Goal: Information Seeking & Learning: Understand process/instructions

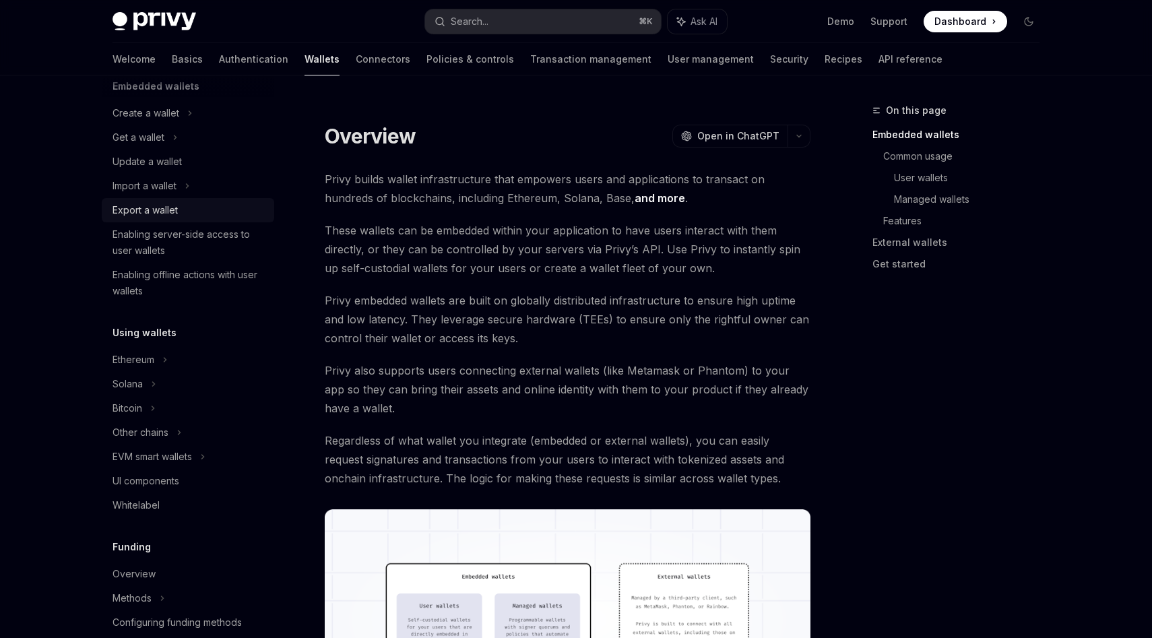
scroll to position [106, 0]
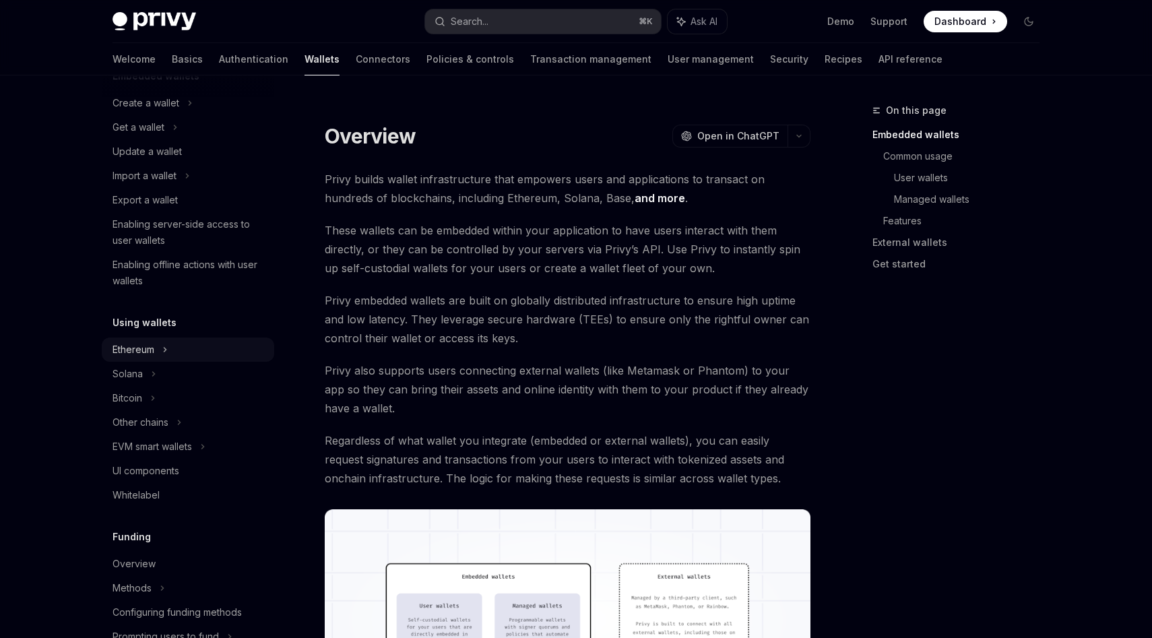
click at [145, 111] on div "Ethereum" at bounding box center [145, 103] width 67 height 16
type textarea "*"
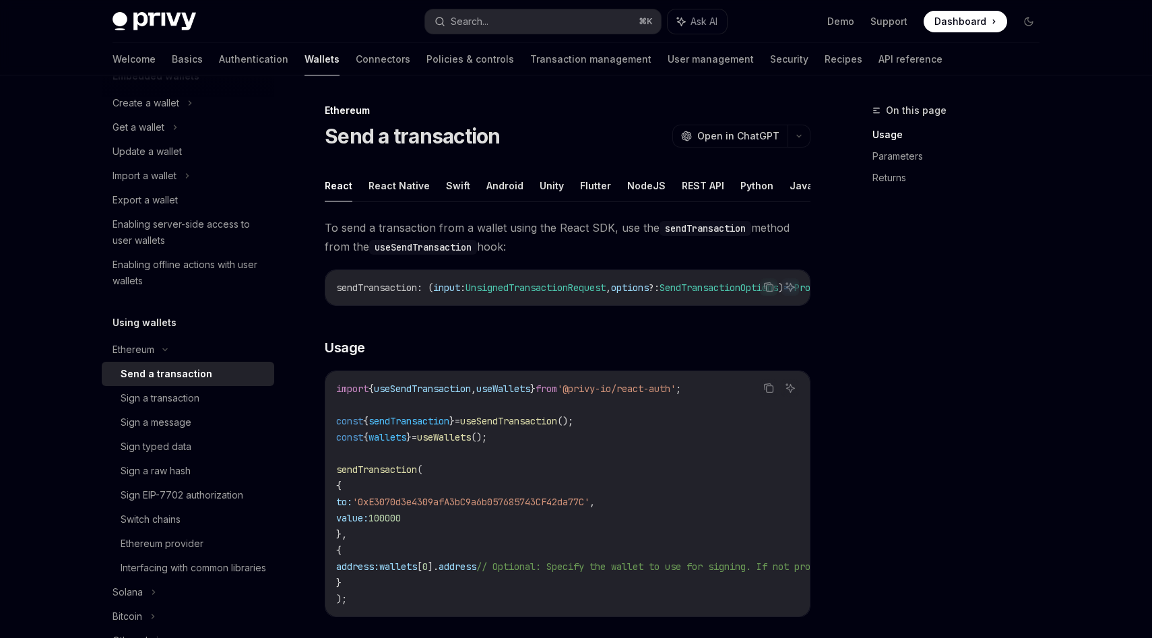
click at [357, 237] on span "To send a transaction from a wallet using the React SDK, use the sendTransactio…" at bounding box center [568, 237] width 486 height 38
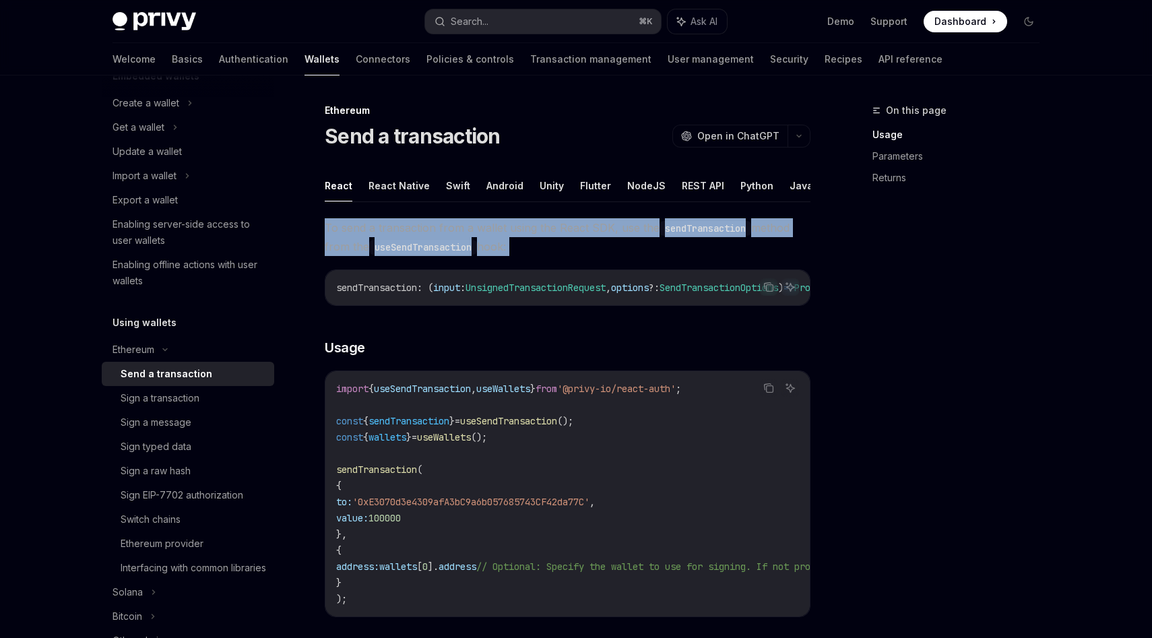
click at [357, 237] on span "To send a transaction from a wallet using the React SDK, use the sendTransactio…" at bounding box center [568, 237] width 486 height 38
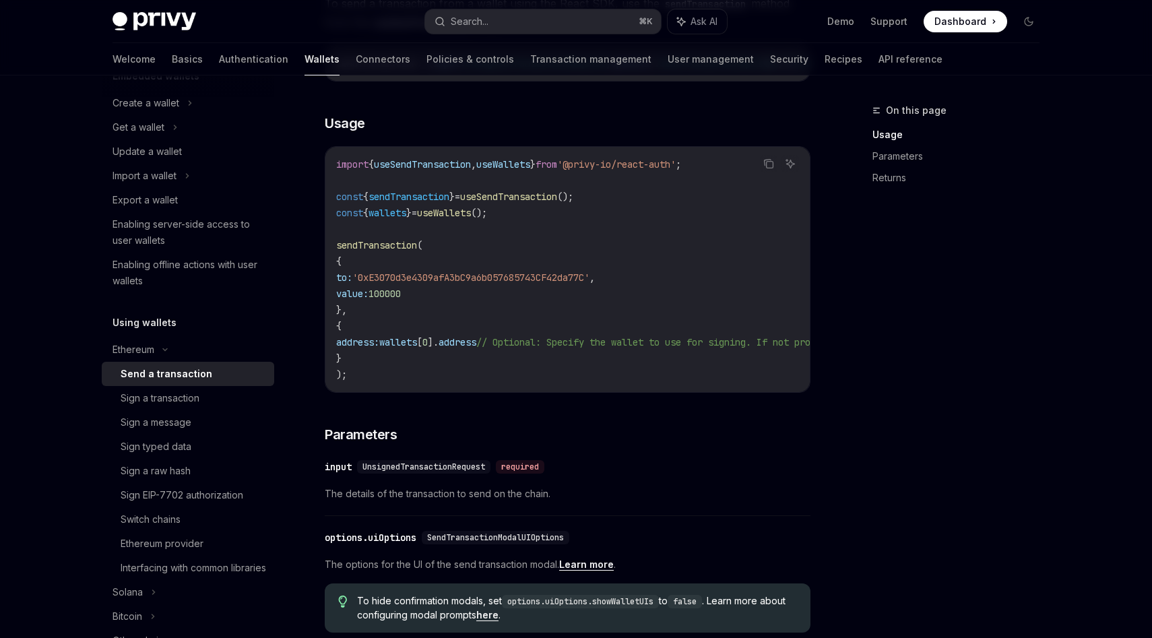
scroll to position [227, 0]
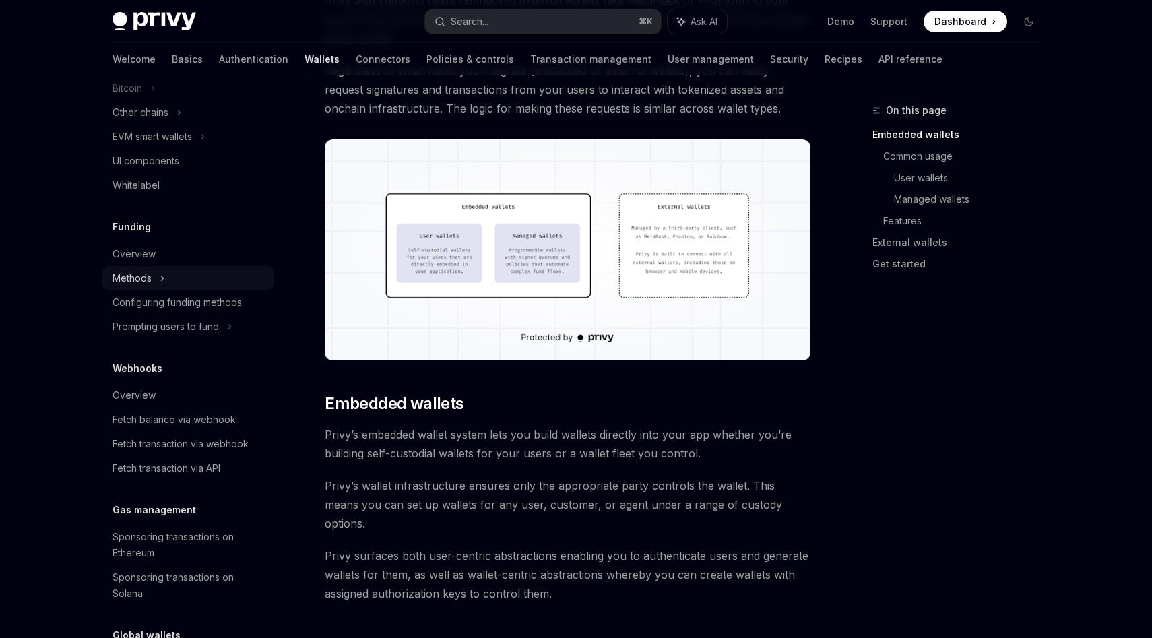
scroll to position [527, 0]
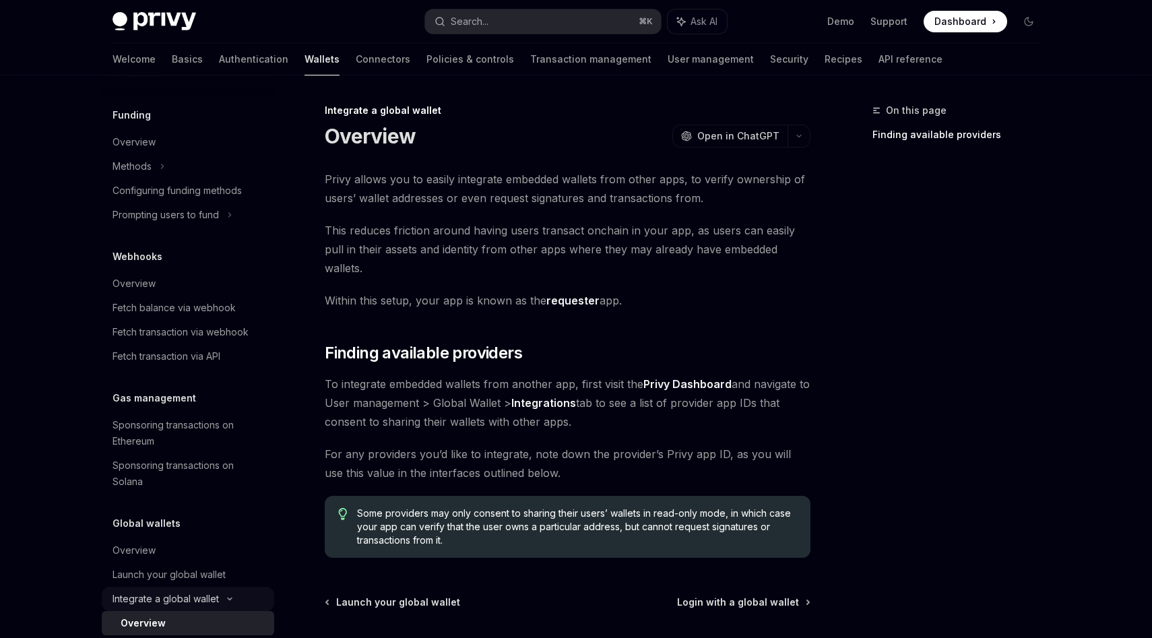
scroll to position [697, 0]
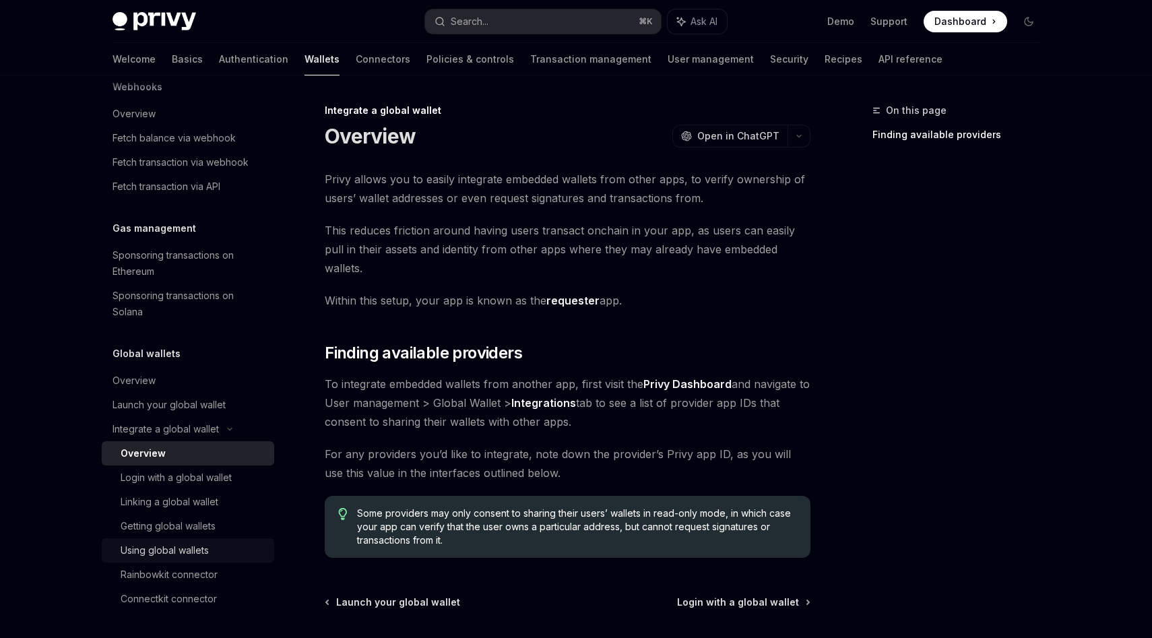
click at [154, 558] on div "Using global wallets" at bounding box center [165, 550] width 88 height 16
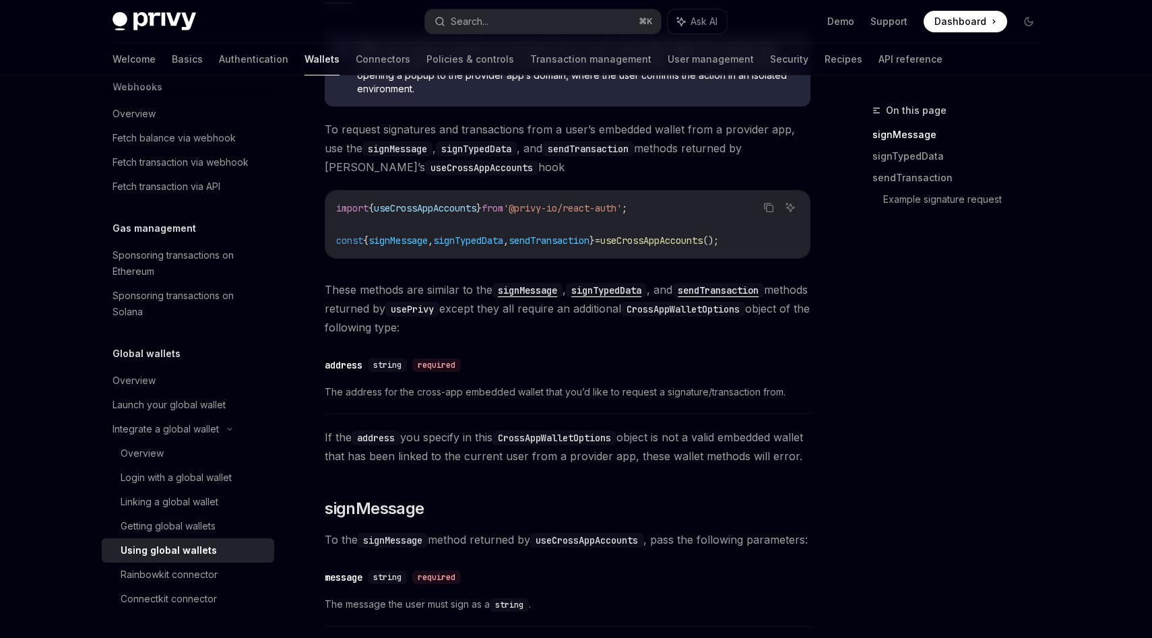
scroll to position [186, 0]
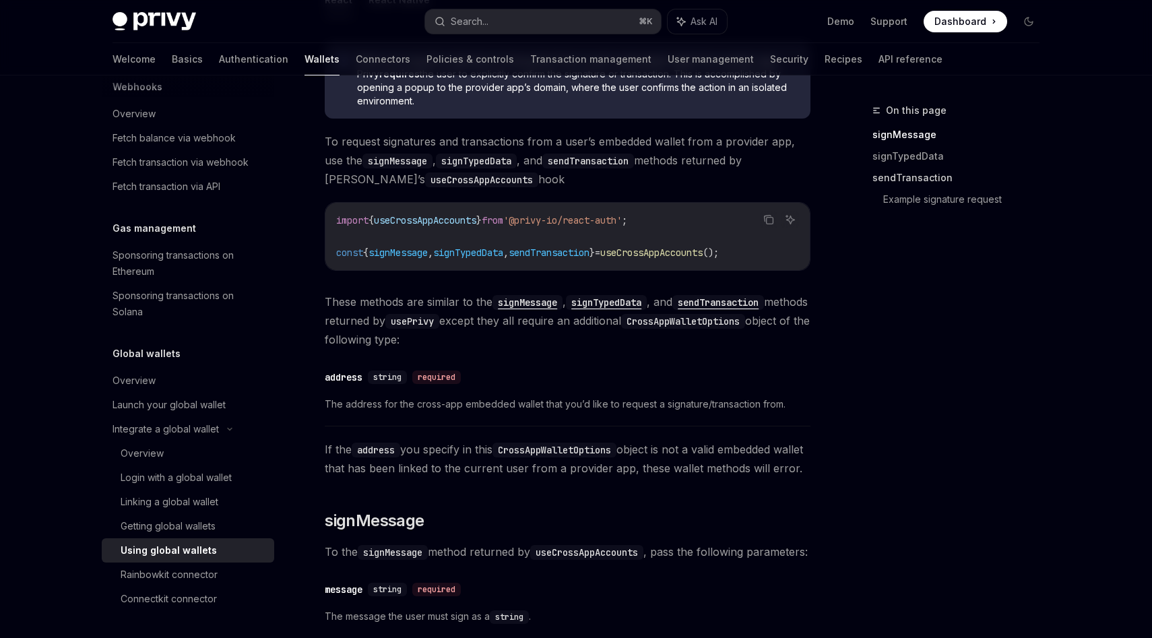
click at [931, 180] on link "sendTransaction" at bounding box center [961, 178] width 178 height 22
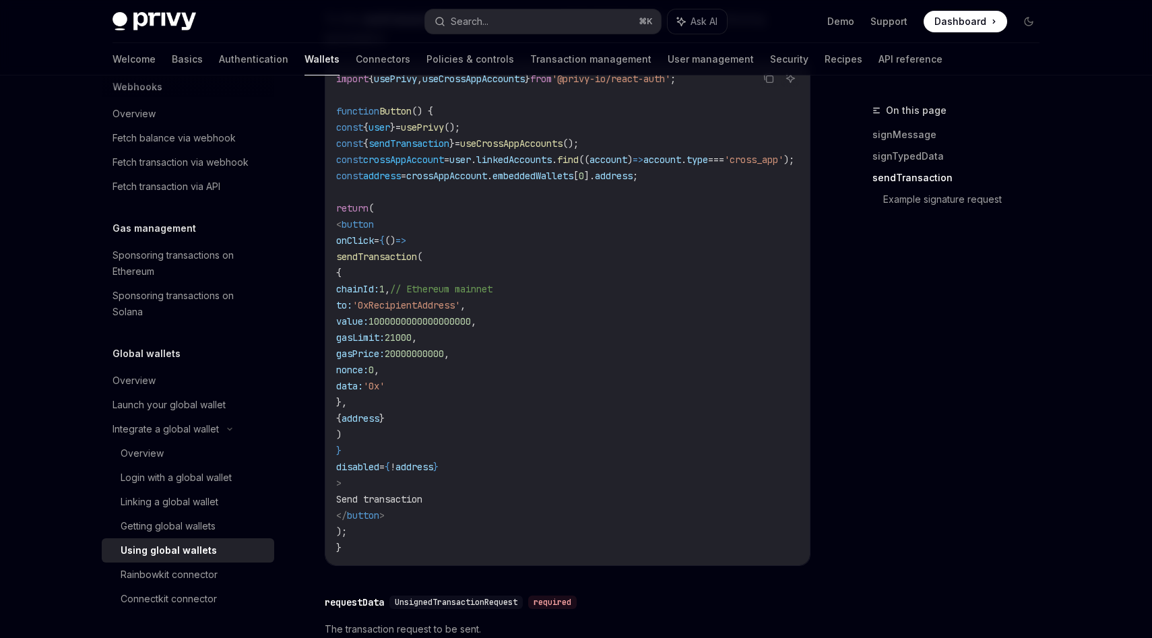
scroll to position [1471, 0]
click at [622, 264] on code "import { usePrivy , useCrossAppAccounts } from '@privy-io/react-auth' ; functio…" at bounding box center [581, 311] width 490 height 485
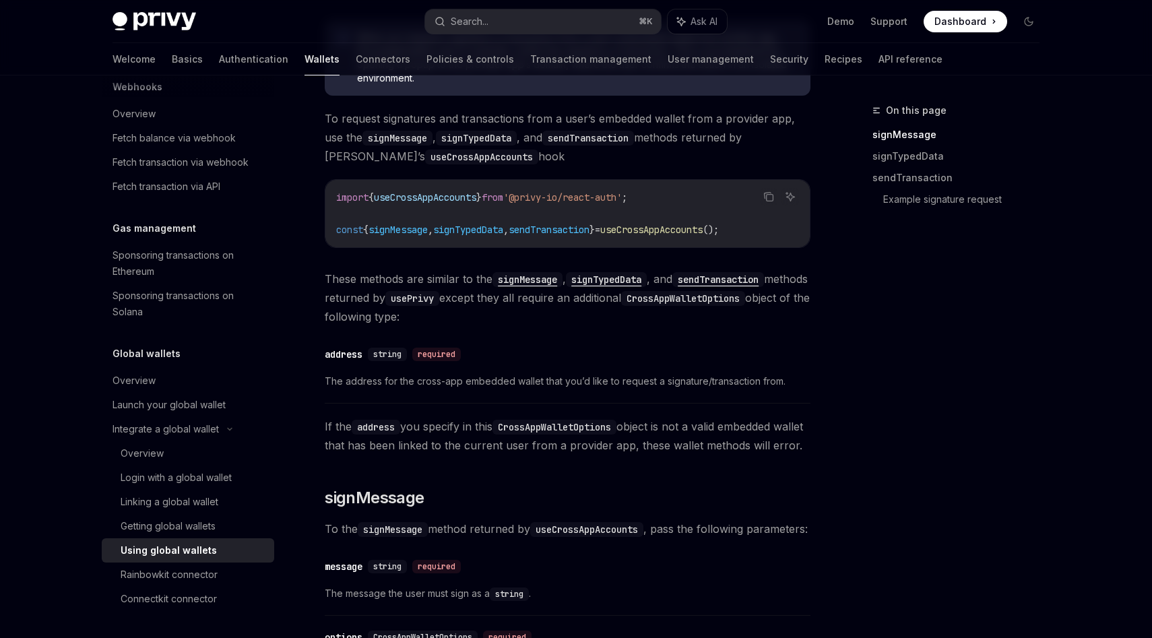
scroll to position [0, 0]
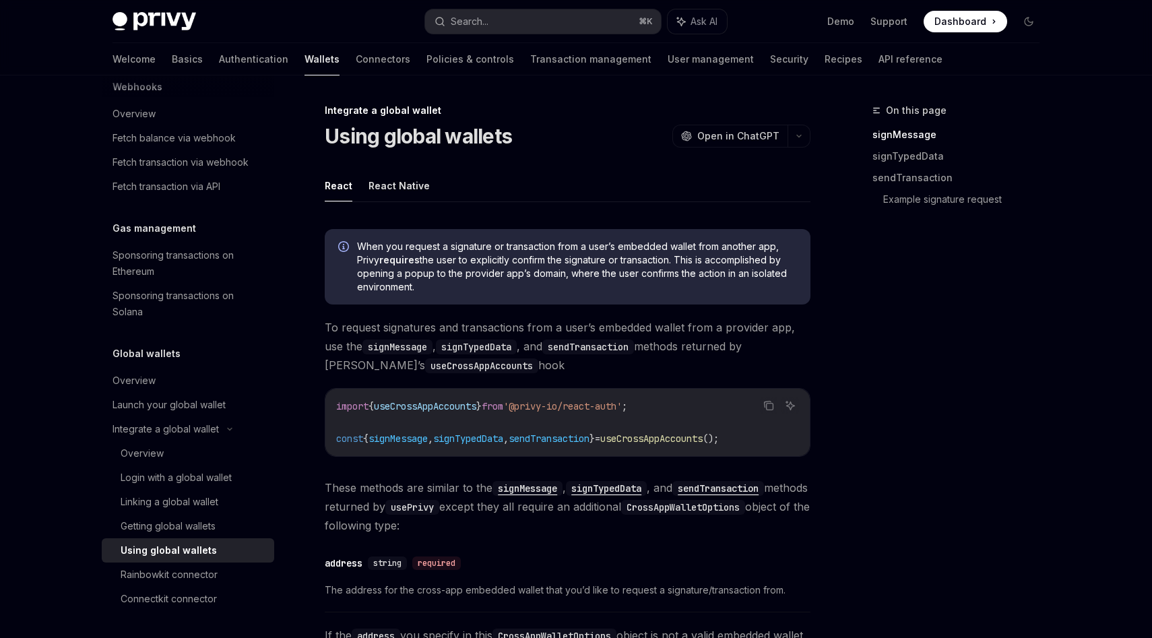
click at [622, 265] on span "When you request a signature or transaction from a user’s embedded wallet from …" at bounding box center [577, 267] width 440 height 54
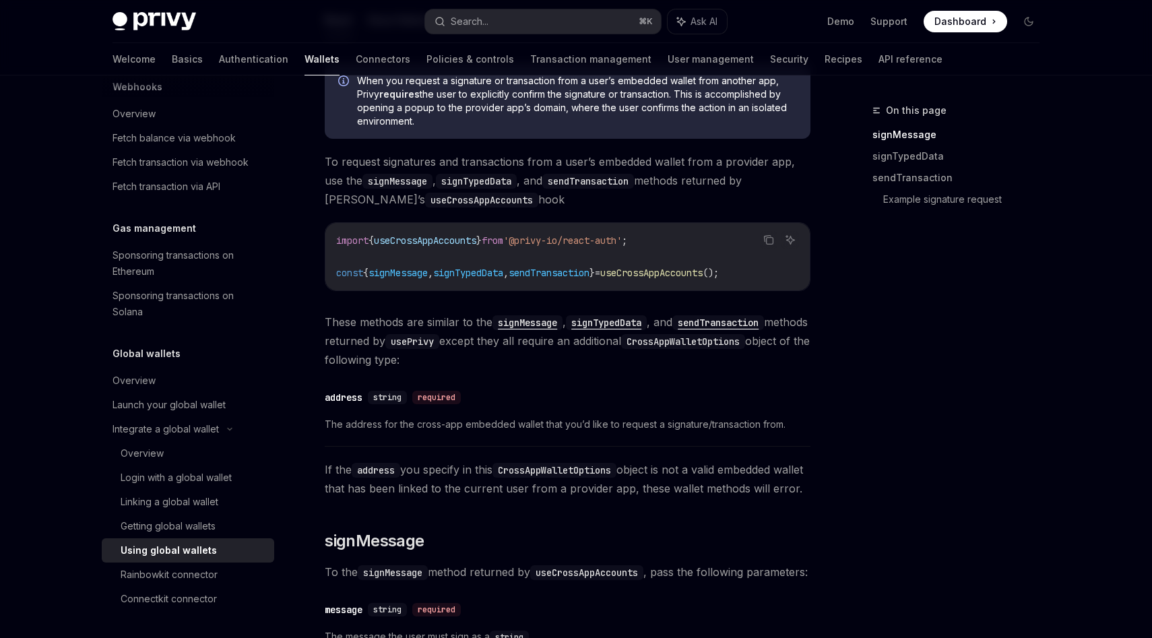
scroll to position [180, 0]
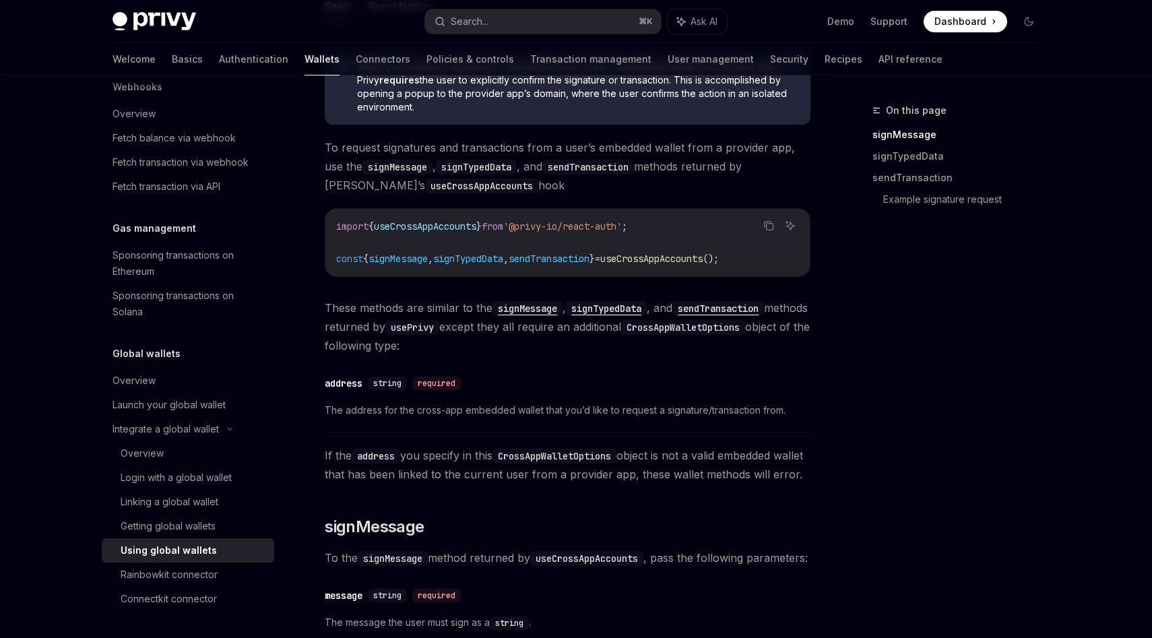
click at [746, 305] on code "sendTransaction" at bounding box center [718, 308] width 92 height 15
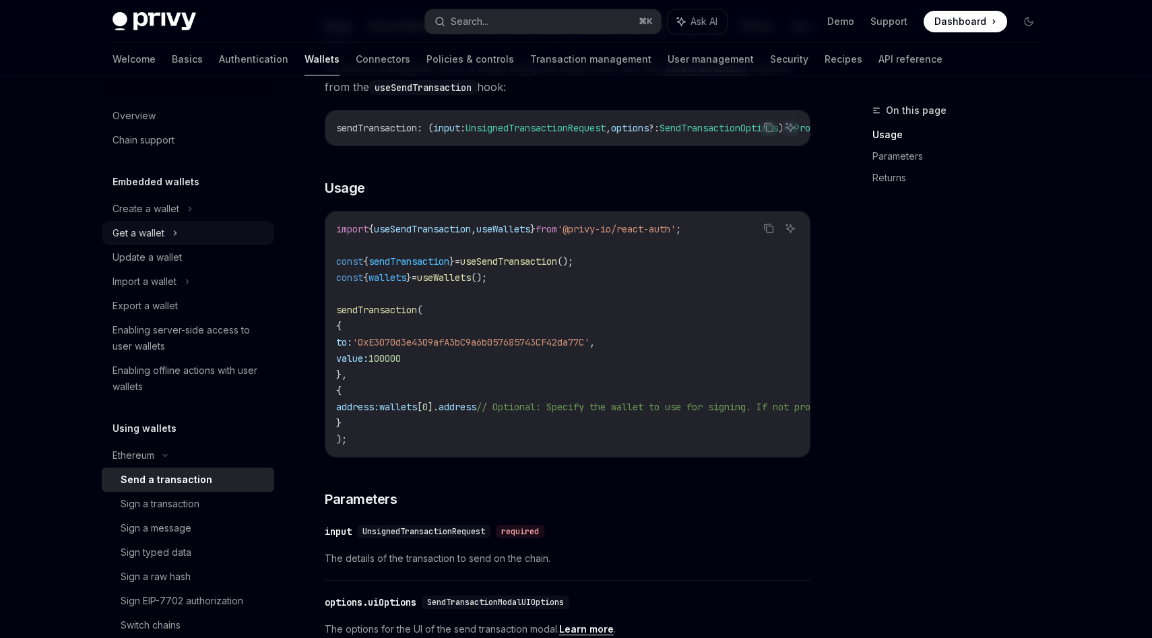
click at [154, 229] on div "Get a wallet" at bounding box center [138, 233] width 52 height 16
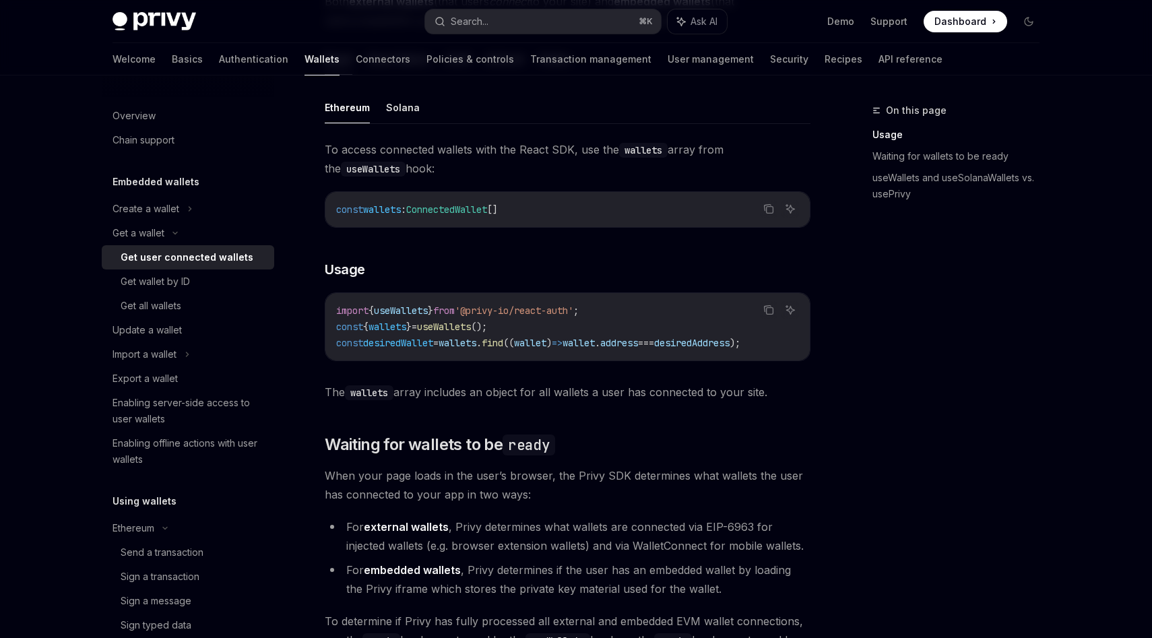
scroll to position [562, 0]
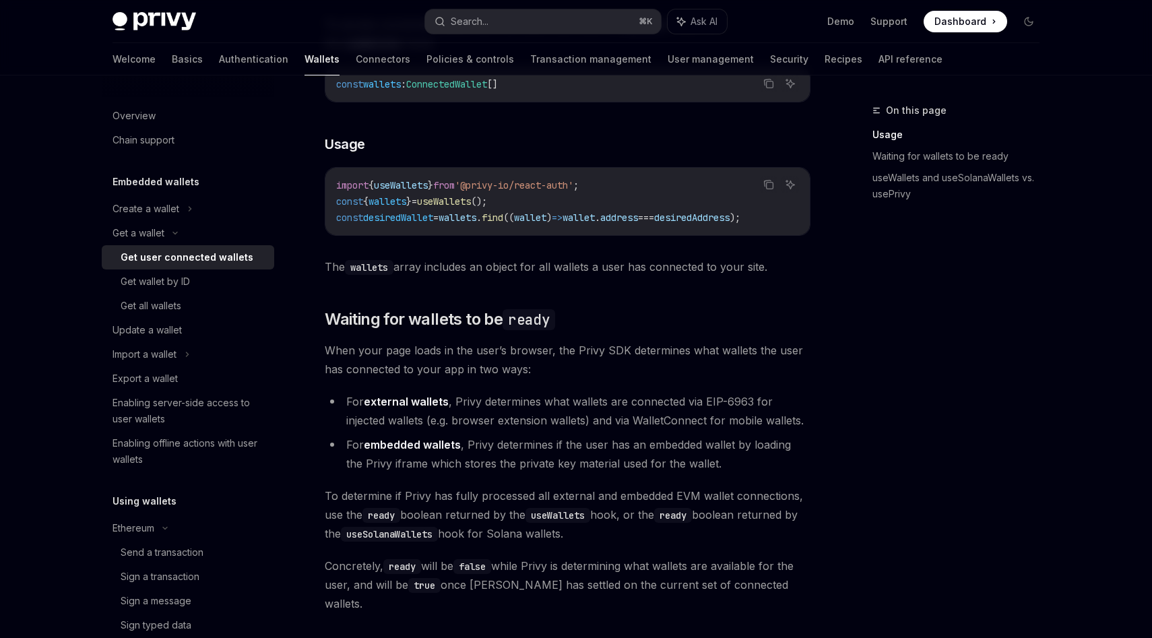
click at [479, 361] on span "When your page loads in the user’s browser, the Privy SDK determines what walle…" at bounding box center [568, 360] width 486 height 38
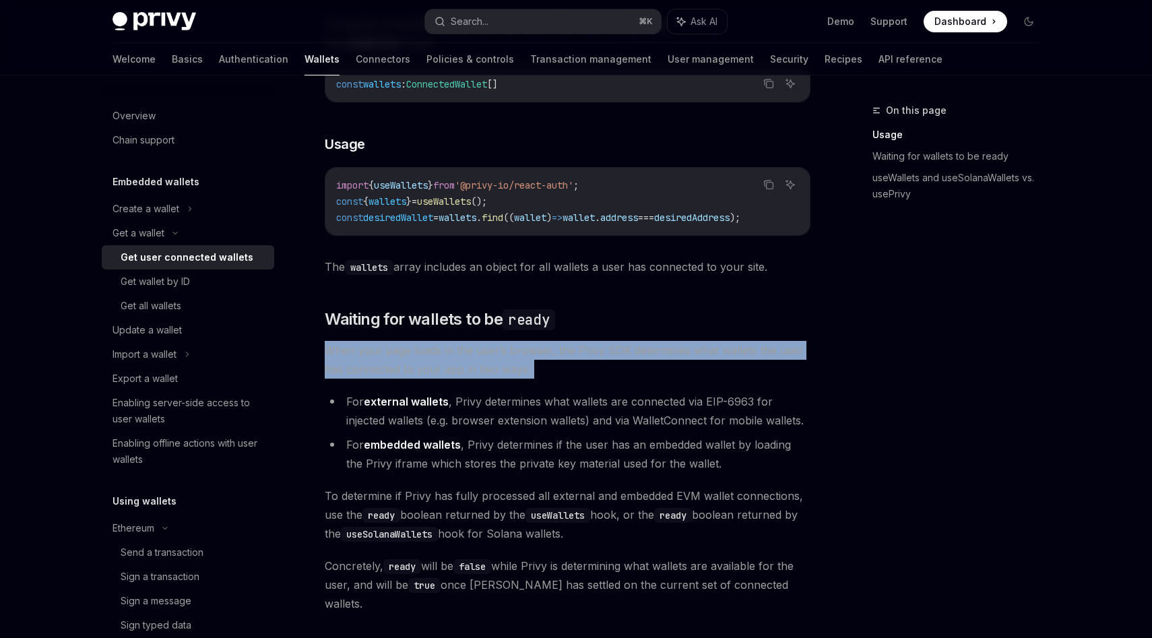
click at [479, 361] on span "When your page loads in the user’s browser, the Privy SDK determines what walle…" at bounding box center [568, 360] width 486 height 38
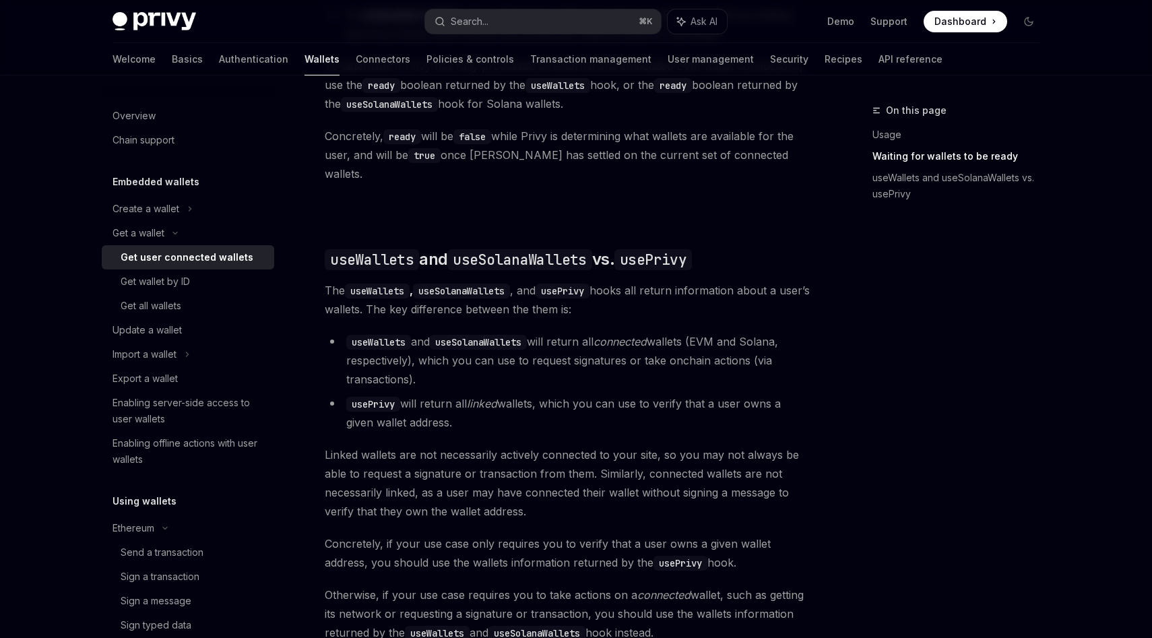
scroll to position [990, 0]
click at [197, 278] on div "Get wallet by ID" at bounding box center [193, 281] width 145 height 16
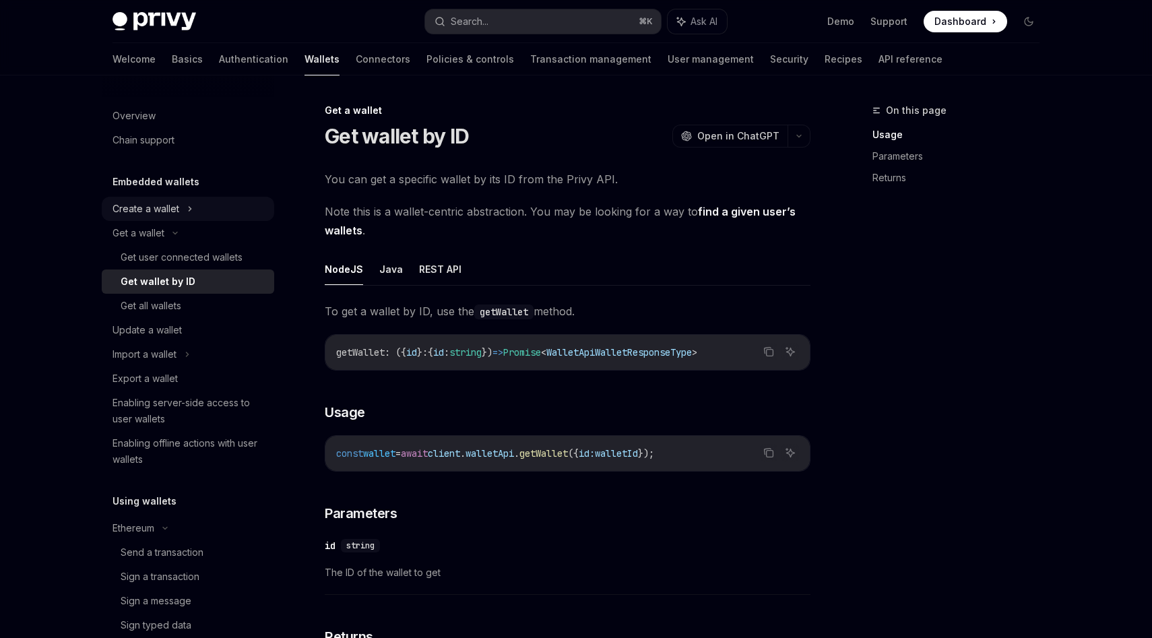
click at [147, 203] on div "Create a wallet" at bounding box center [145, 209] width 67 height 16
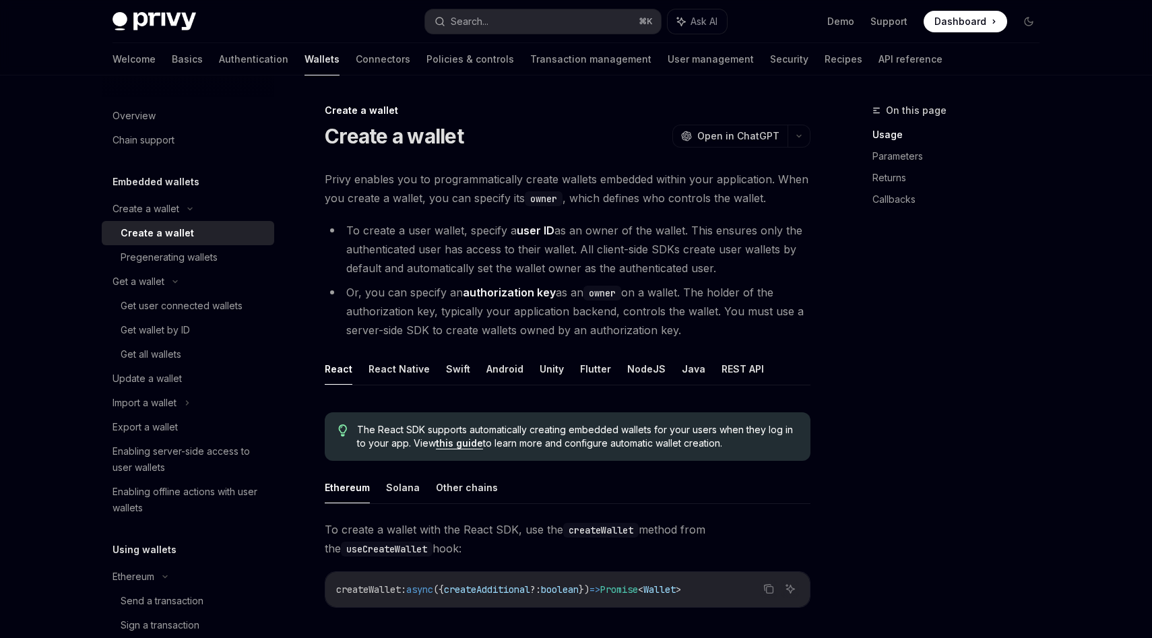
click at [181, 232] on div "Create a wallet" at bounding box center [157, 233] width 73 height 16
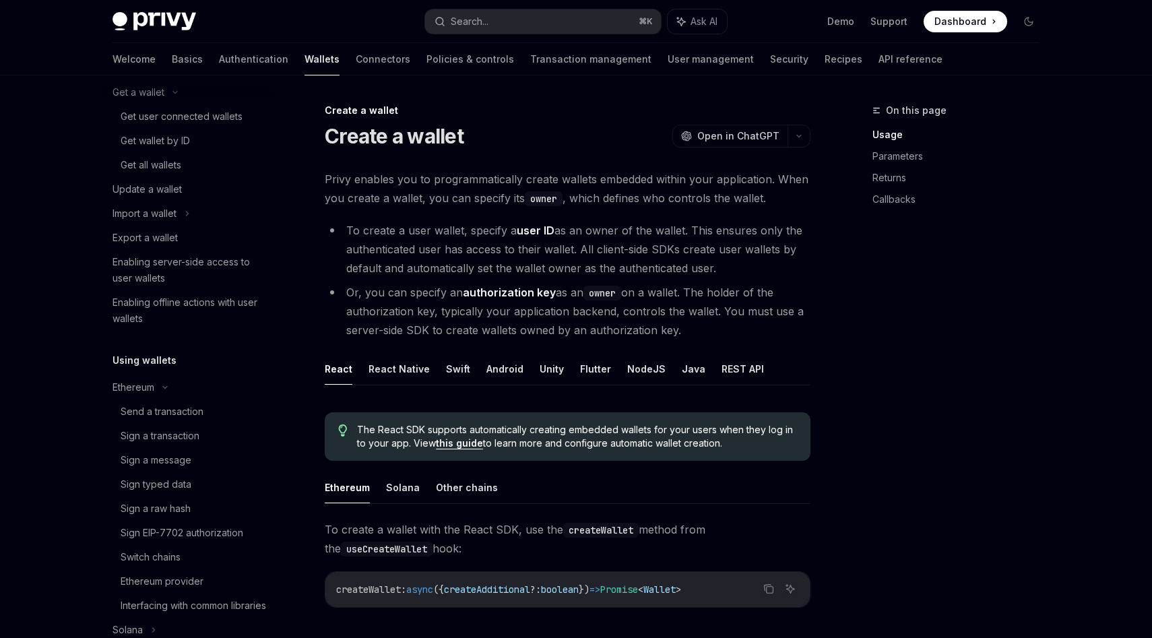
scroll to position [278, 0]
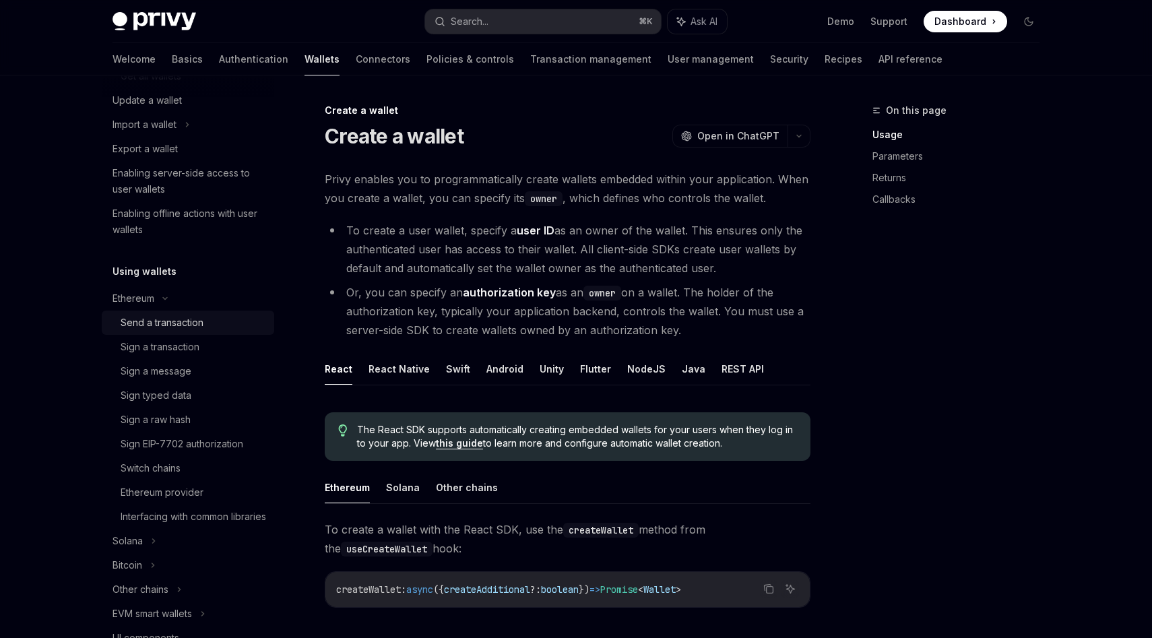
click at [164, 319] on div "Send a transaction" at bounding box center [162, 322] width 83 height 16
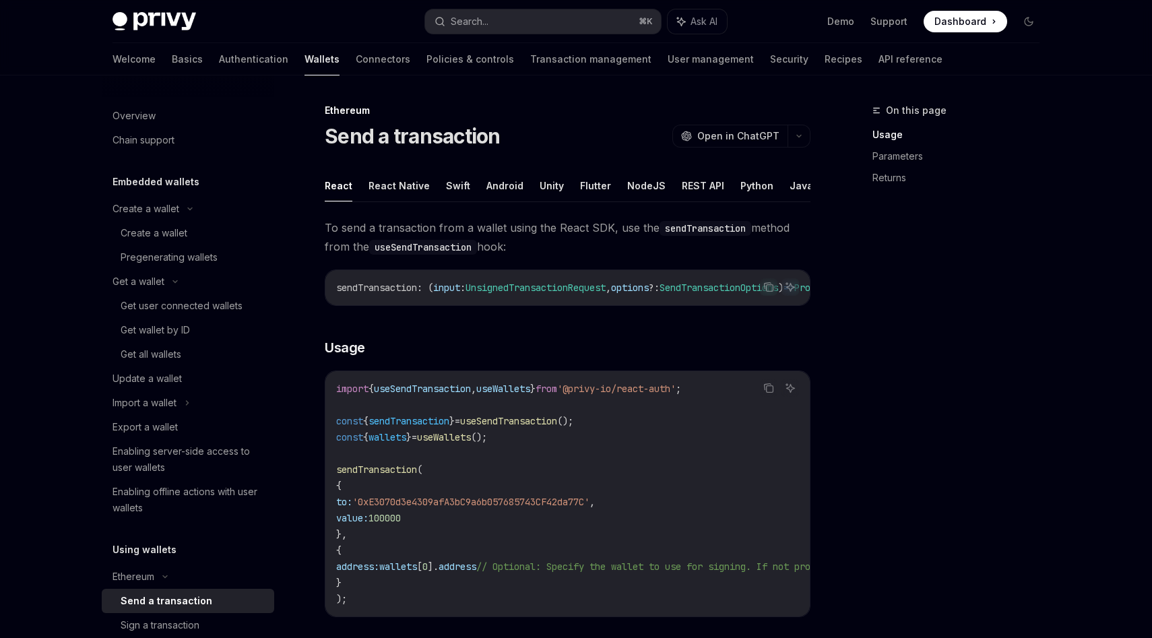
click at [494, 238] on span "To send a transaction from a wallet using the React SDK, use the sendTransactio…" at bounding box center [568, 237] width 486 height 38
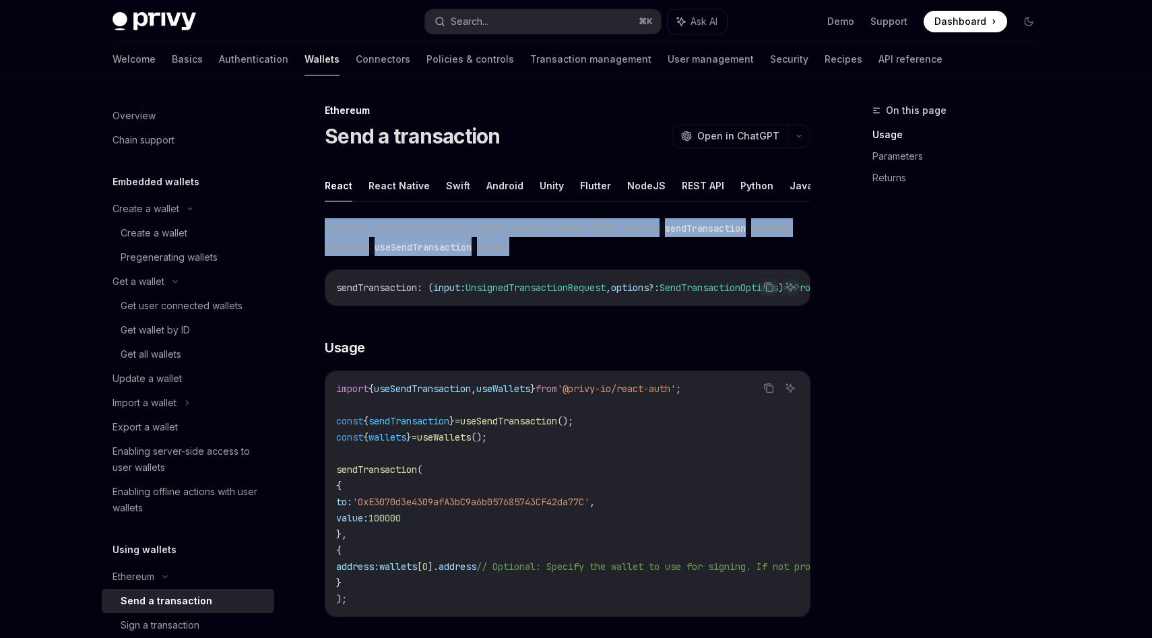
click at [494, 238] on span "To send a transaction from a wallet using the React SDK, use the sendTransactio…" at bounding box center [568, 237] width 486 height 38
click at [487, 229] on span "To send a transaction from a wallet using the React SDK, use the sendTransactio…" at bounding box center [568, 237] width 486 height 38
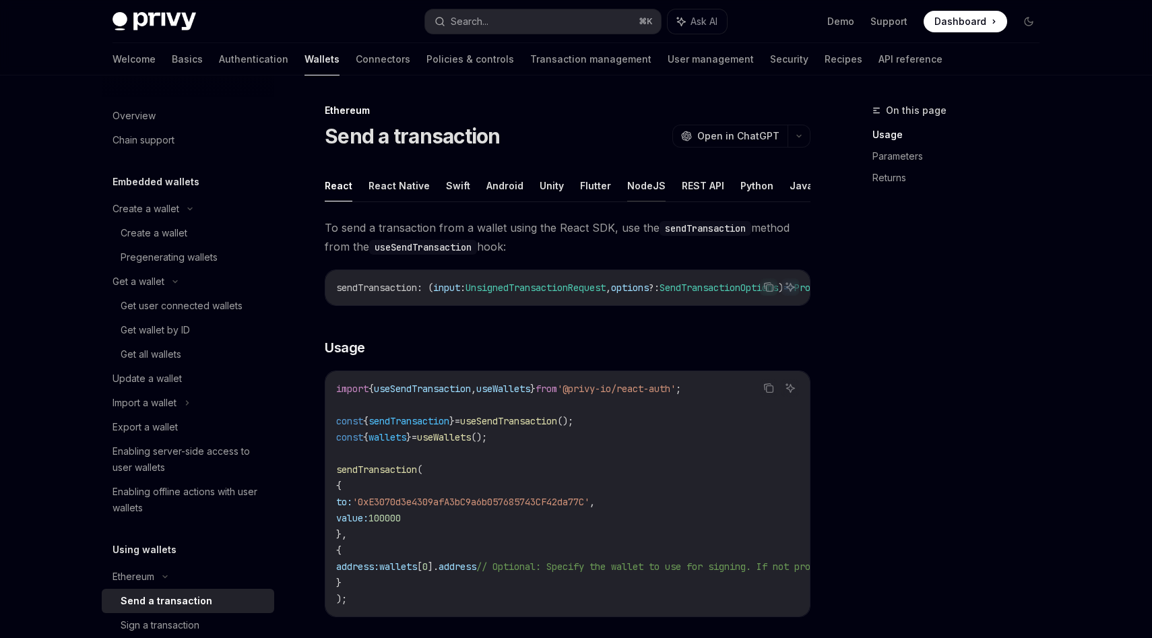
click at [645, 187] on button "NodeJS" at bounding box center [646, 186] width 38 height 32
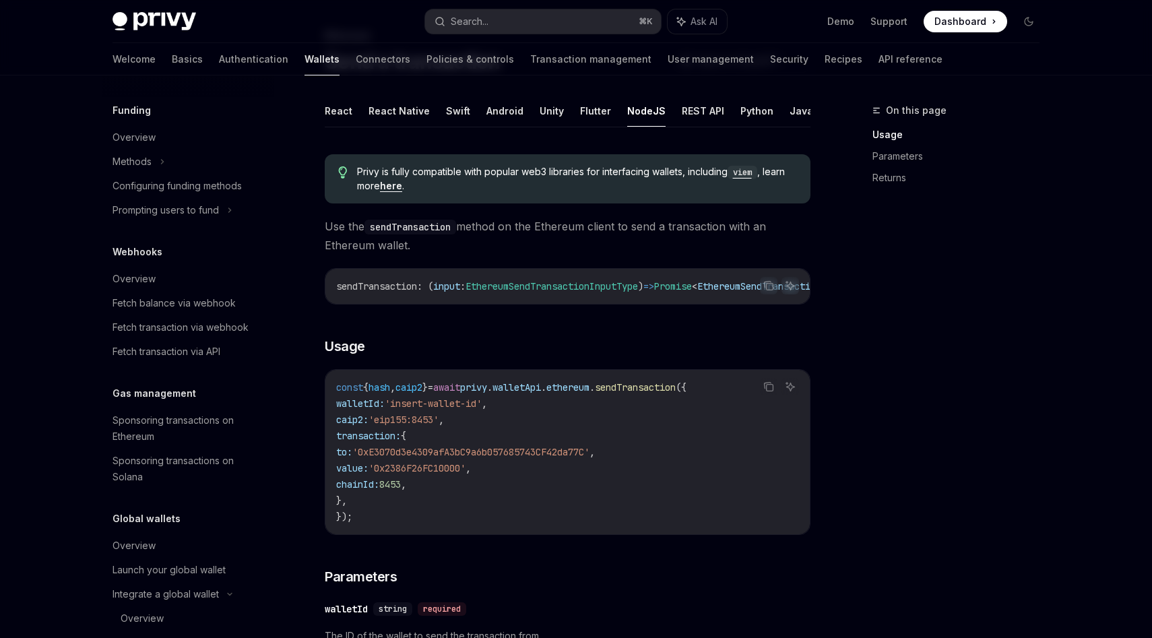
scroll to position [1053, 0]
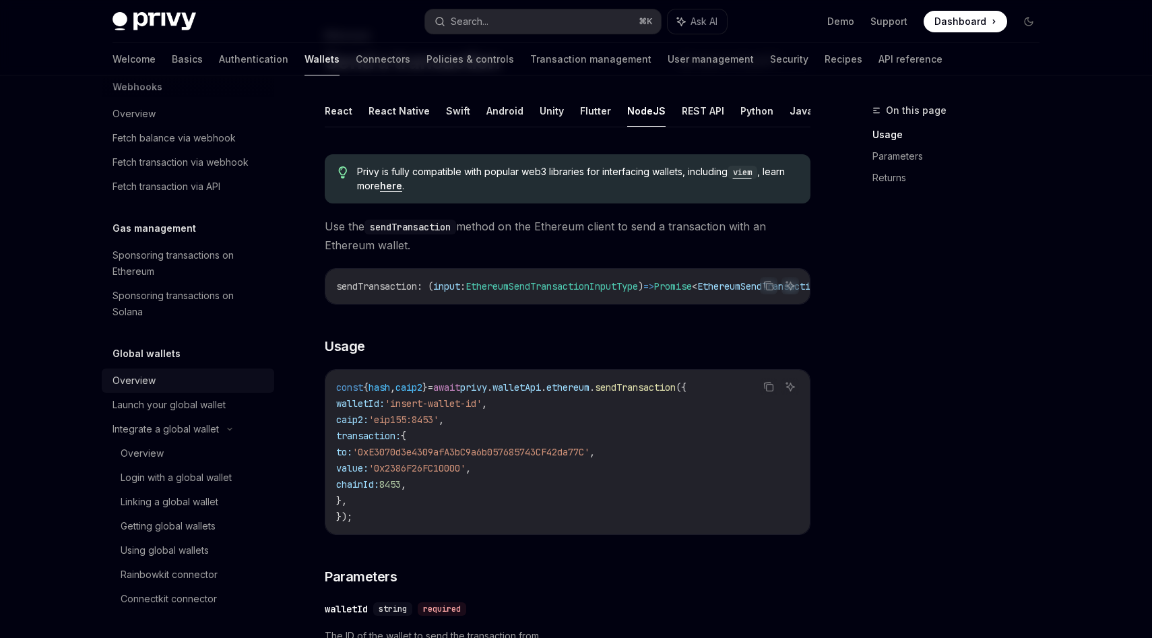
click at [149, 382] on div "Overview" at bounding box center [133, 380] width 43 height 16
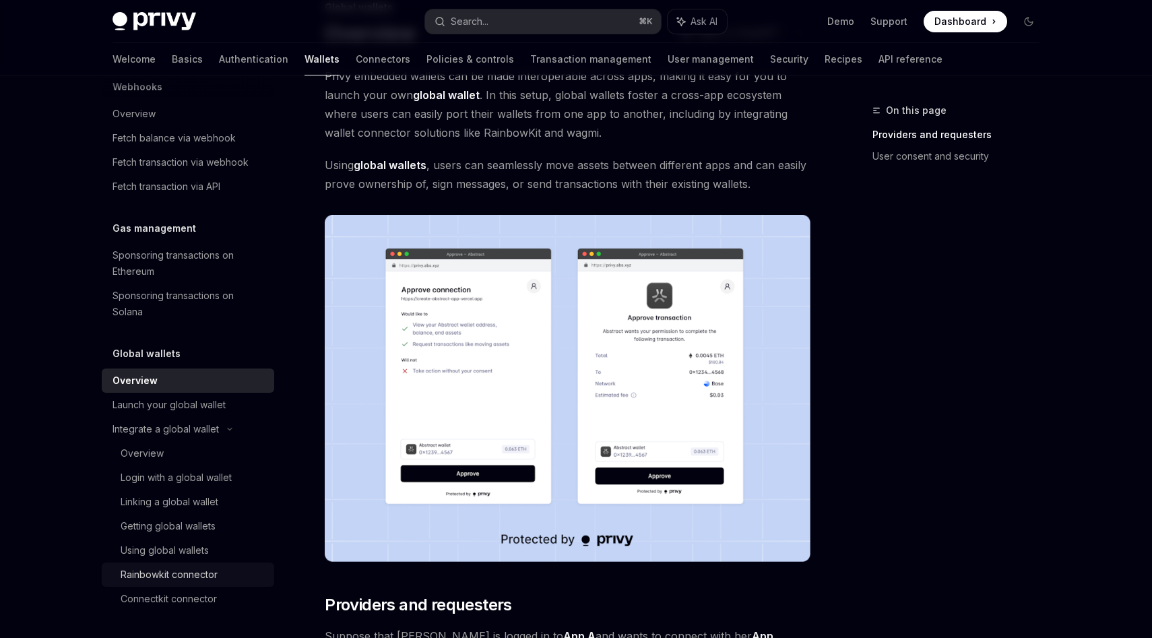
scroll to position [125, 0]
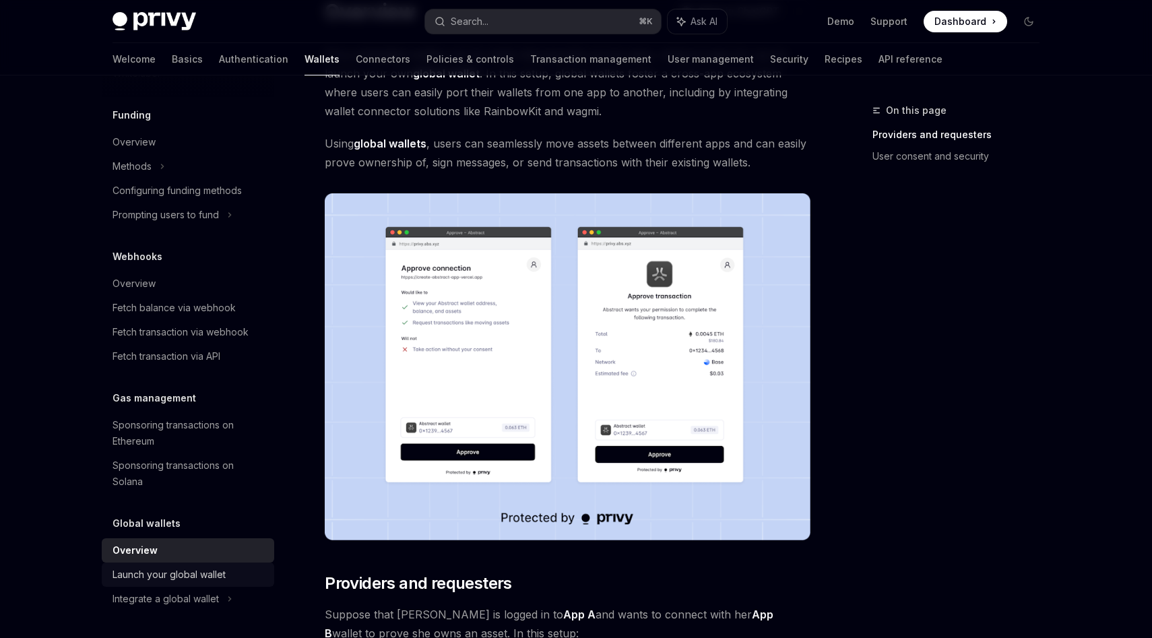
click at [191, 580] on div "Launch your global wallet" at bounding box center [168, 574] width 113 height 16
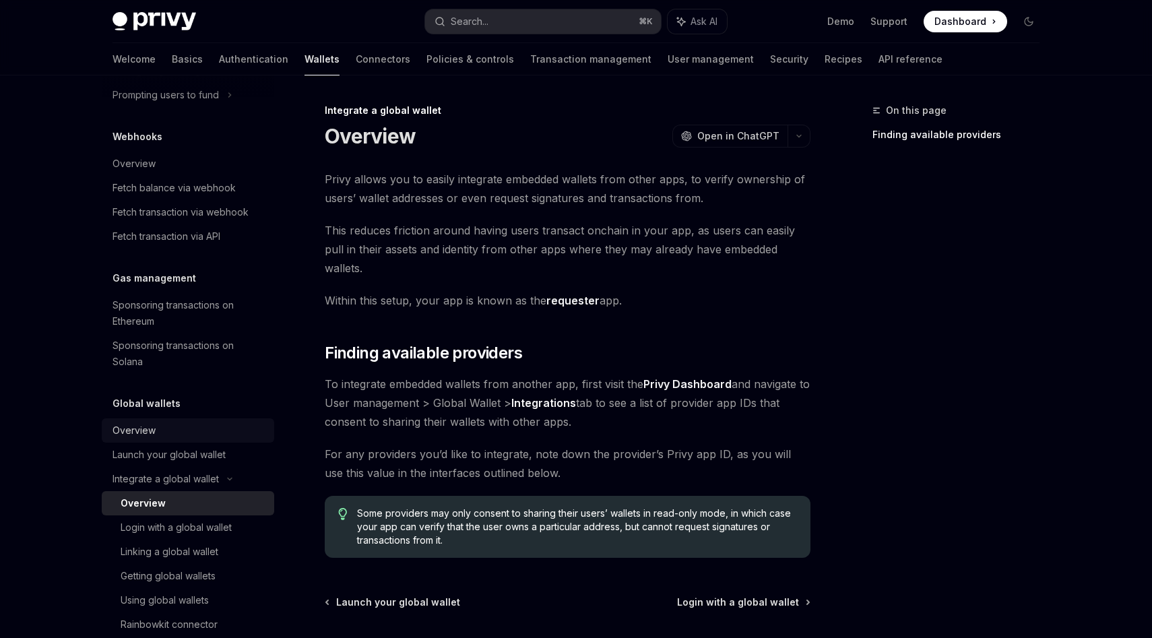
scroll to position [1053, 0]
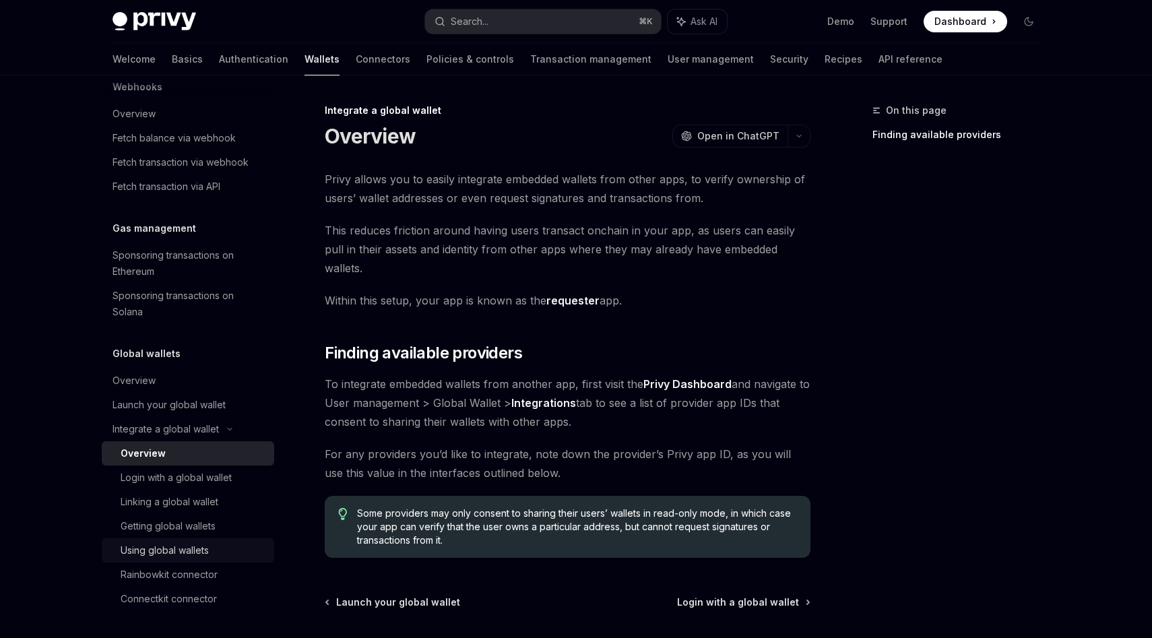
click at [201, 542] on div "Using global wallets" at bounding box center [165, 550] width 88 height 16
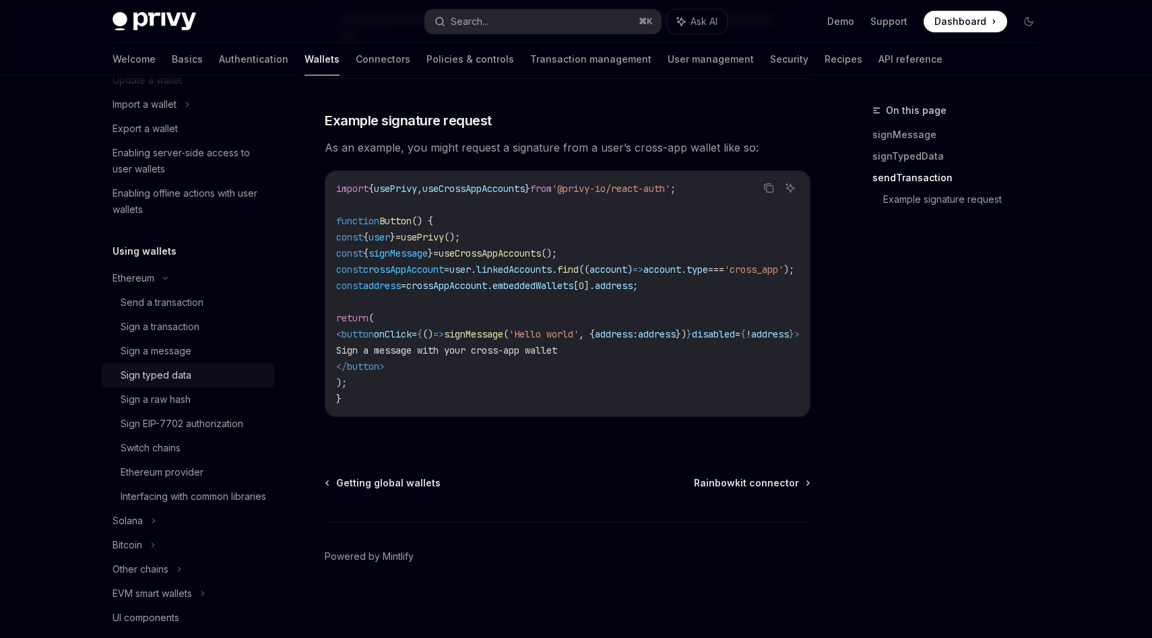
scroll to position [342, 0]
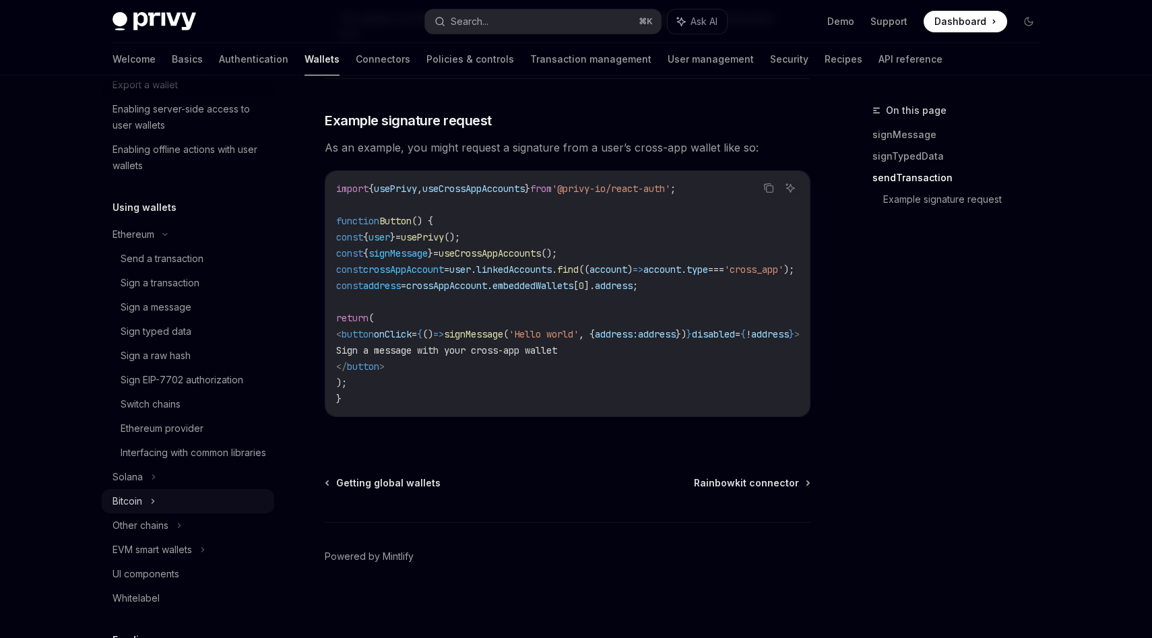
click at [164, 513] on div "Bitcoin" at bounding box center [188, 501] width 172 height 24
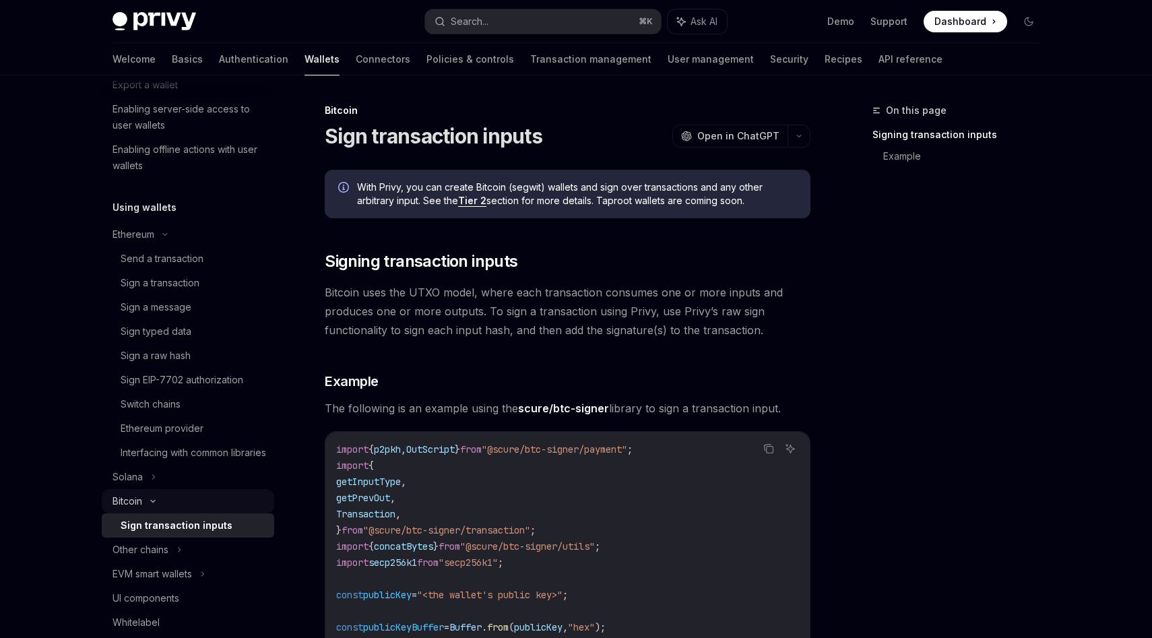
click at [164, 510] on div "Bitcoin" at bounding box center [188, 501] width 172 height 24
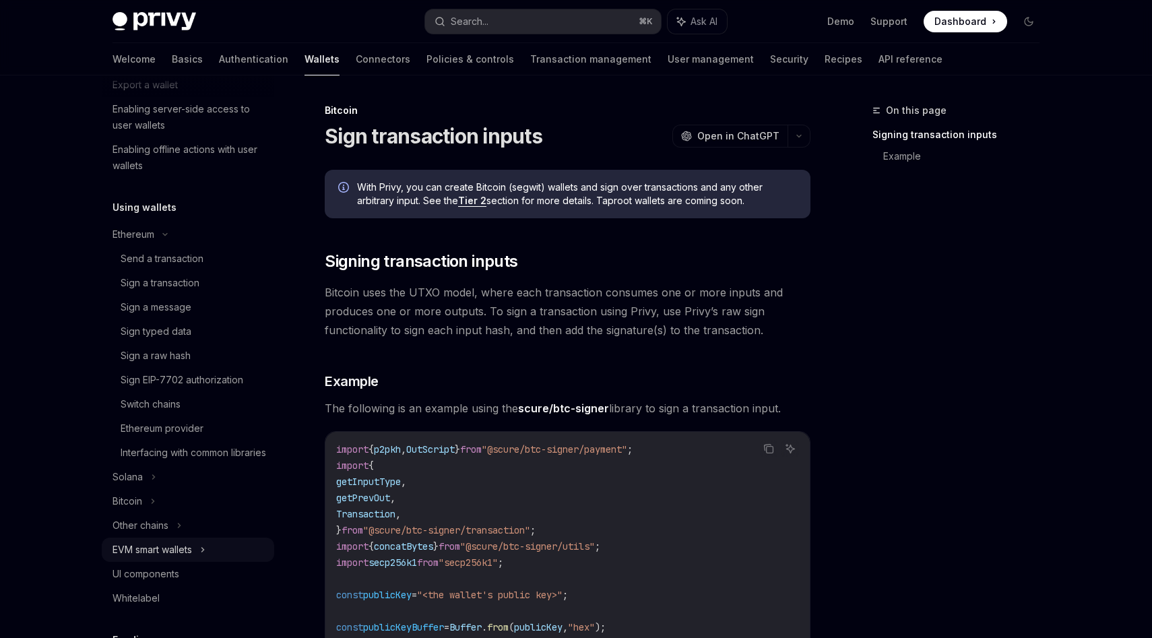
click at [160, 558] on div "EVM smart wallets" at bounding box center [151, 549] width 79 height 16
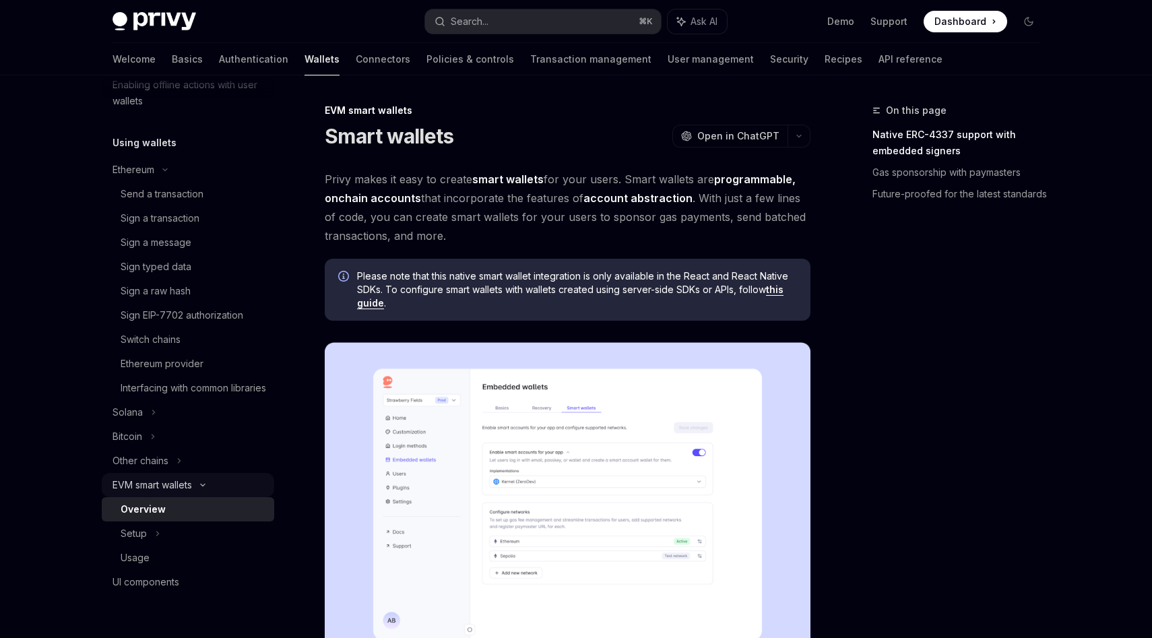
scroll to position [425, 0]
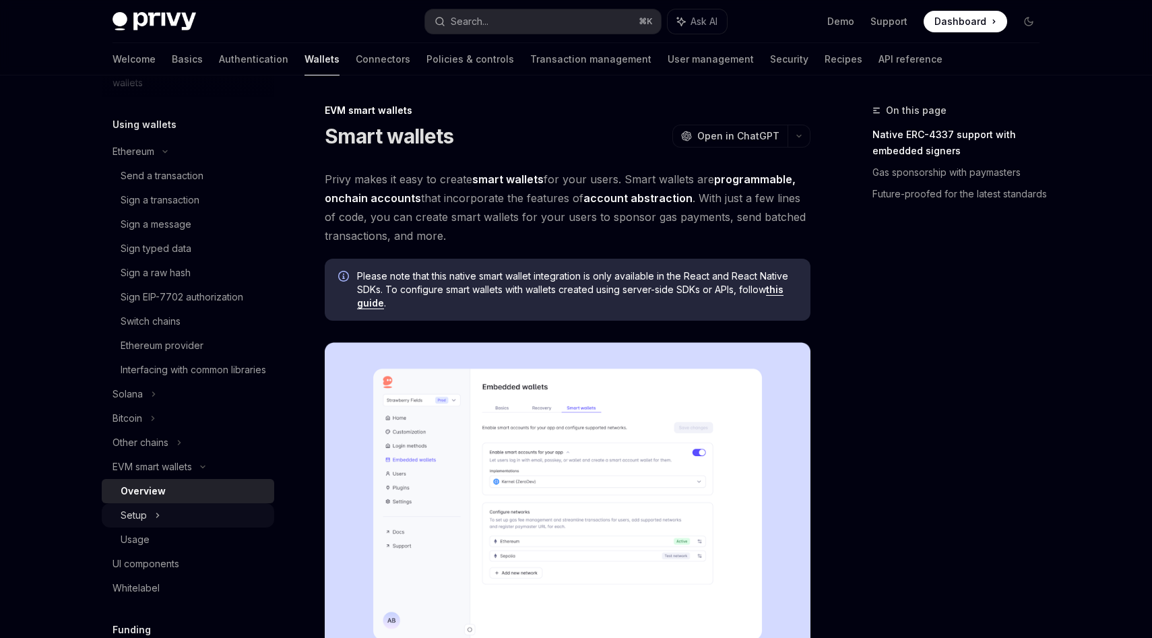
click at [164, 527] on div "Setup" at bounding box center [188, 515] width 172 height 24
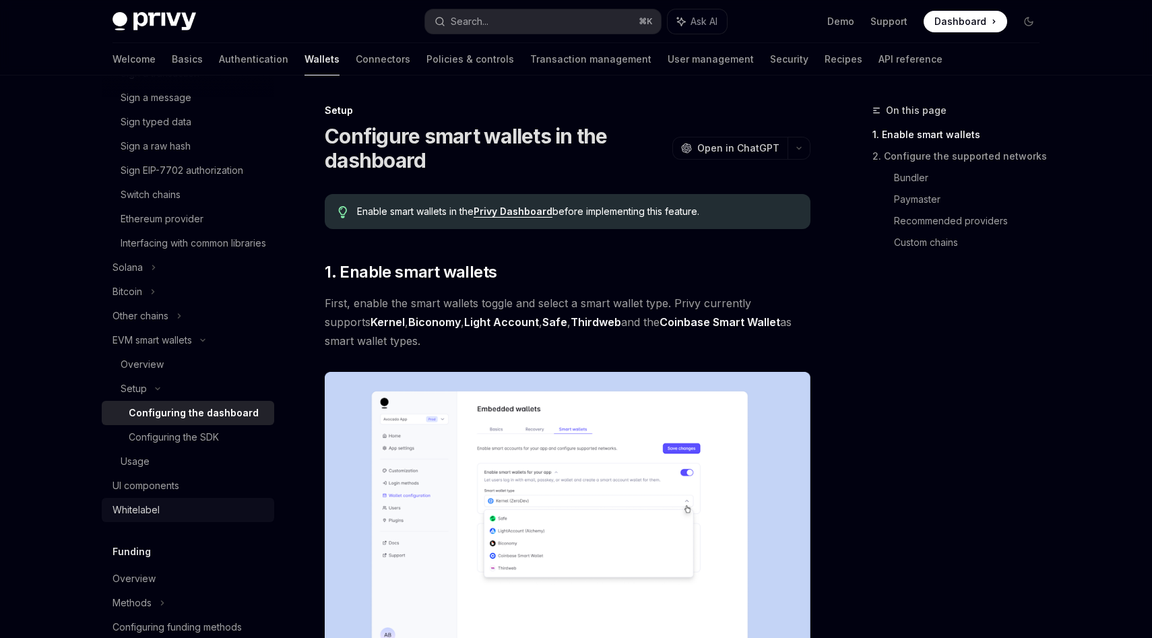
scroll to position [557, 0]
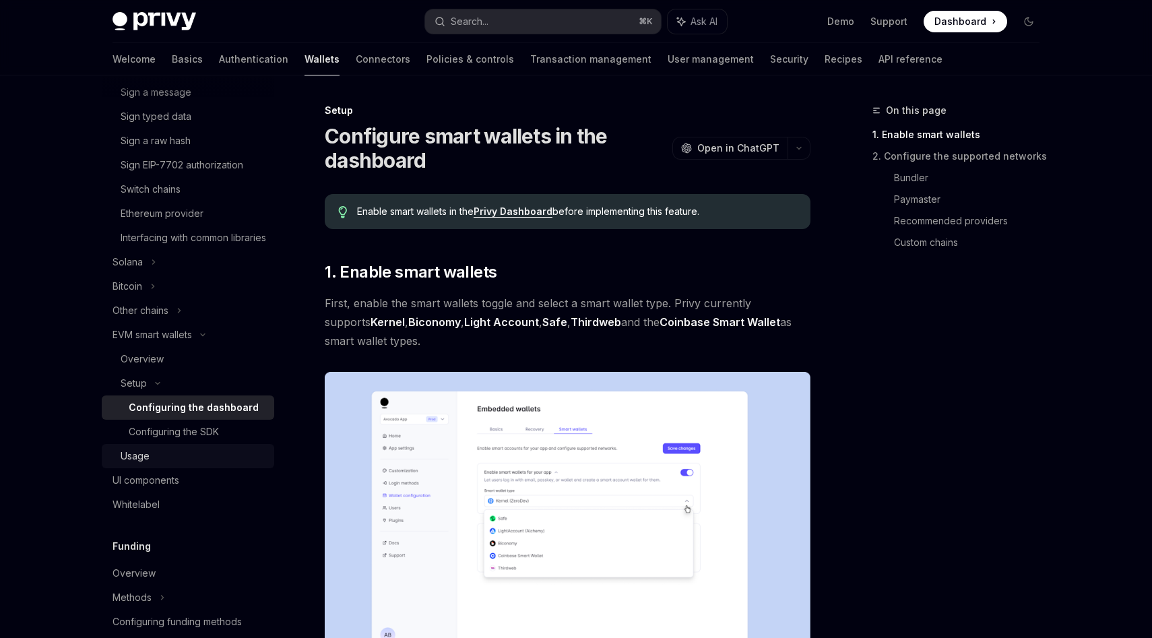
click at [160, 464] on div "Usage" at bounding box center [193, 456] width 145 height 16
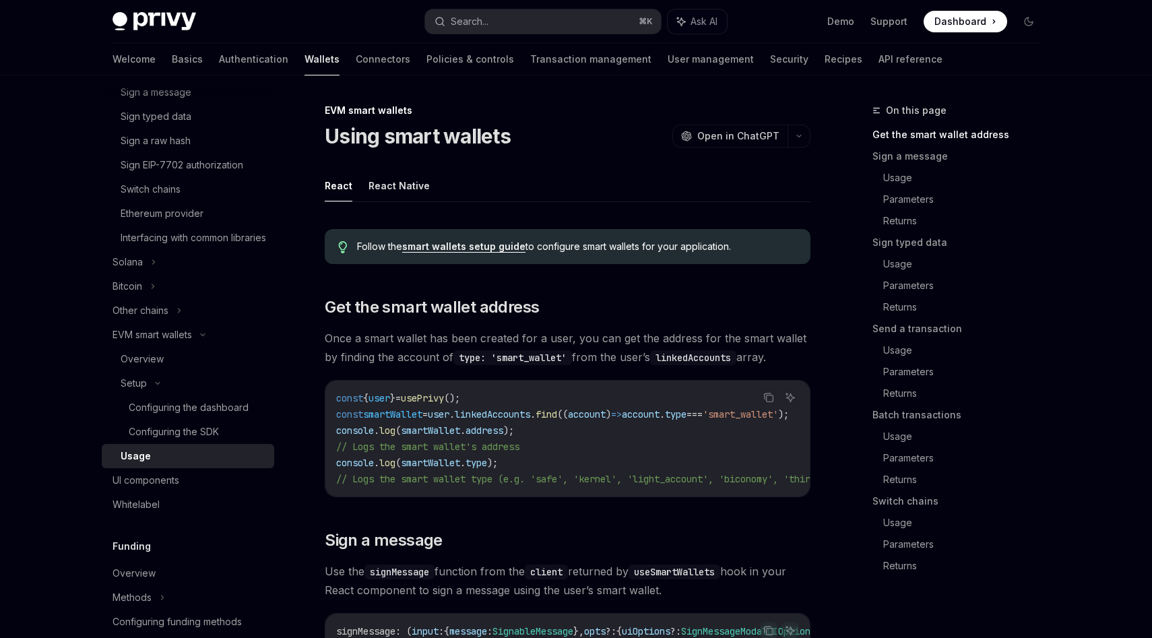
click at [422, 477] on span "// Logs the smart wallet type (e.g. 'safe', 'kernel', 'light_account', 'biconom…" at bounding box center [656, 479] width 641 height 12
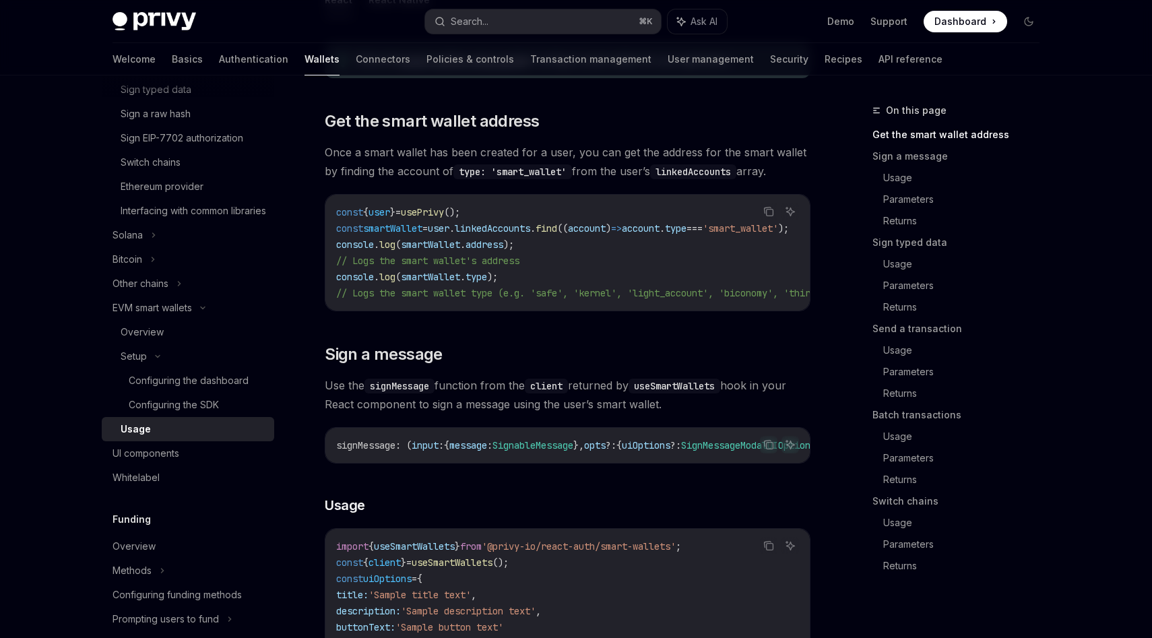
scroll to position [196, 0]
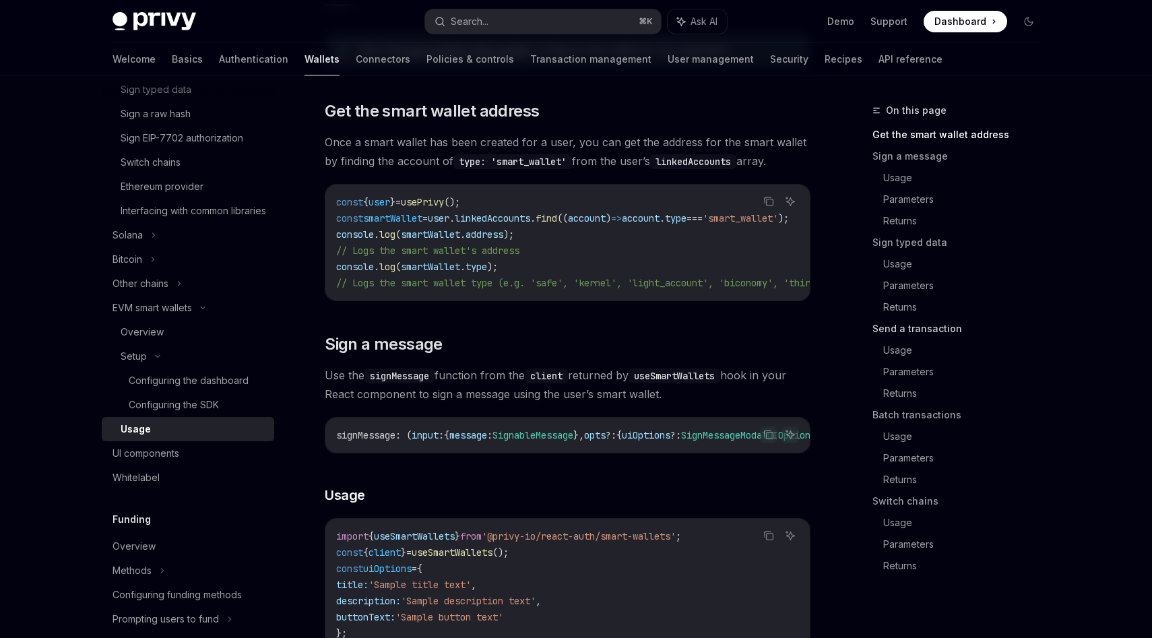
click at [886, 329] on link "Send a transaction" at bounding box center [961, 329] width 178 height 22
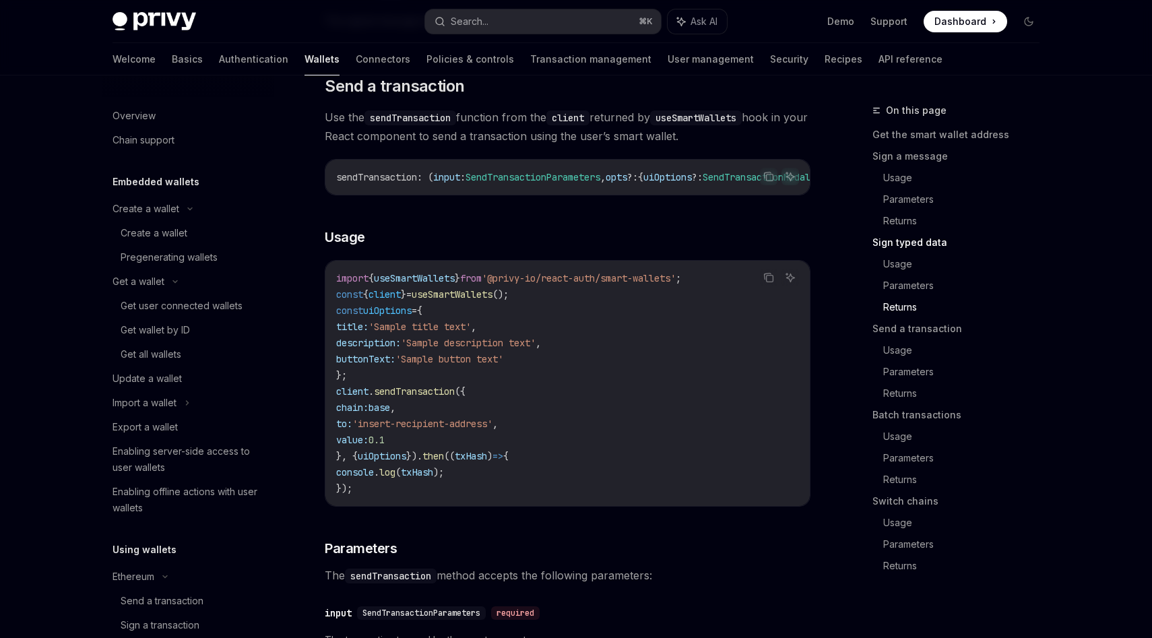
scroll to position [1937, 0]
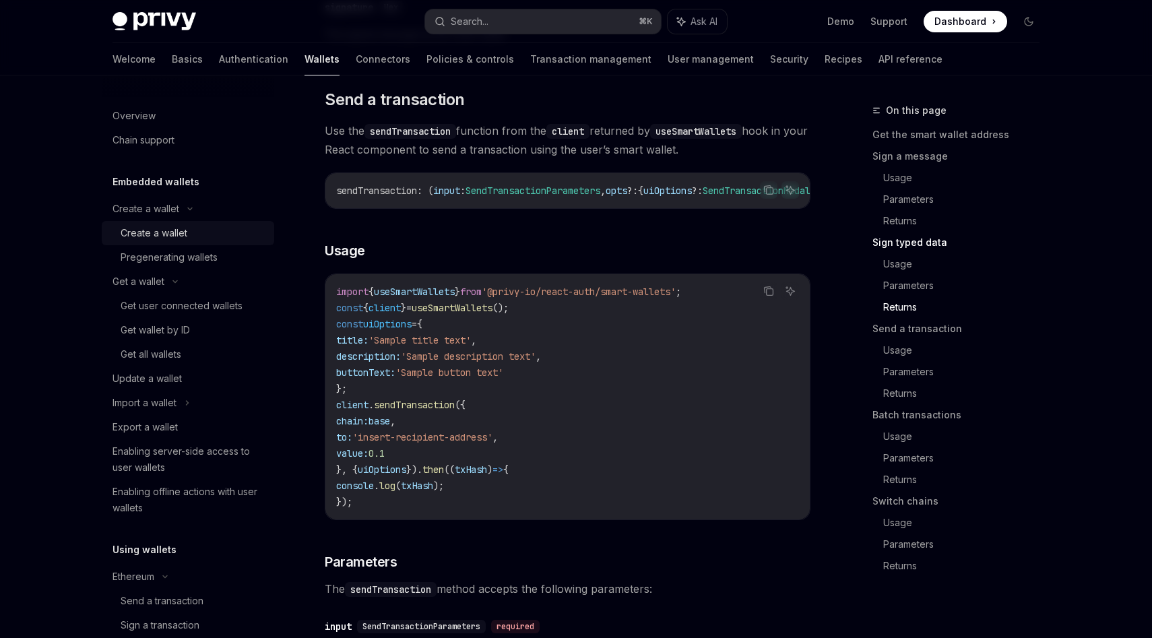
click at [164, 230] on div "Create a wallet" at bounding box center [154, 233] width 67 height 16
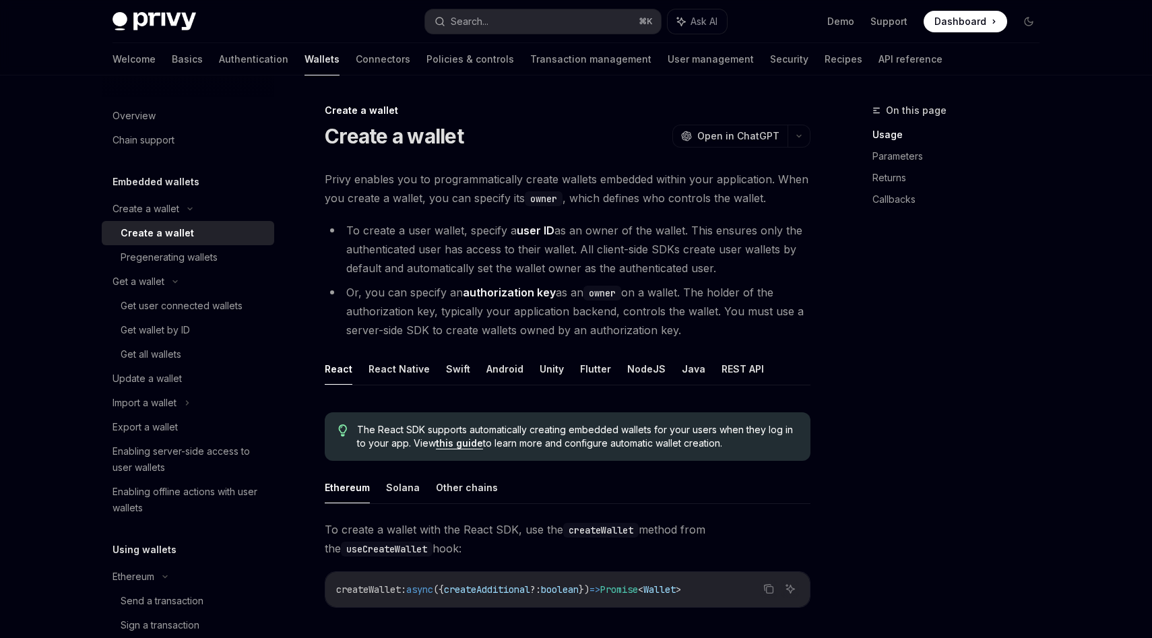
click at [403, 249] on li "To create a user wallet, specify a user ID as an owner of the wallet. This ensu…" at bounding box center [568, 249] width 486 height 57
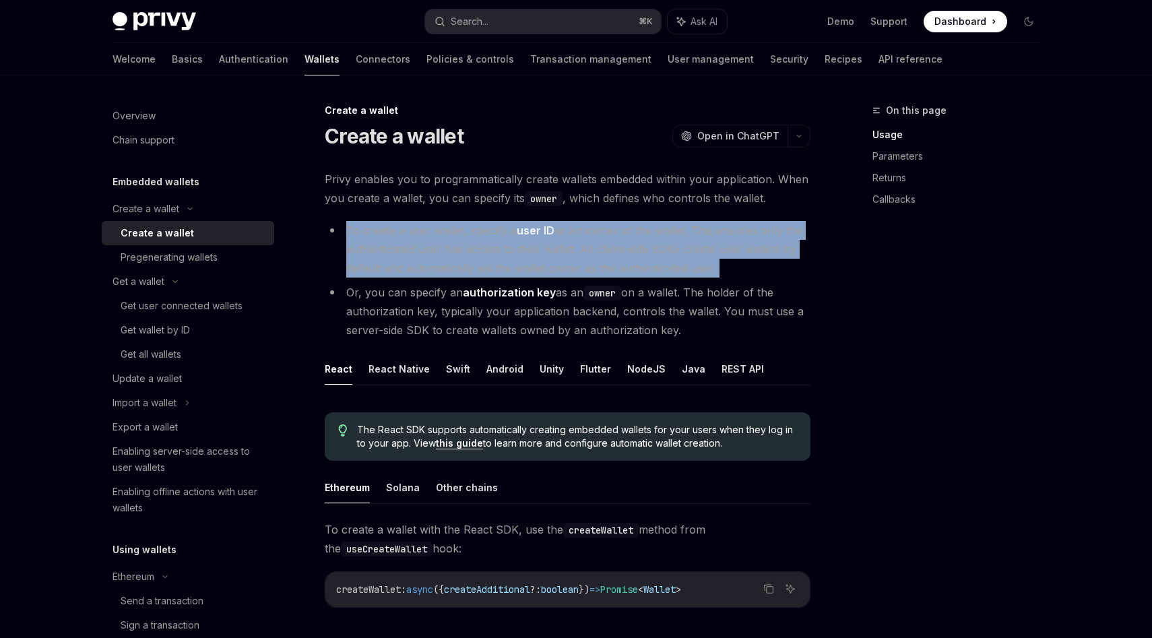
click at [403, 249] on li "To create a user wallet, specify a user ID as an owner of the wallet. This ensu…" at bounding box center [568, 249] width 486 height 57
click at [568, 62] on link "Transaction management" at bounding box center [590, 59] width 121 height 32
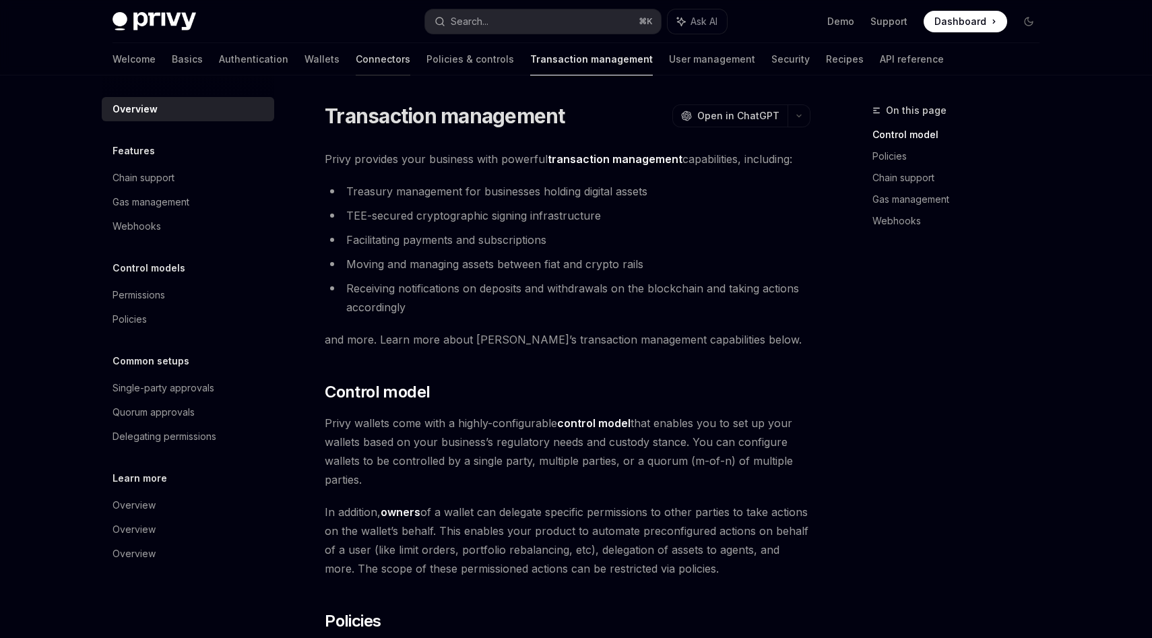
click at [356, 55] on link "Connectors" at bounding box center [383, 59] width 55 height 32
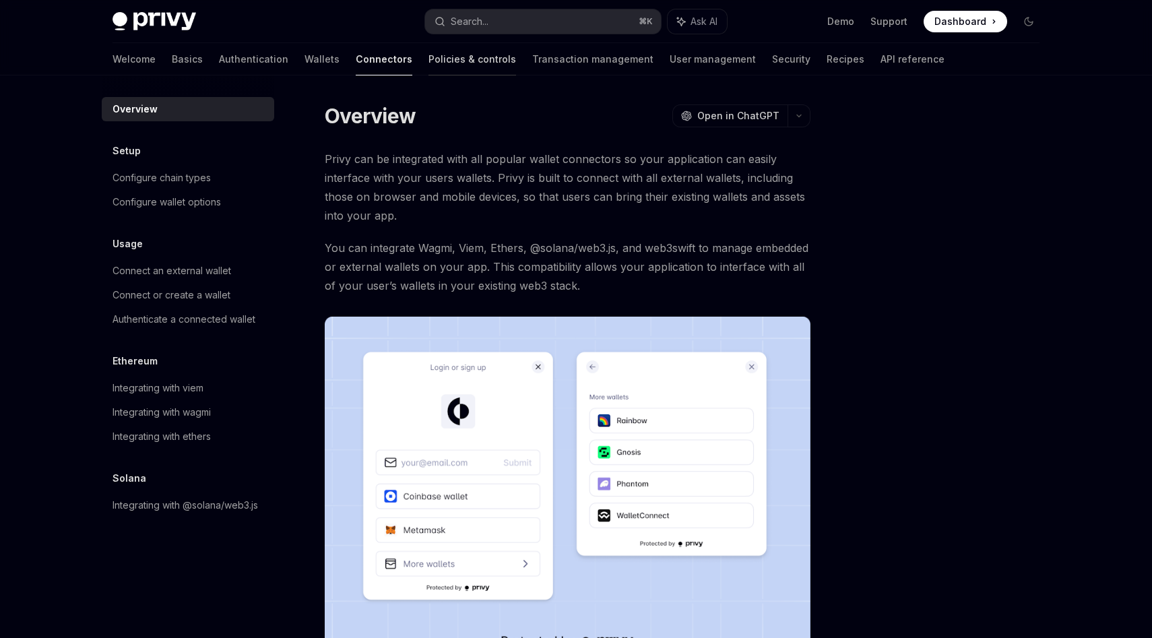
click at [428, 65] on link "Policies & controls" at bounding box center [472, 59] width 88 height 32
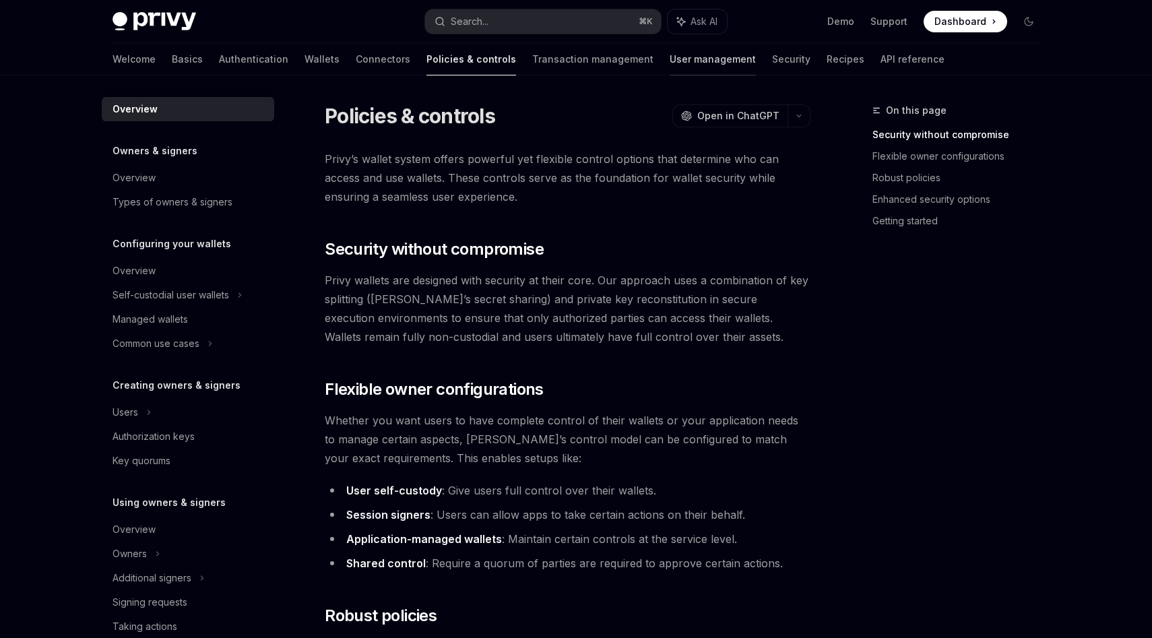
click at [669, 58] on link "User management" at bounding box center [712, 59] width 86 height 32
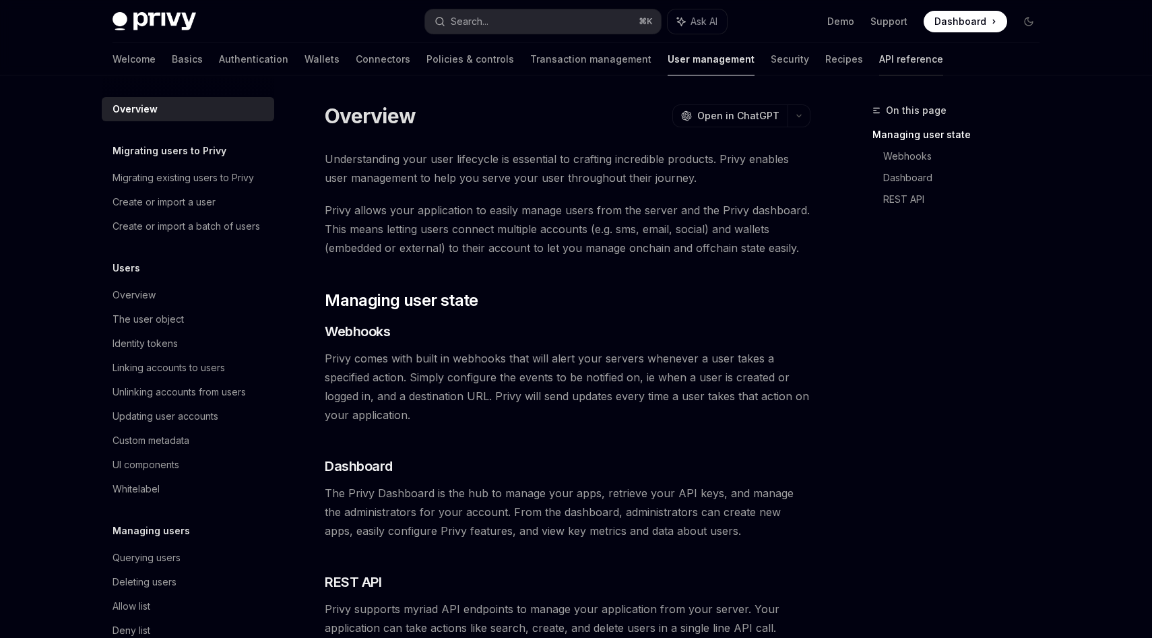
click at [879, 59] on link "API reference" at bounding box center [911, 59] width 64 height 32
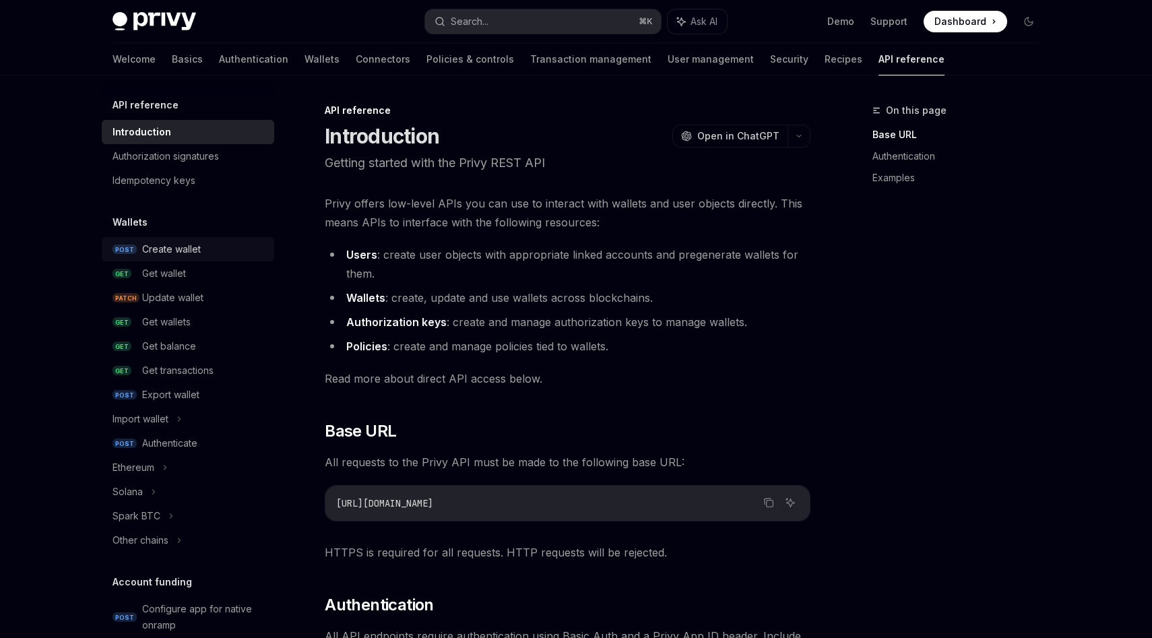
click at [180, 246] on div "Create wallet" at bounding box center [171, 249] width 59 height 16
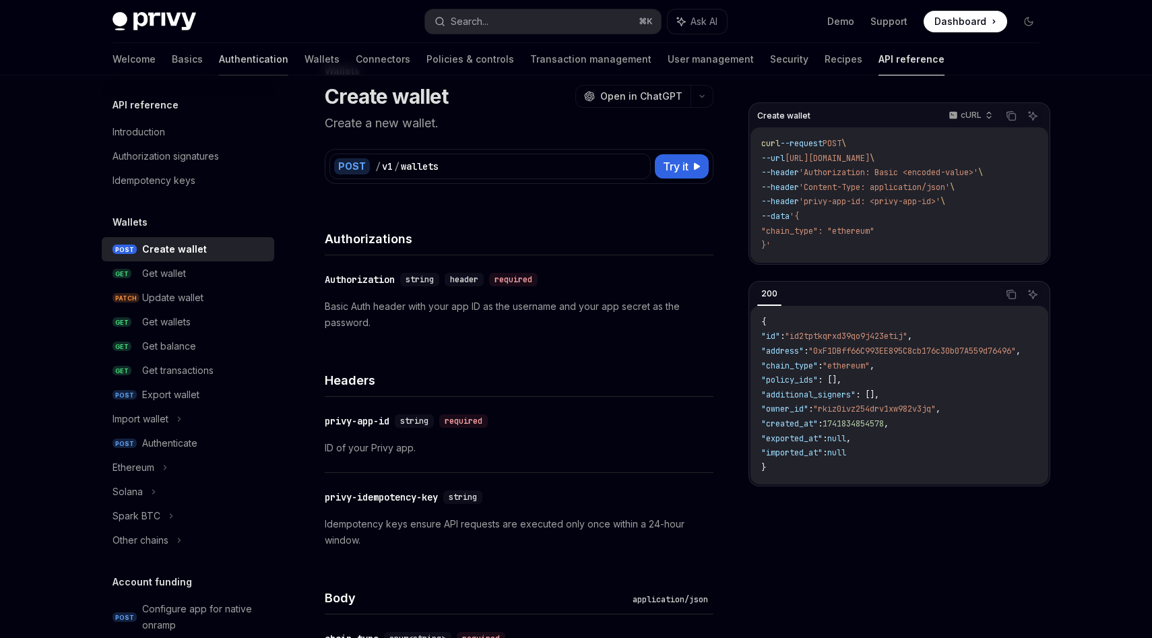
click at [219, 61] on link "Authentication" at bounding box center [253, 59] width 69 height 32
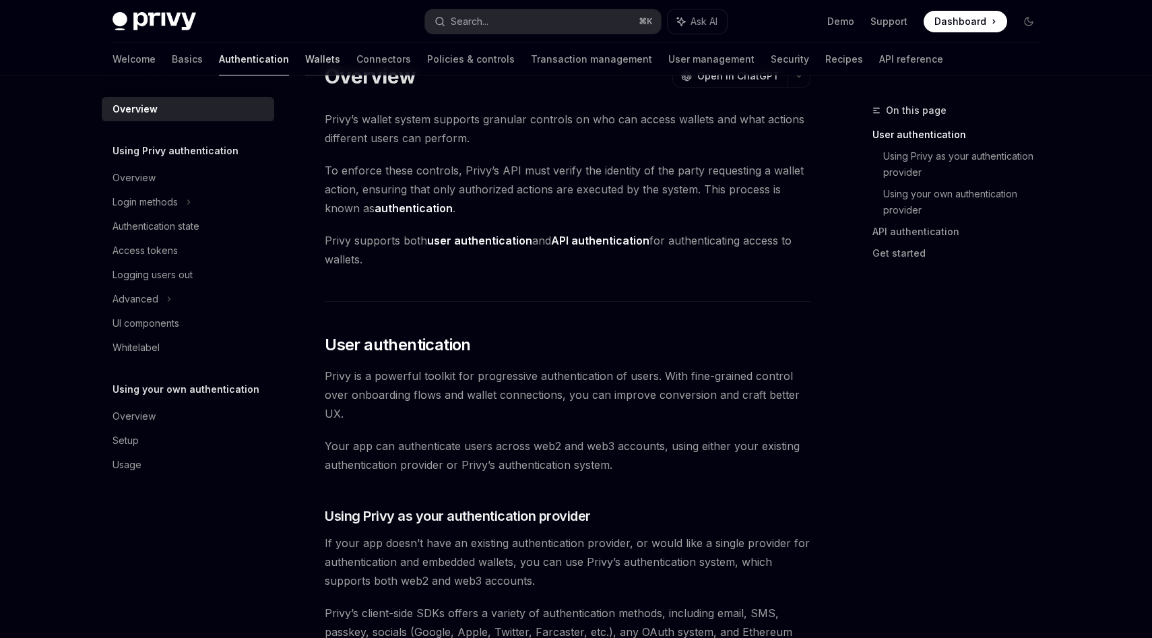
click at [305, 59] on link "Wallets" at bounding box center [322, 59] width 35 height 32
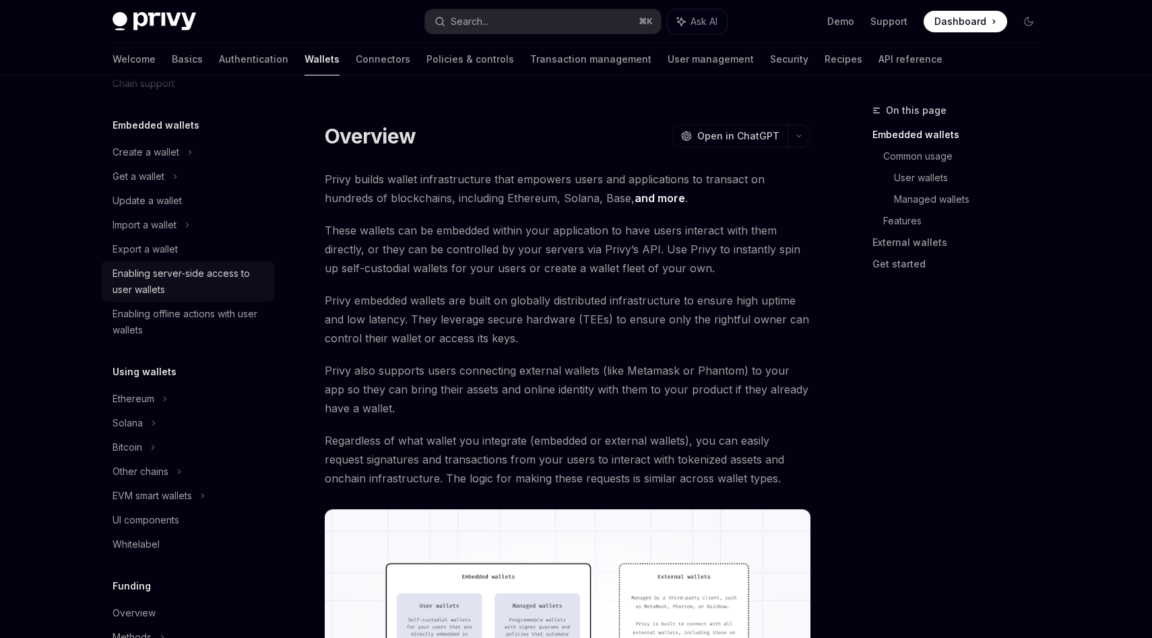
scroll to position [57, 0]
click at [189, 291] on div "Enabling server-side access to user wallets" at bounding box center [189, 281] width 154 height 32
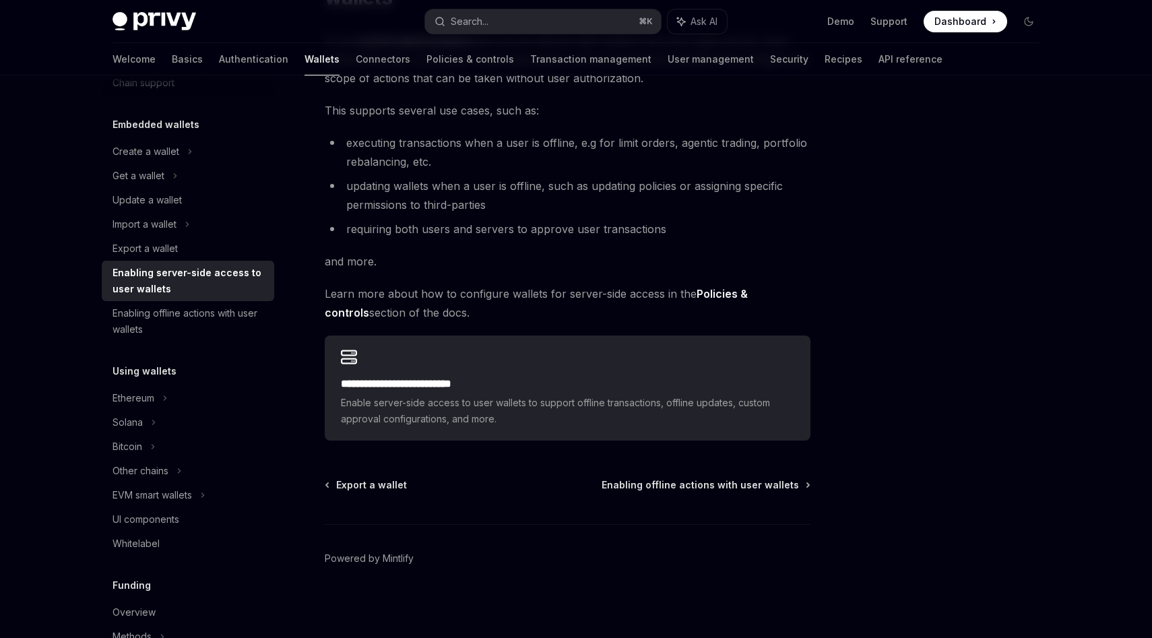
scroll to position [166, 0]
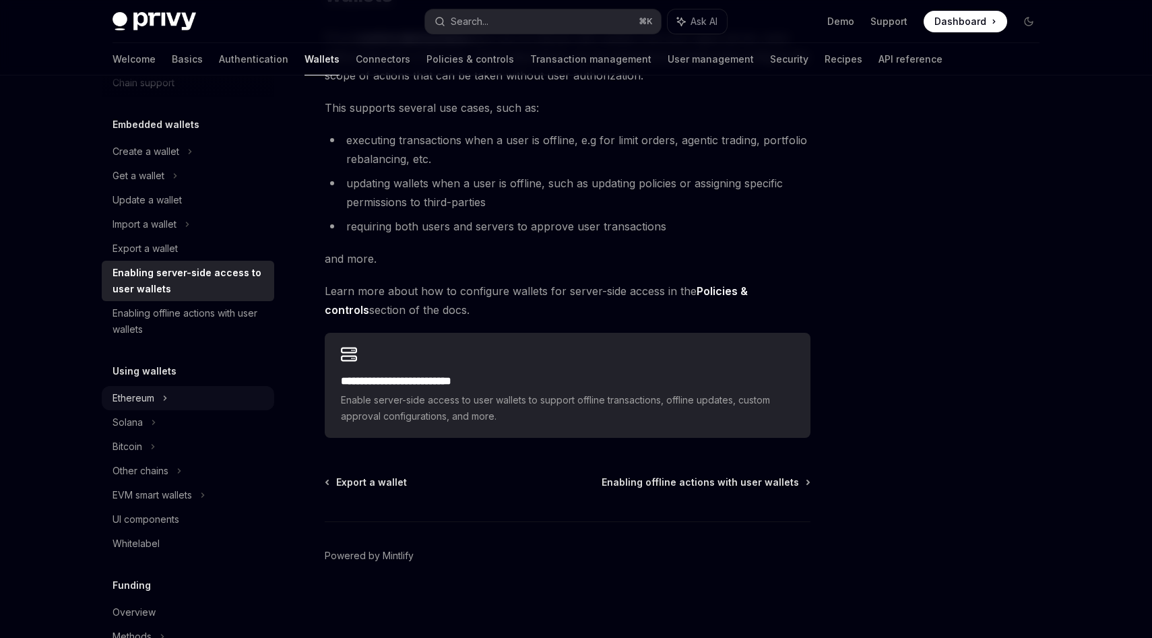
click at [147, 160] on div "Ethereum" at bounding box center [145, 151] width 67 height 16
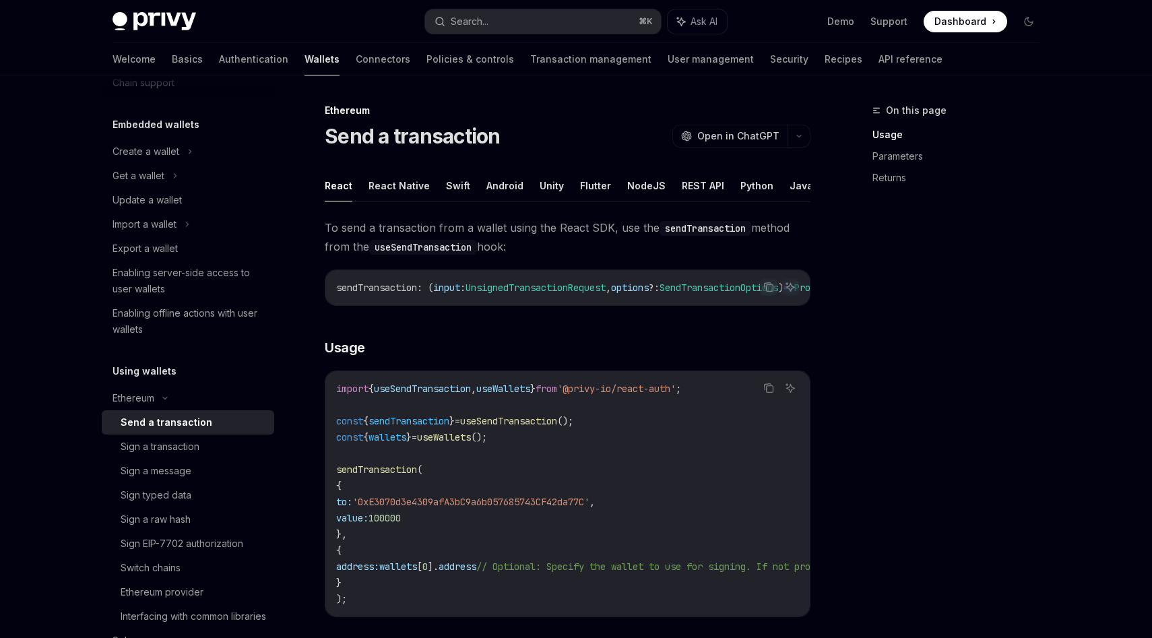
click at [548, 232] on span "To send a transaction from a wallet using the React SDK, use the sendTransactio…" at bounding box center [568, 237] width 486 height 38
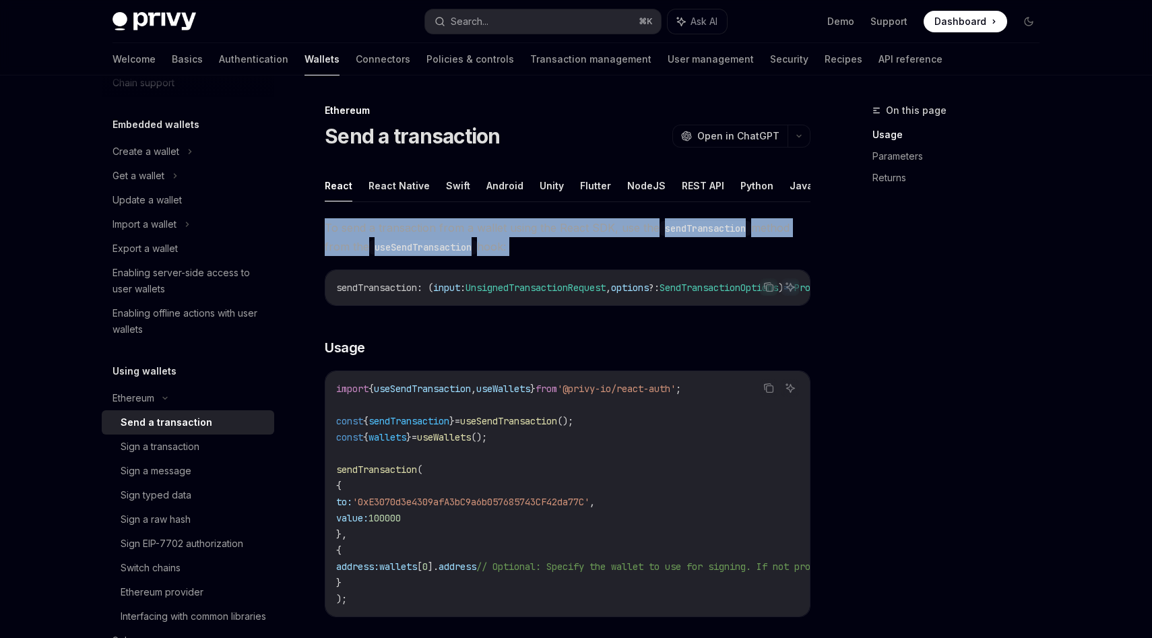
click at [548, 232] on span "To send a transaction from a wallet using the React SDK, use the sendTransactio…" at bounding box center [568, 237] width 486 height 38
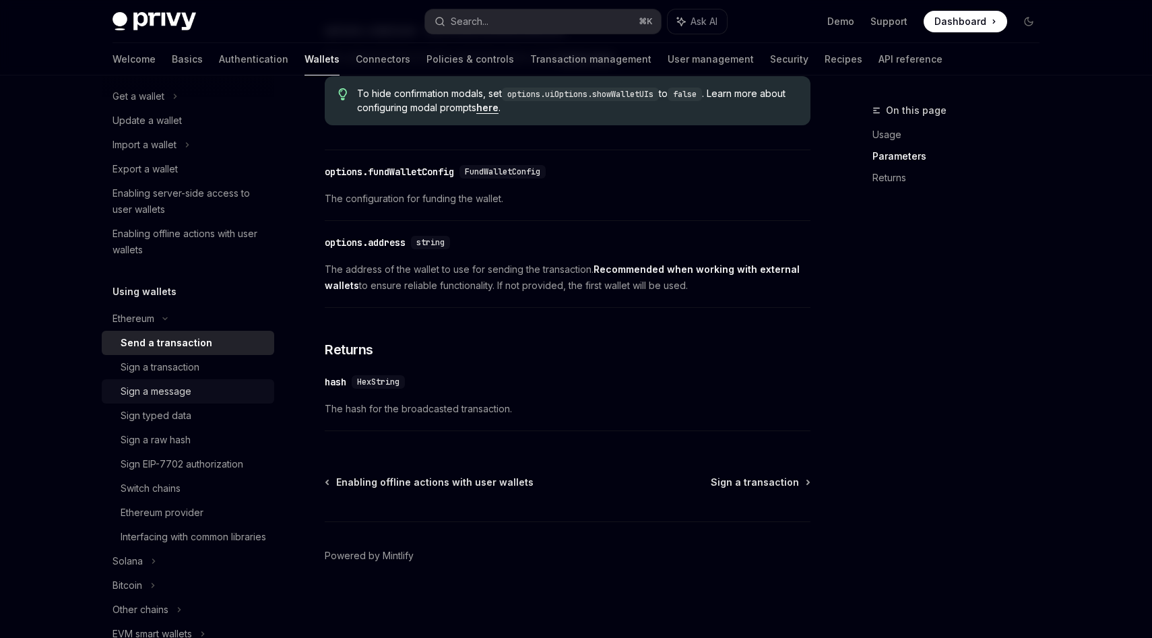
scroll to position [215, 0]
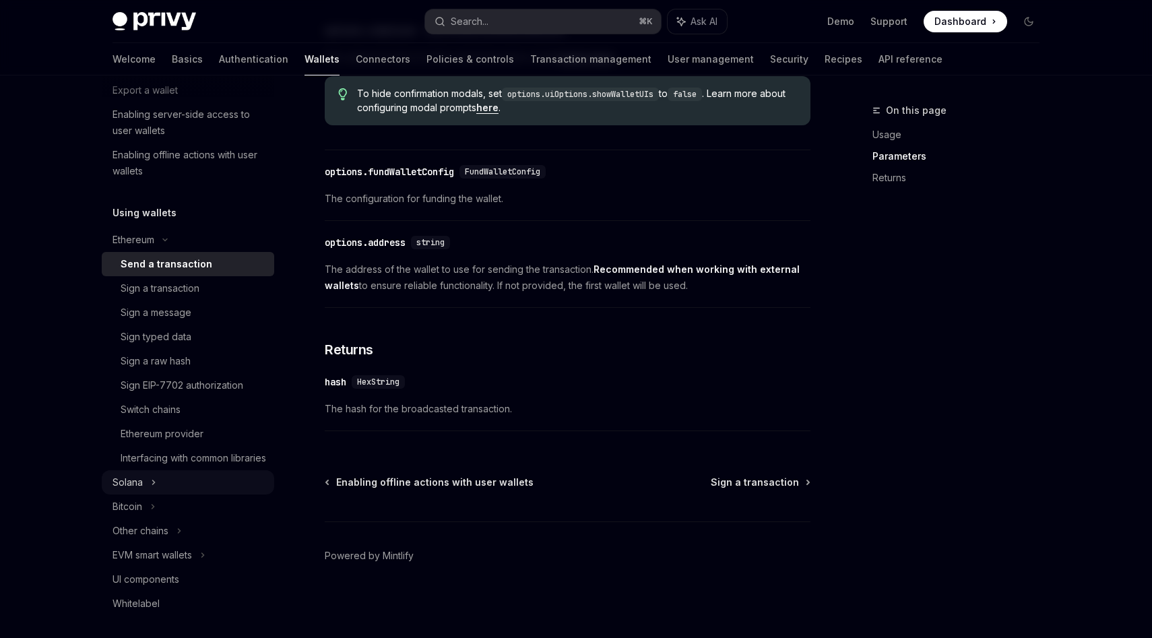
click at [170, 30] on div "Solana" at bounding box center [188, 17] width 172 height 24
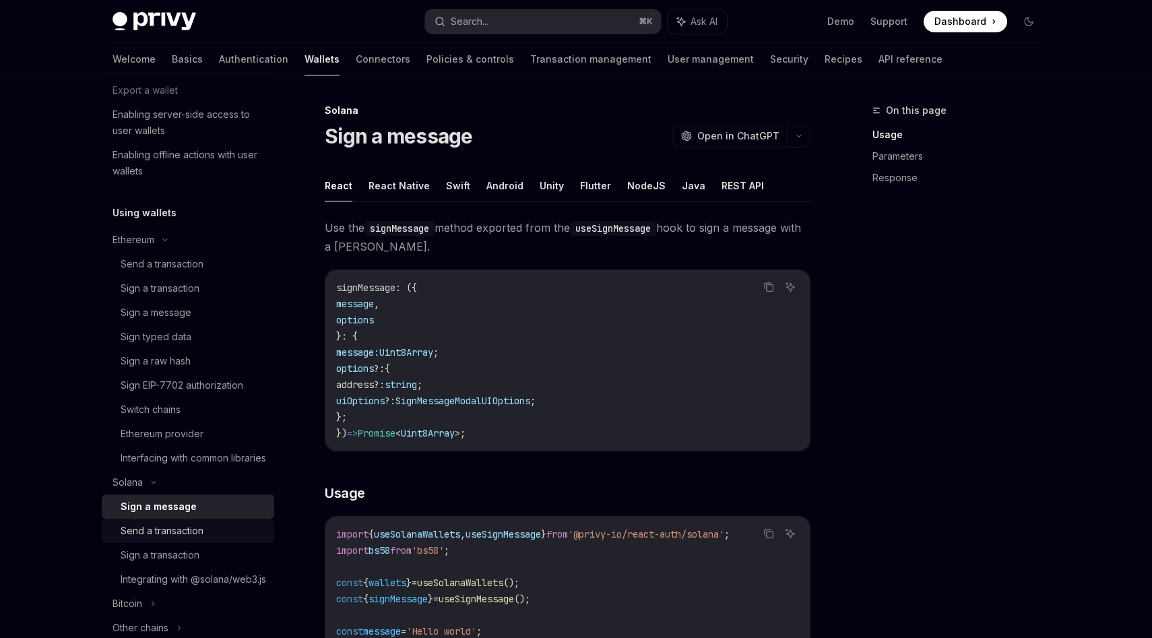
click at [174, 539] on div "Send a transaction" at bounding box center [162, 531] width 83 height 16
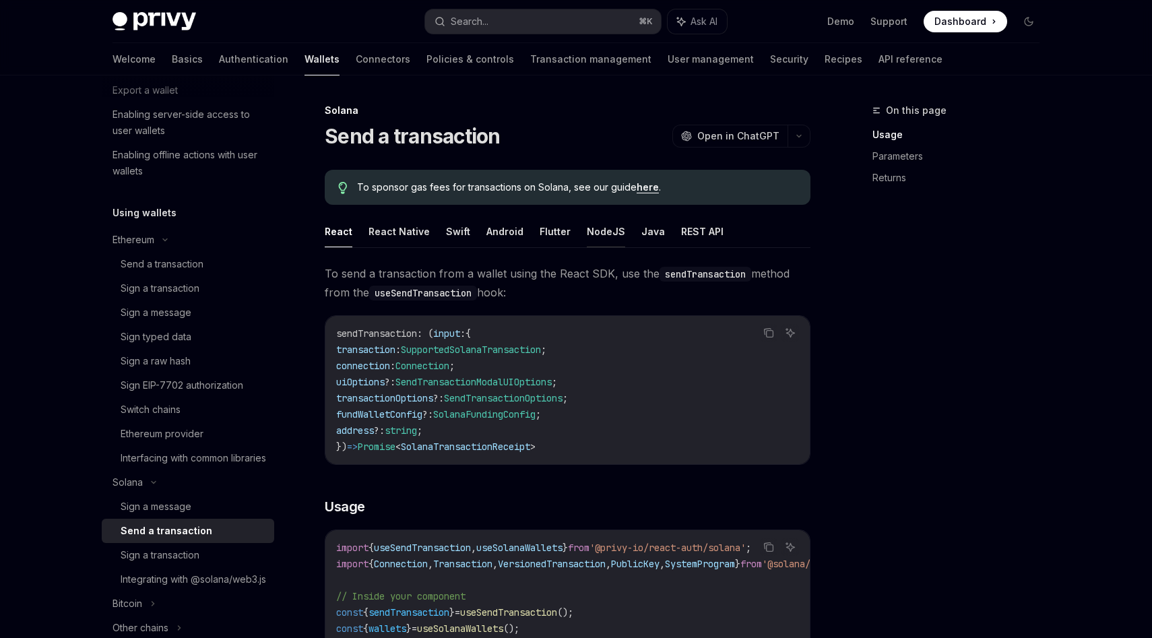
click at [607, 226] on button "NodeJS" at bounding box center [606, 231] width 38 height 32
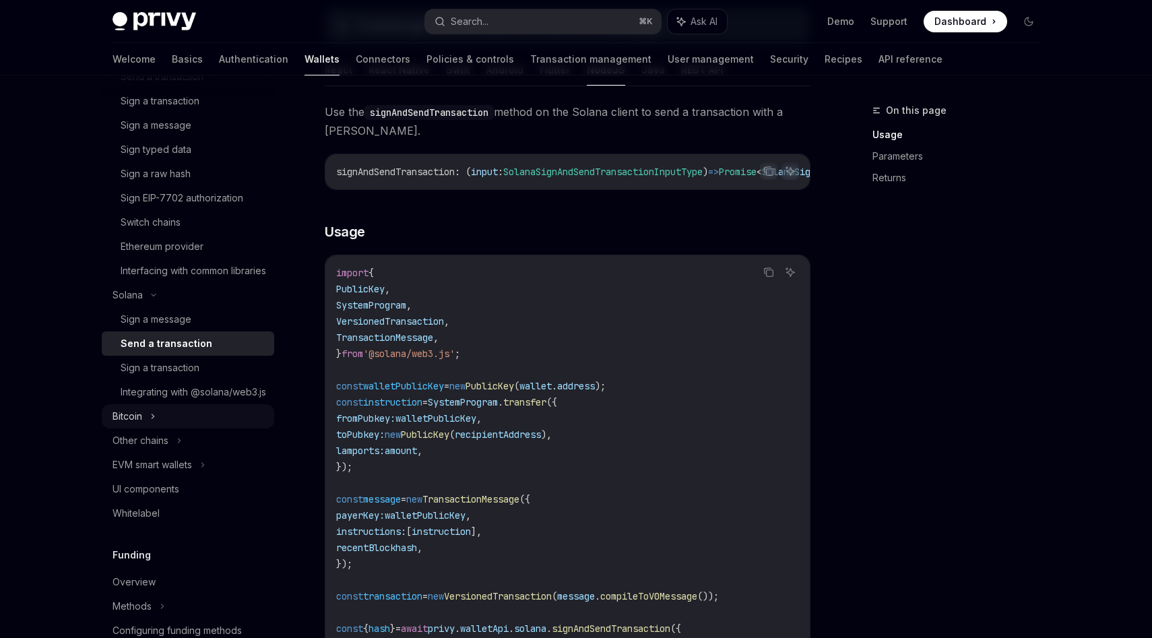
scroll to position [411, 0]
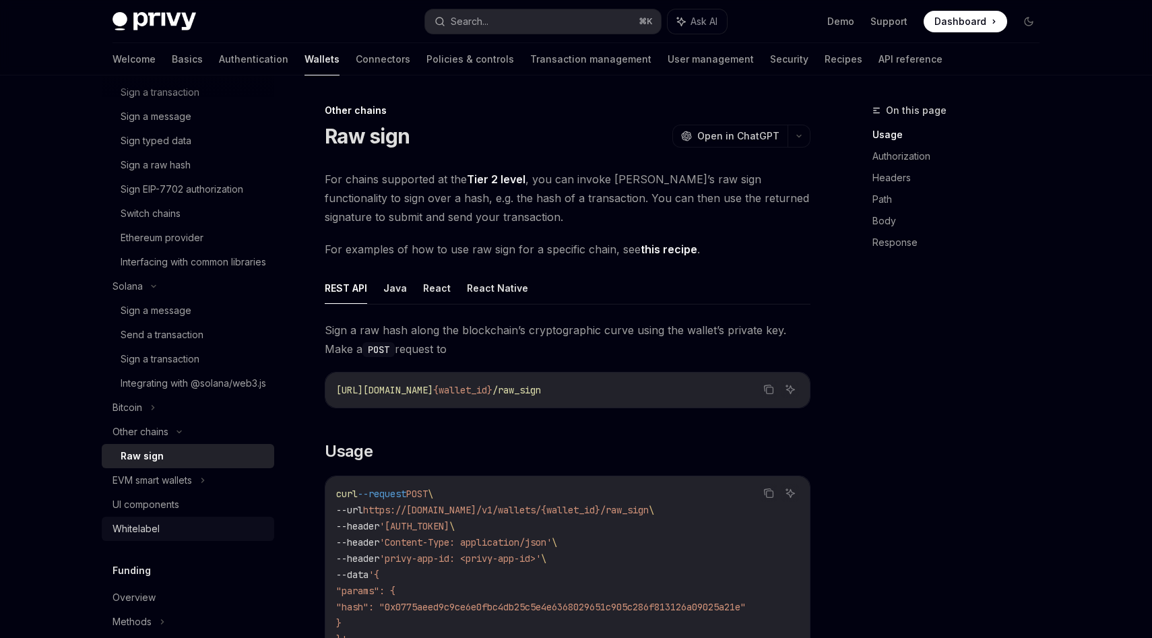
click at [158, 537] on div "Whitelabel" at bounding box center [135, 529] width 47 height 16
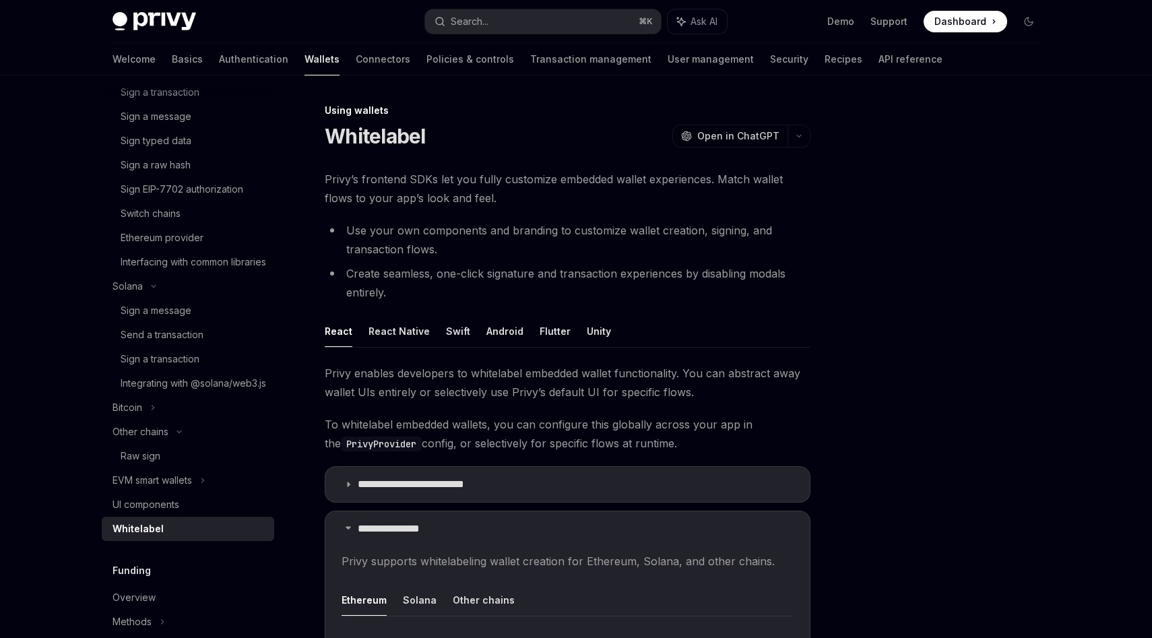
click at [537, 286] on li "Create seamless, one-click signature and transaction experiences by disabling m…" at bounding box center [568, 283] width 486 height 38
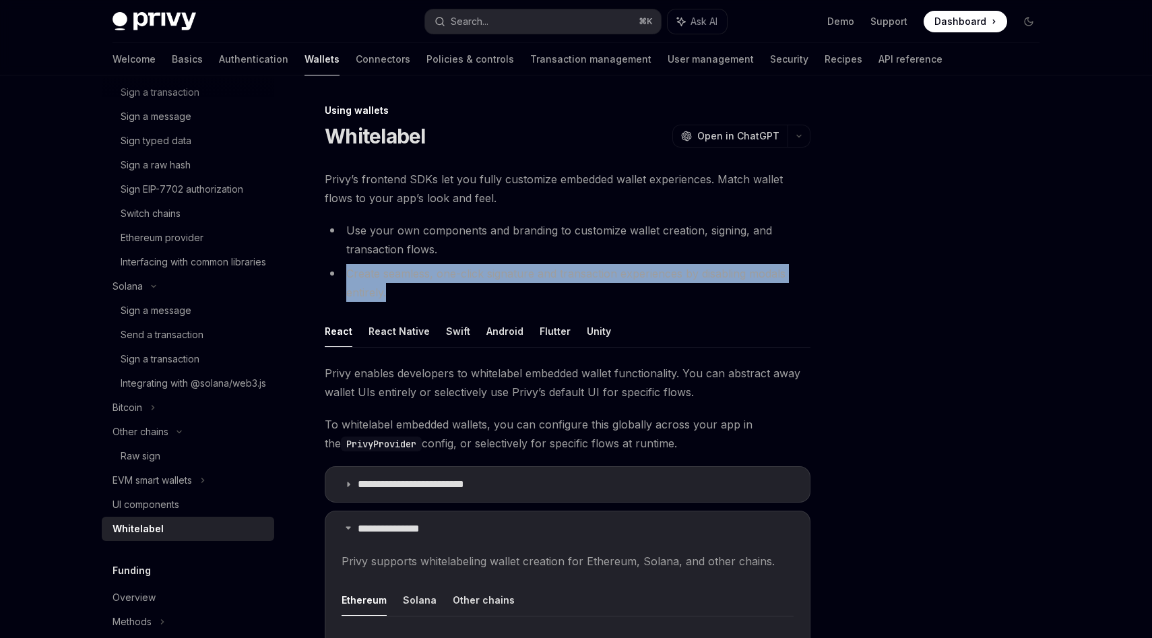
click at [537, 286] on li "Create seamless, one-click signature and transaction experiences by disabling m…" at bounding box center [568, 283] width 486 height 38
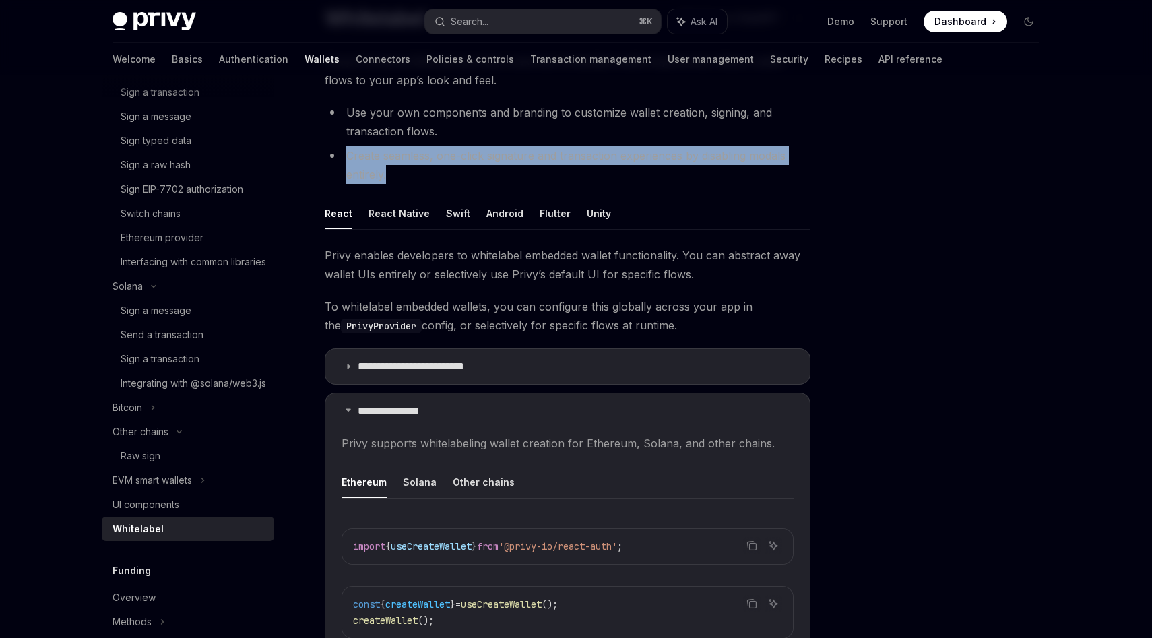
scroll to position [119, 0]
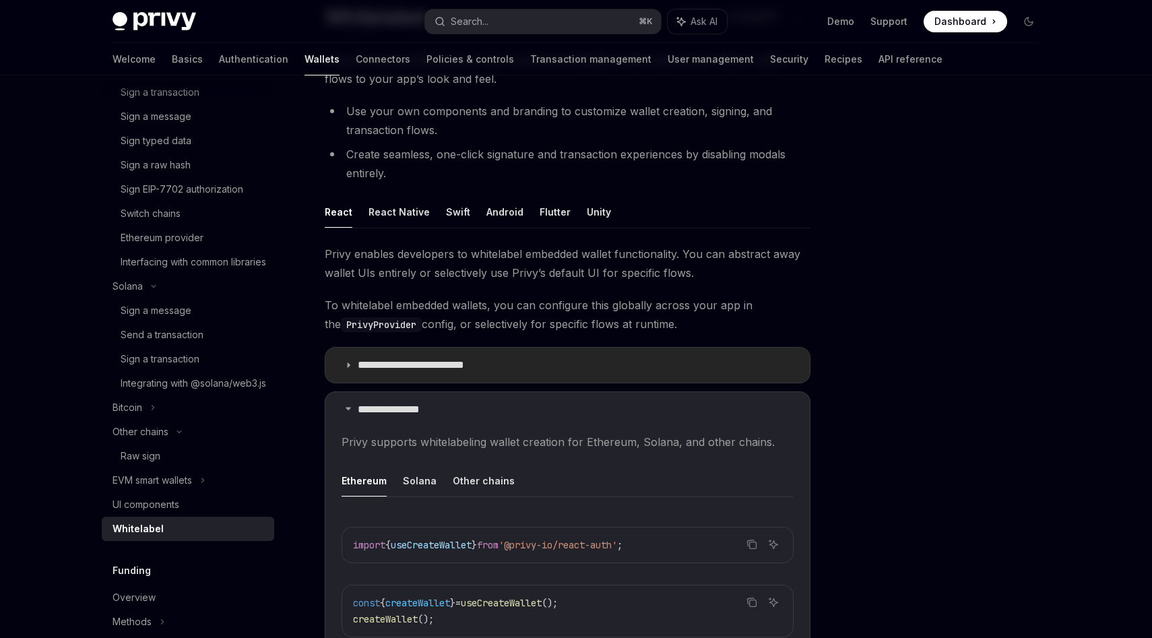
click at [426, 367] on p "**********" at bounding box center [423, 364] width 130 height 13
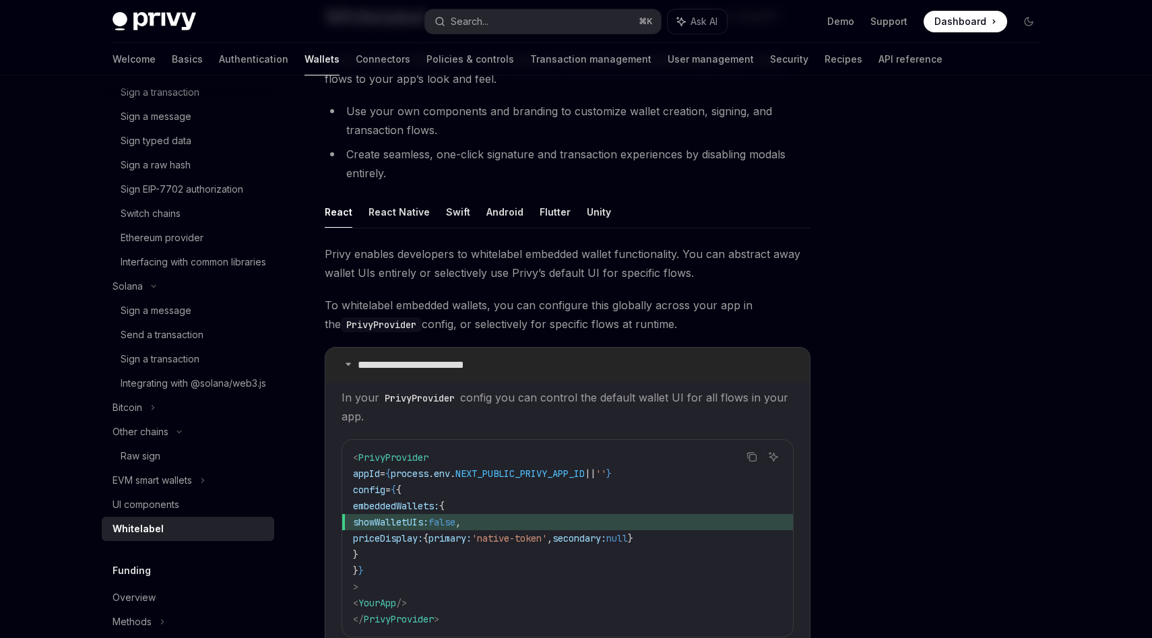
click at [426, 367] on p "**********" at bounding box center [423, 364] width 130 height 13
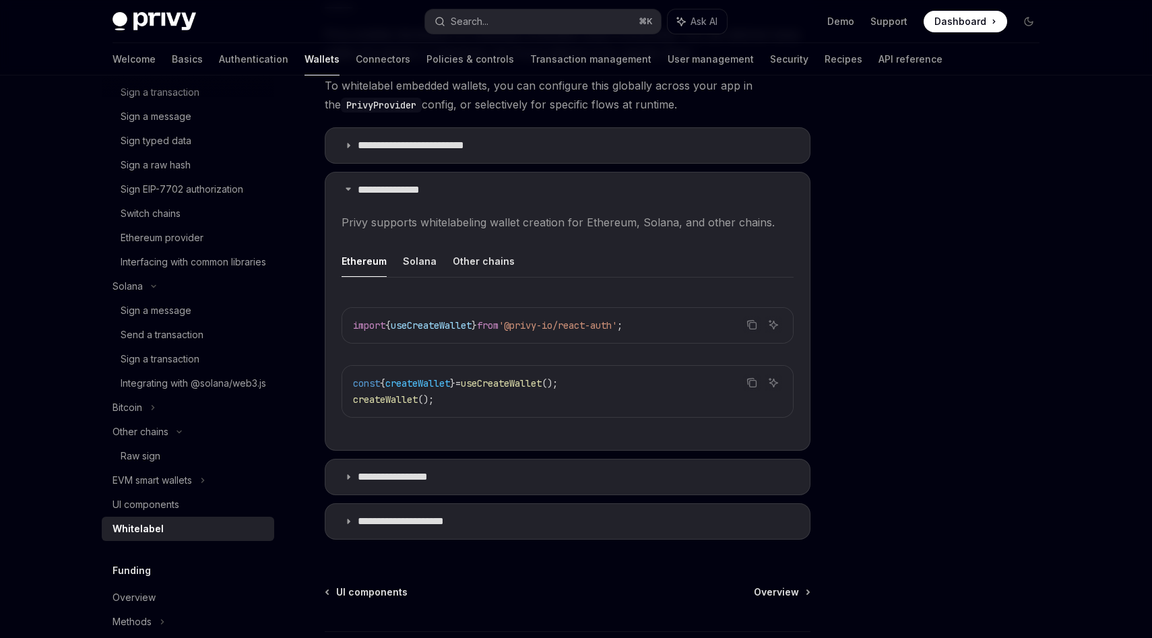
scroll to position [448, 0]
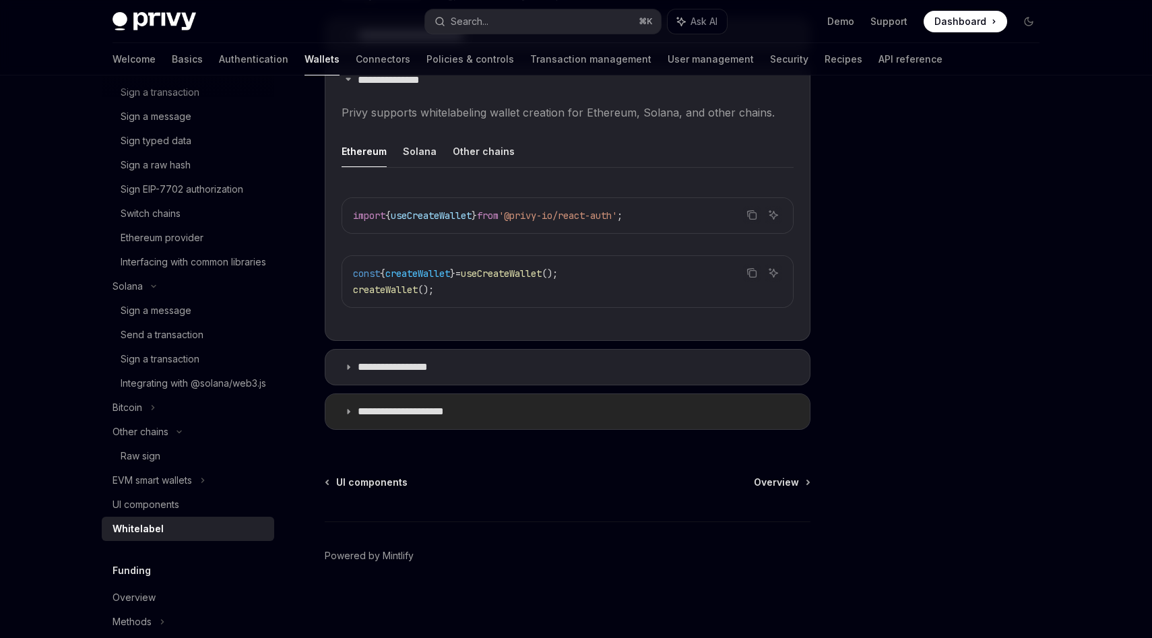
click at [421, 411] on p "**********" at bounding box center [414, 411] width 112 height 13
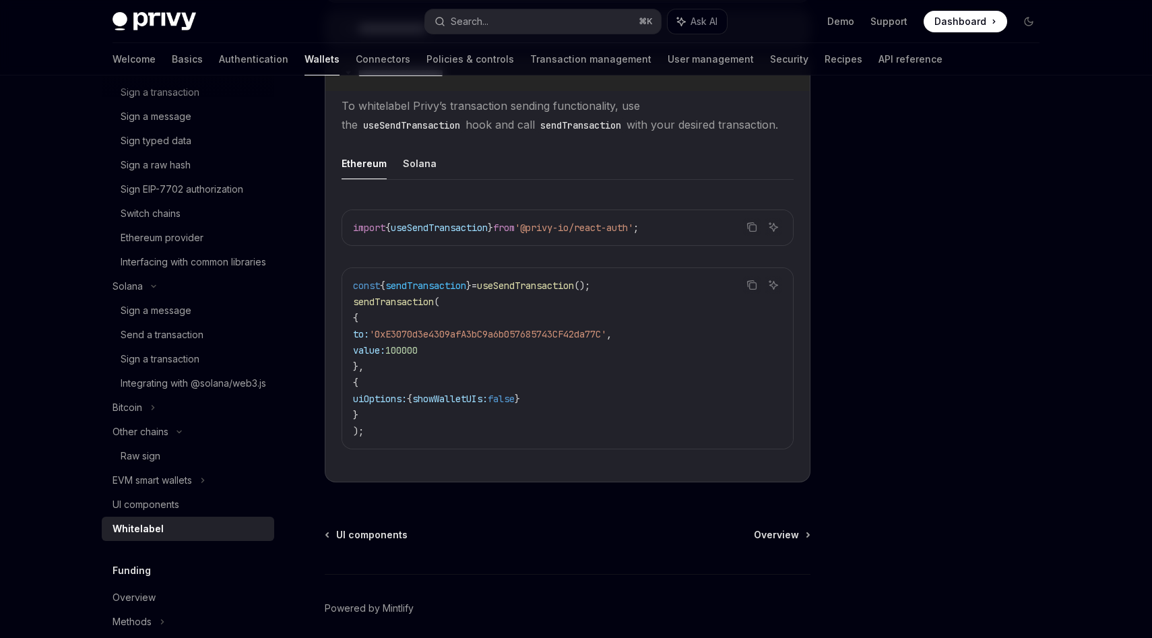
scroll to position [786, 0]
click at [143, 464] on div "Raw sign" at bounding box center [141, 456] width 40 height 16
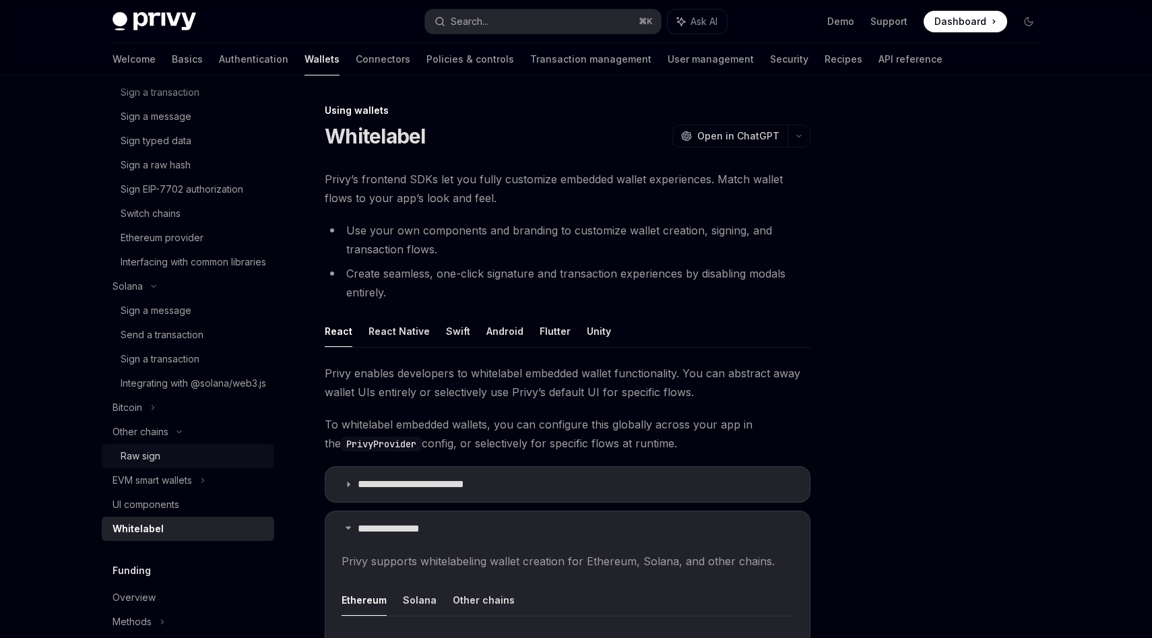
type textarea "*"
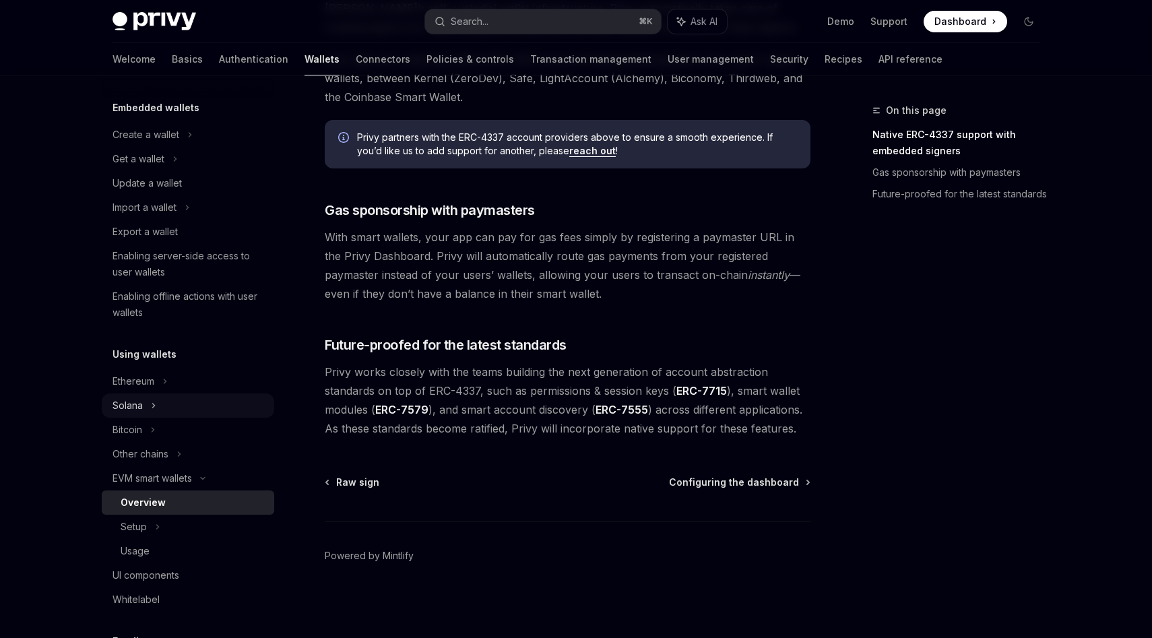
scroll to position [94, 0]
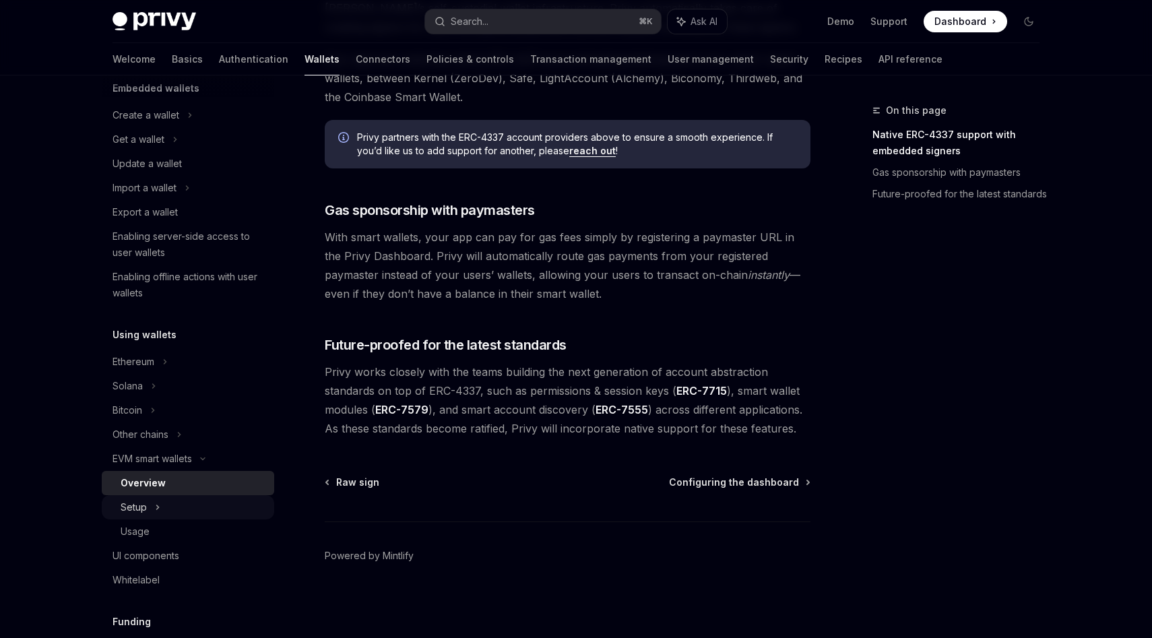
click at [211, 507] on div "Setup" at bounding box center [188, 507] width 172 height 24
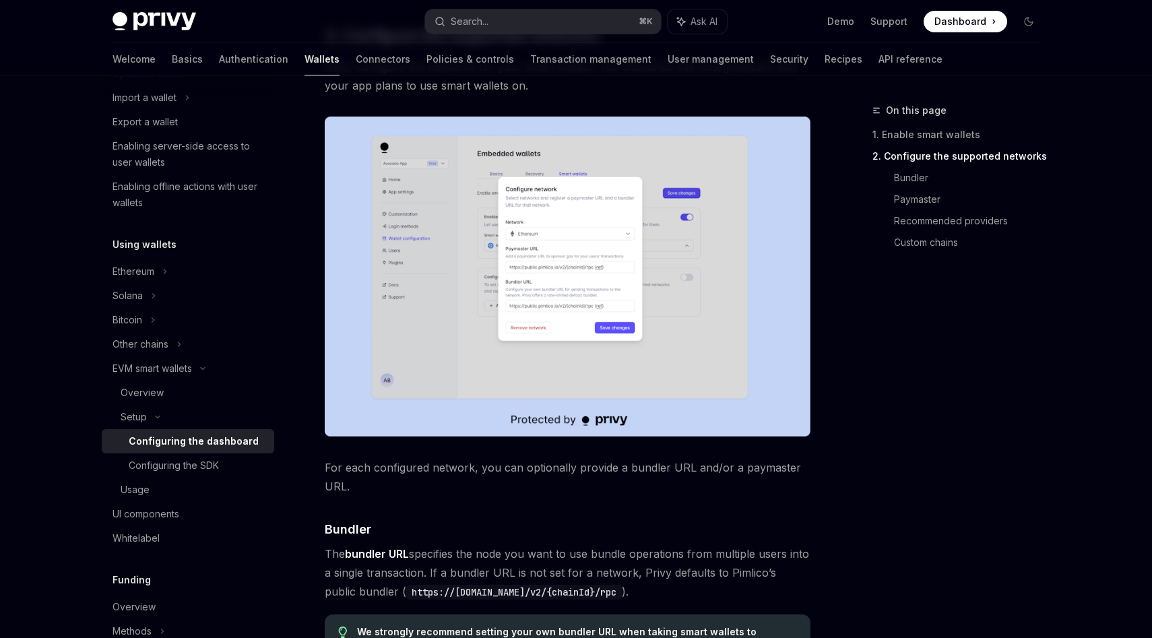
scroll to position [783, 0]
click at [224, 465] on div "Configuring the SDK" at bounding box center [197, 465] width 137 height 16
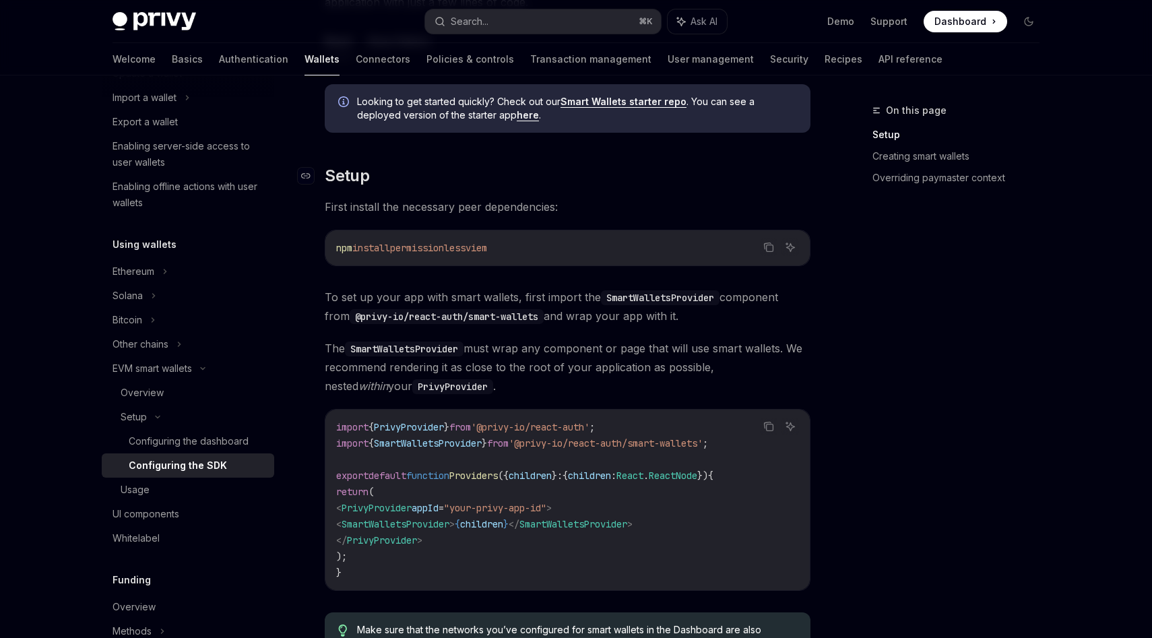
scroll to position [207, 0]
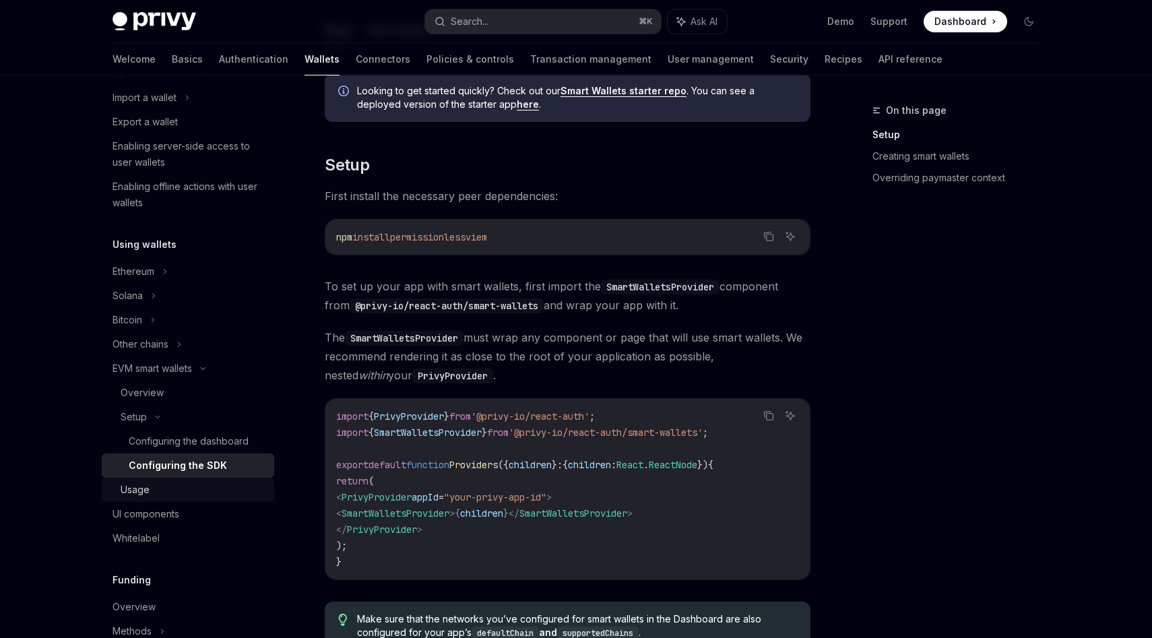
click at [201, 492] on div "Usage" at bounding box center [193, 489] width 145 height 16
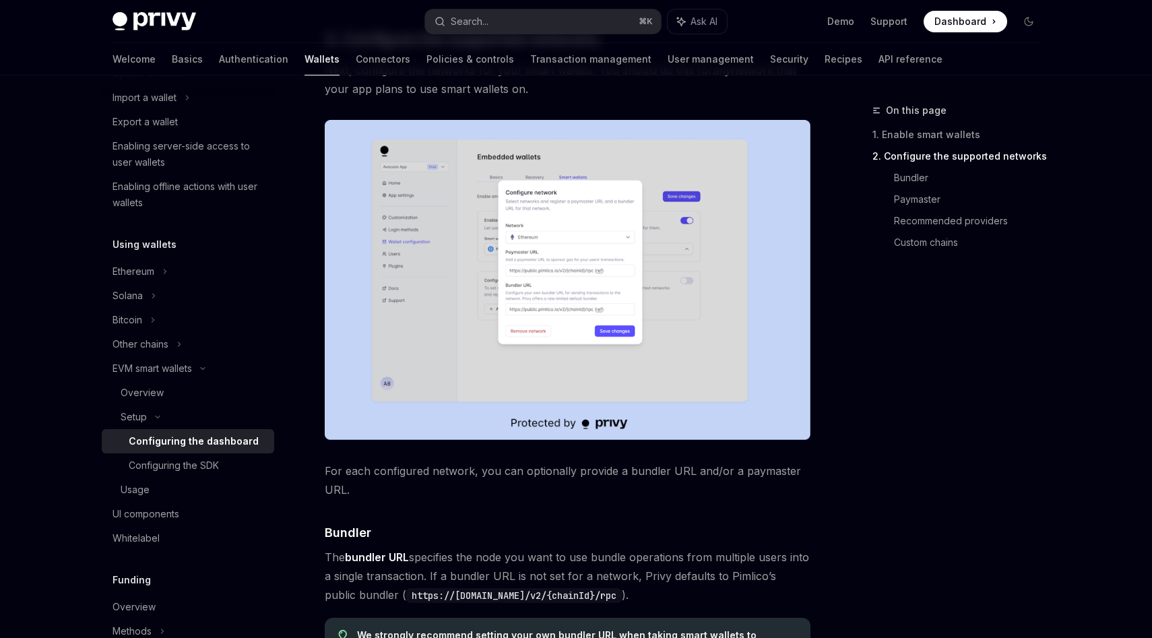
type textarea "*"
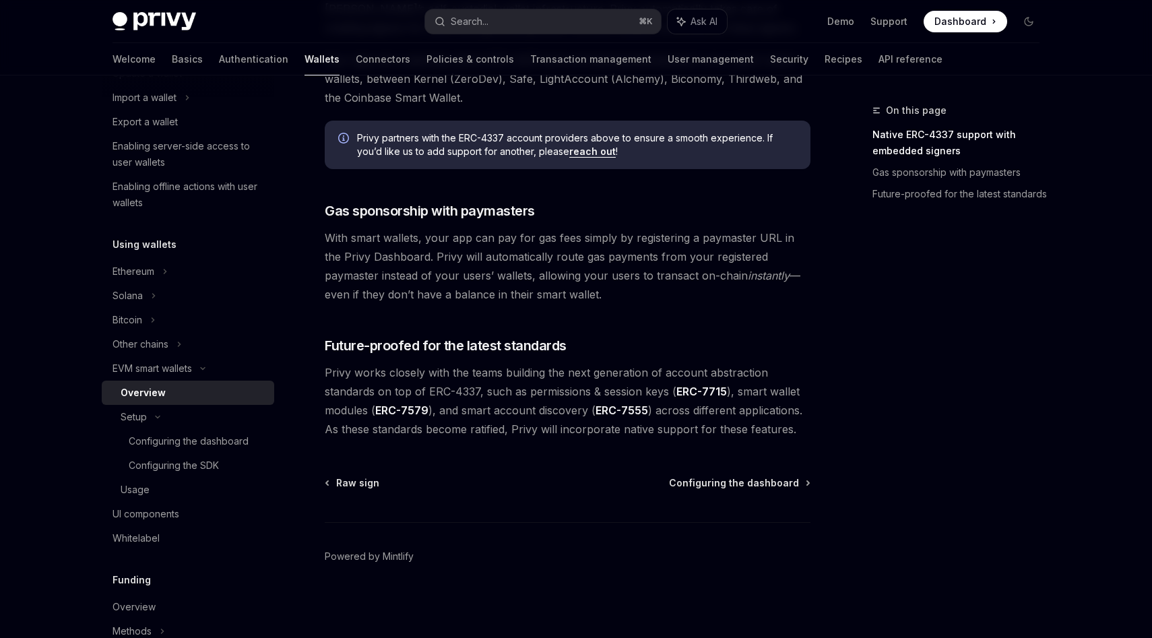
scroll to position [974, 0]
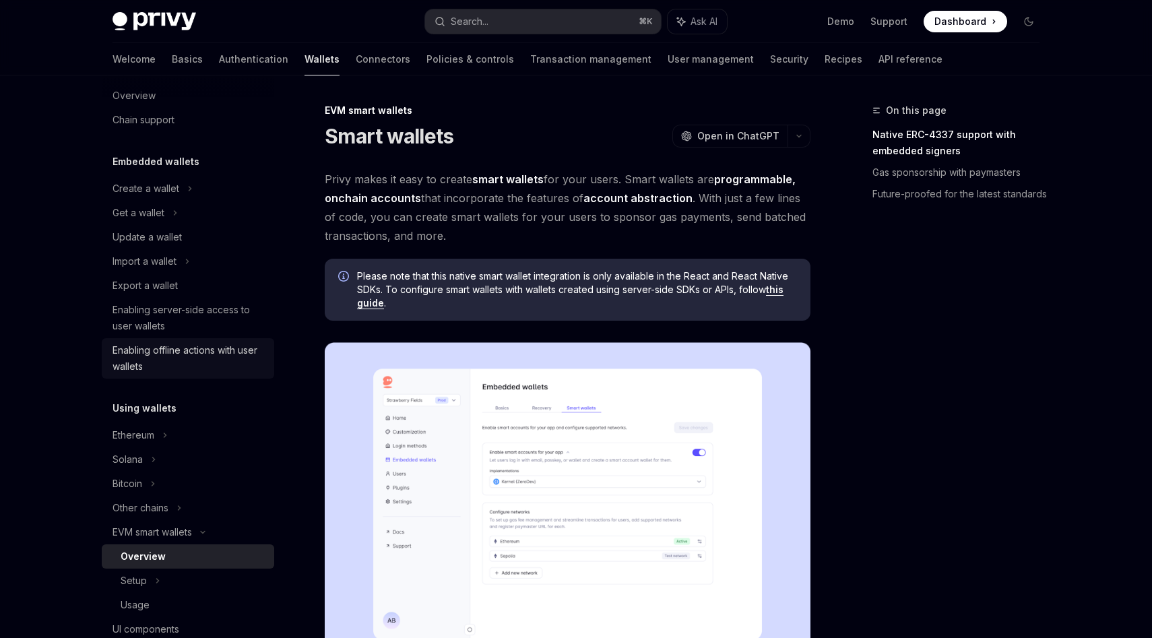
scroll to position [24, 0]
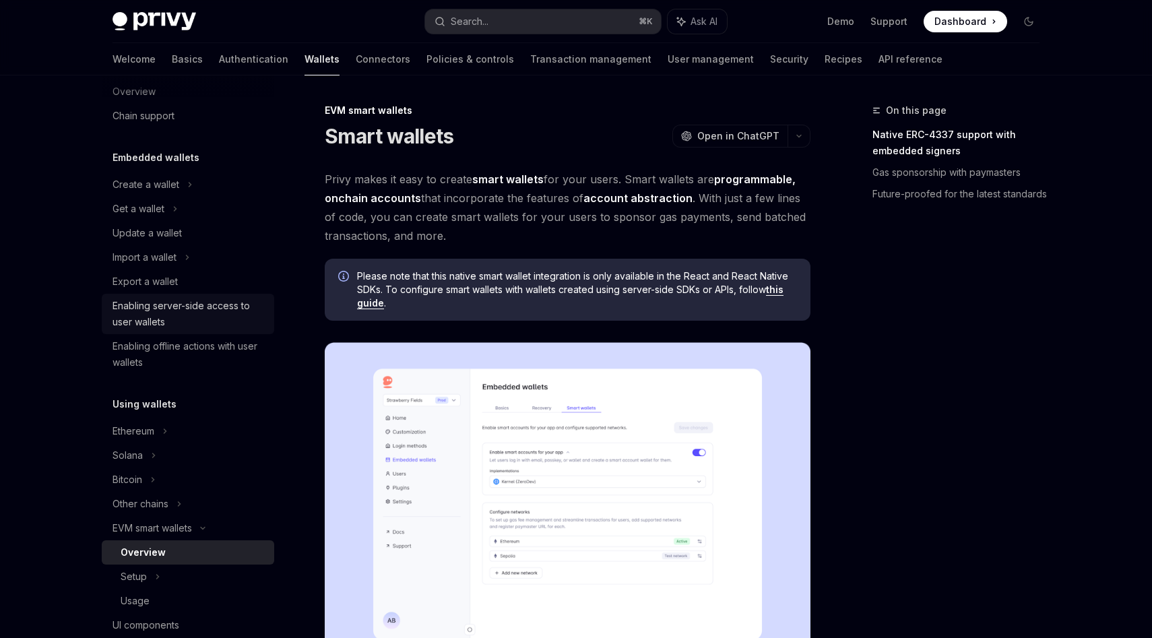
click at [189, 326] on div "Enabling server-side access to user wallets" at bounding box center [189, 314] width 154 height 32
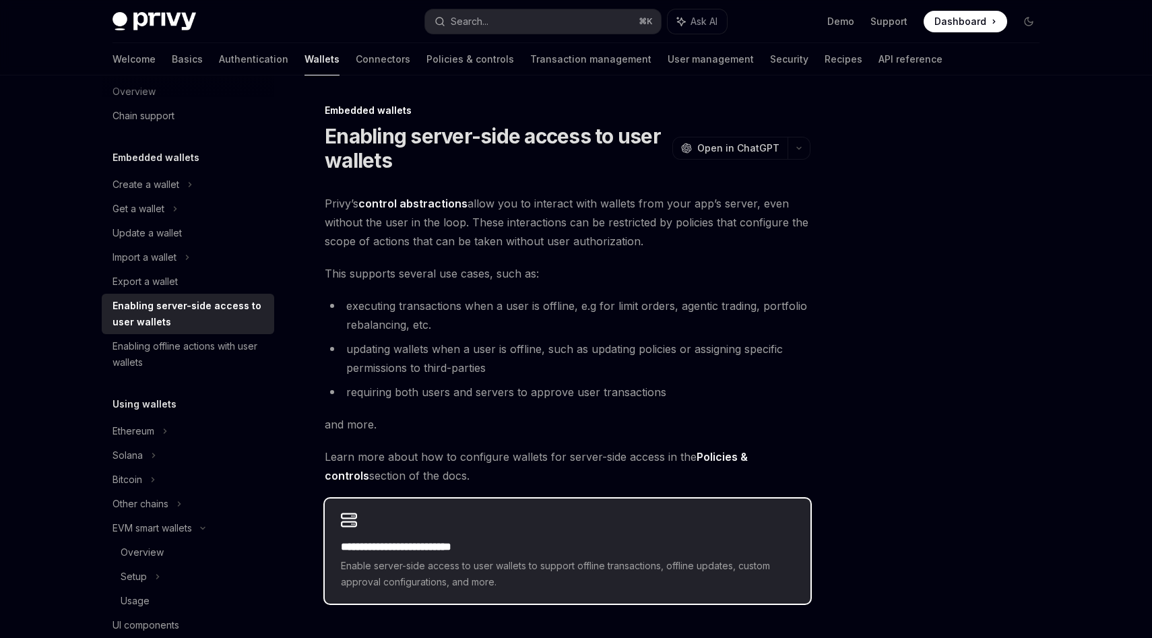
click at [409, 534] on div "**********" at bounding box center [568, 550] width 486 height 105
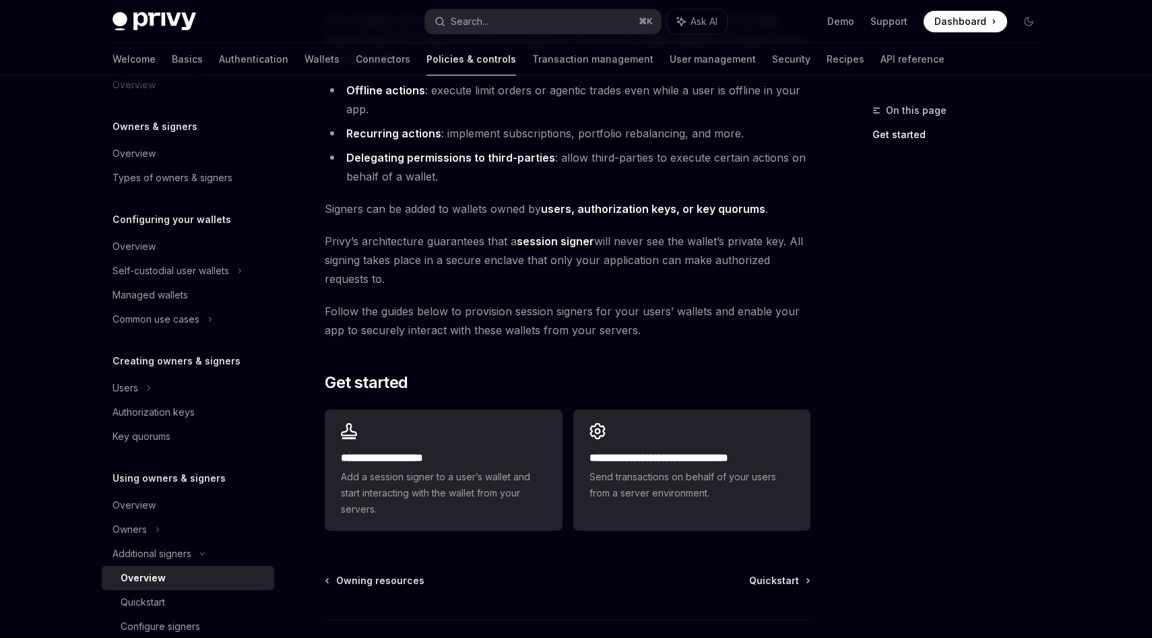
scroll to position [158, 0]
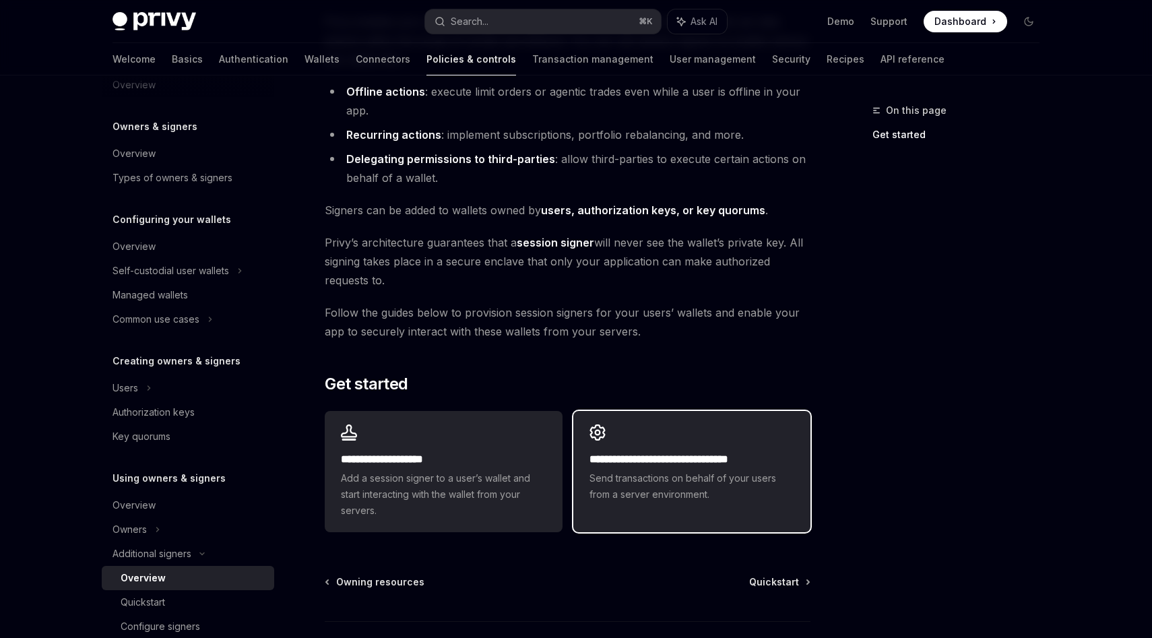
click at [690, 495] on span "Send transactions on behalf of your users from a server environment." at bounding box center [691, 486] width 205 height 32
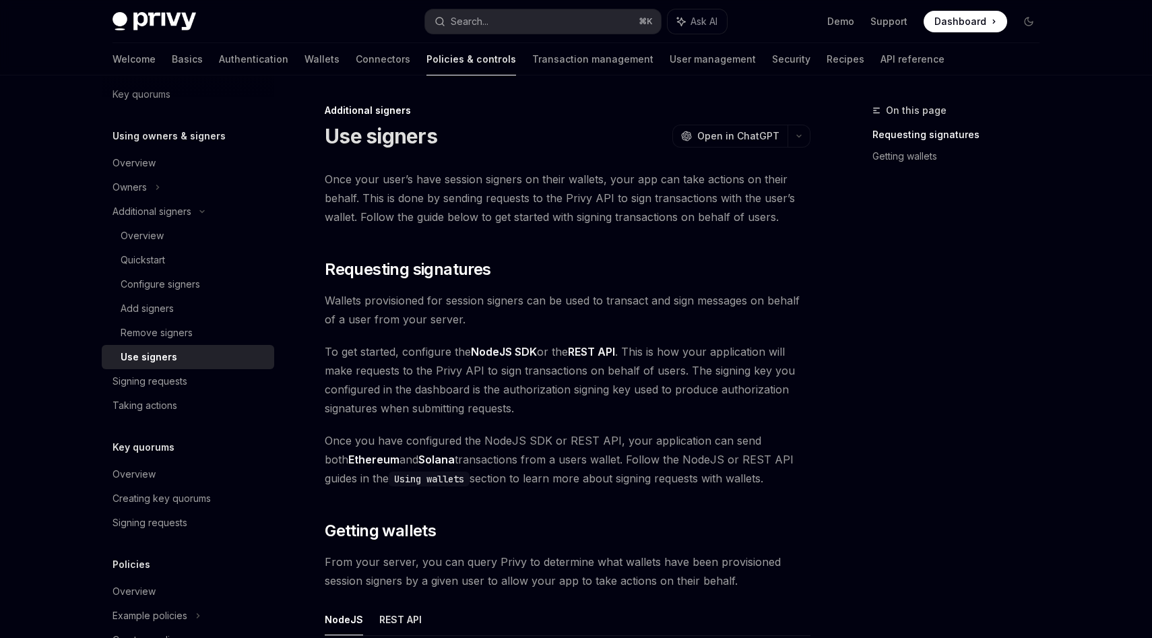
click at [409, 325] on span "Wallets provisioned for session signers can be used to transact and sign messag…" at bounding box center [568, 310] width 486 height 38
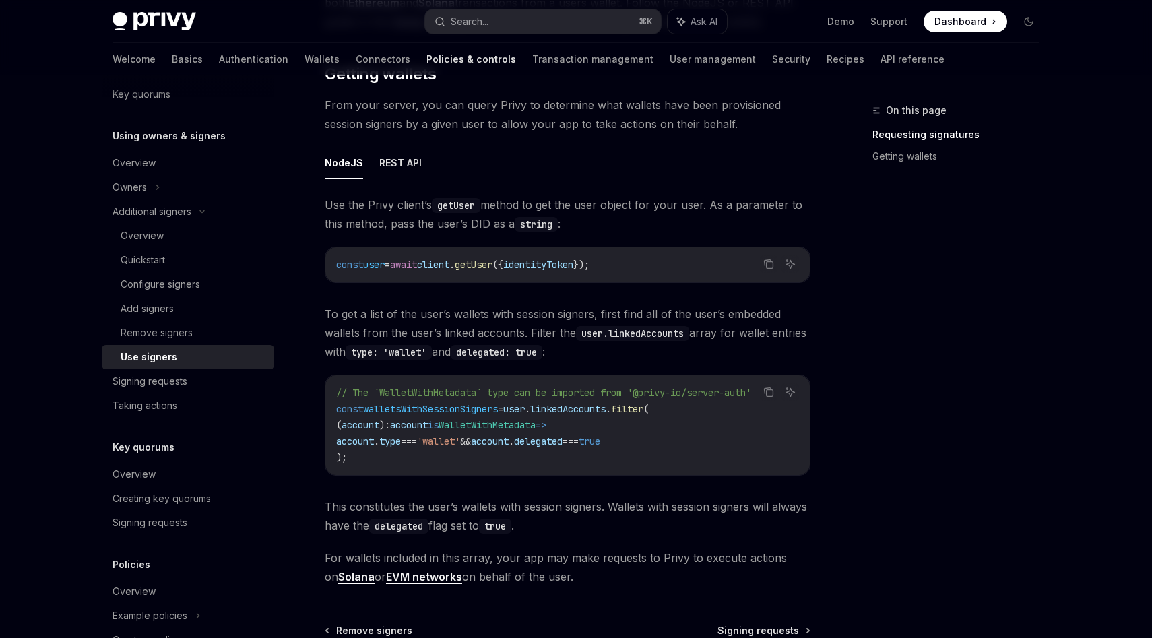
scroll to position [504, 0]
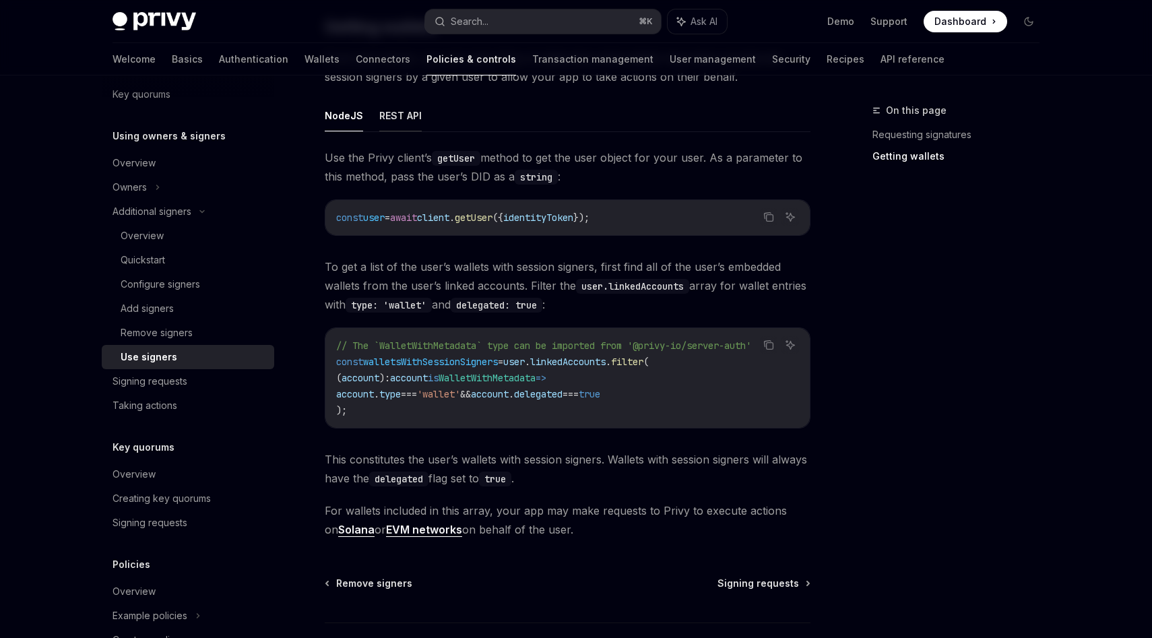
click at [416, 123] on button "REST API" at bounding box center [400, 116] width 42 height 32
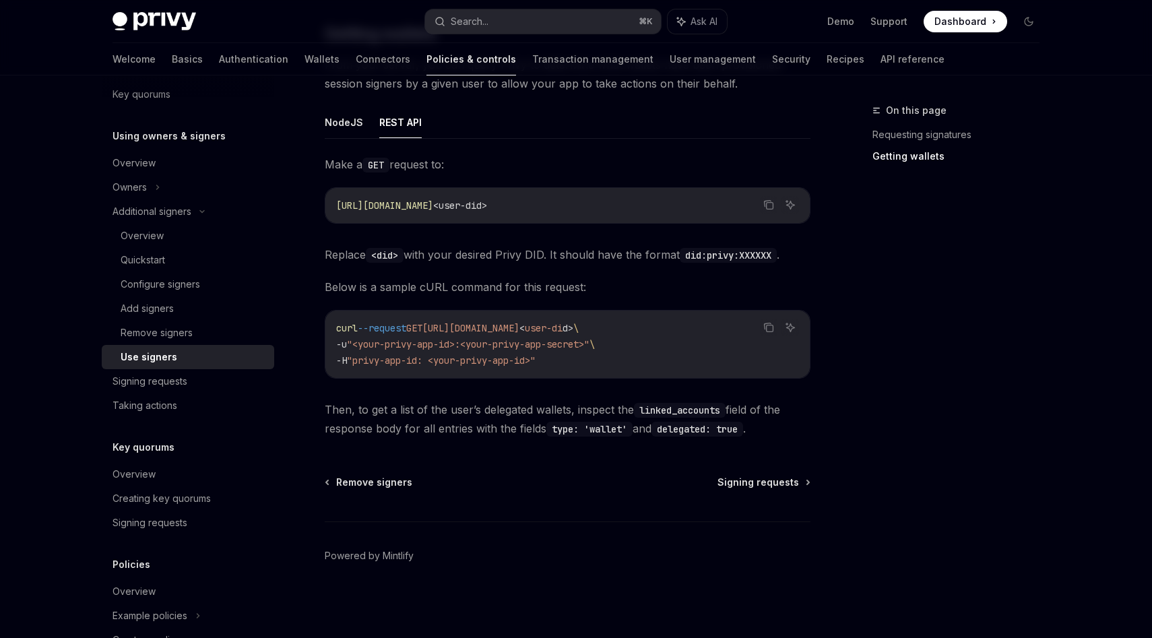
click at [363, 131] on ul "NodeJS REST API" at bounding box center [568, 122] width 486 height 32
click at [348, 129] on button "NodeJS" at bounding box center [344, 122] width 38 height 32
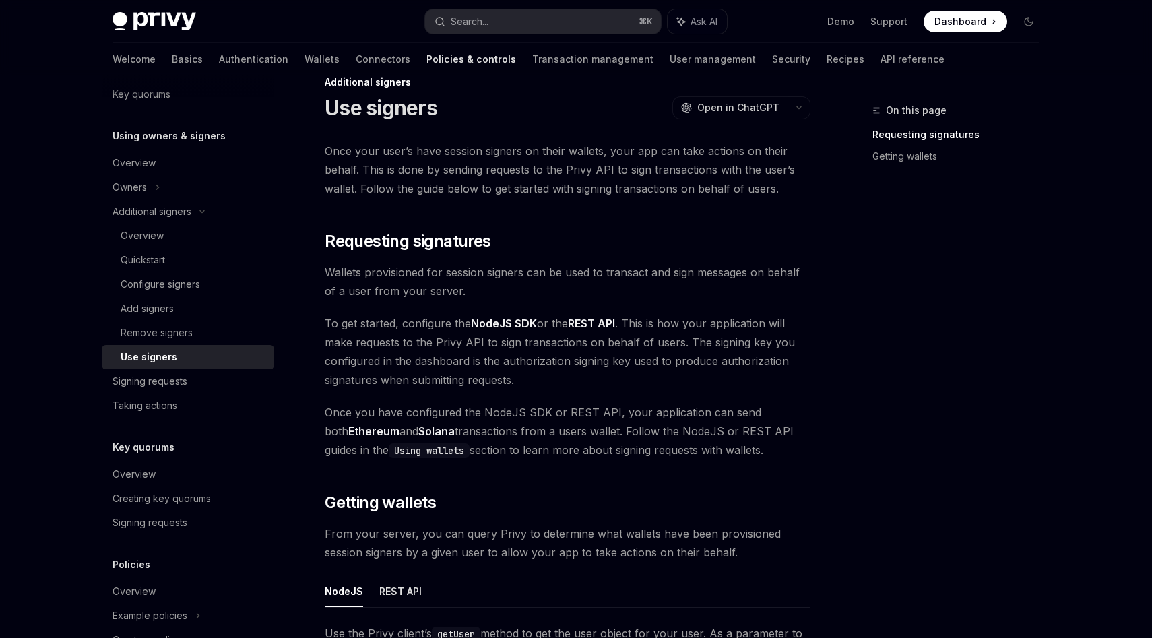
scroll to position [40, 0]
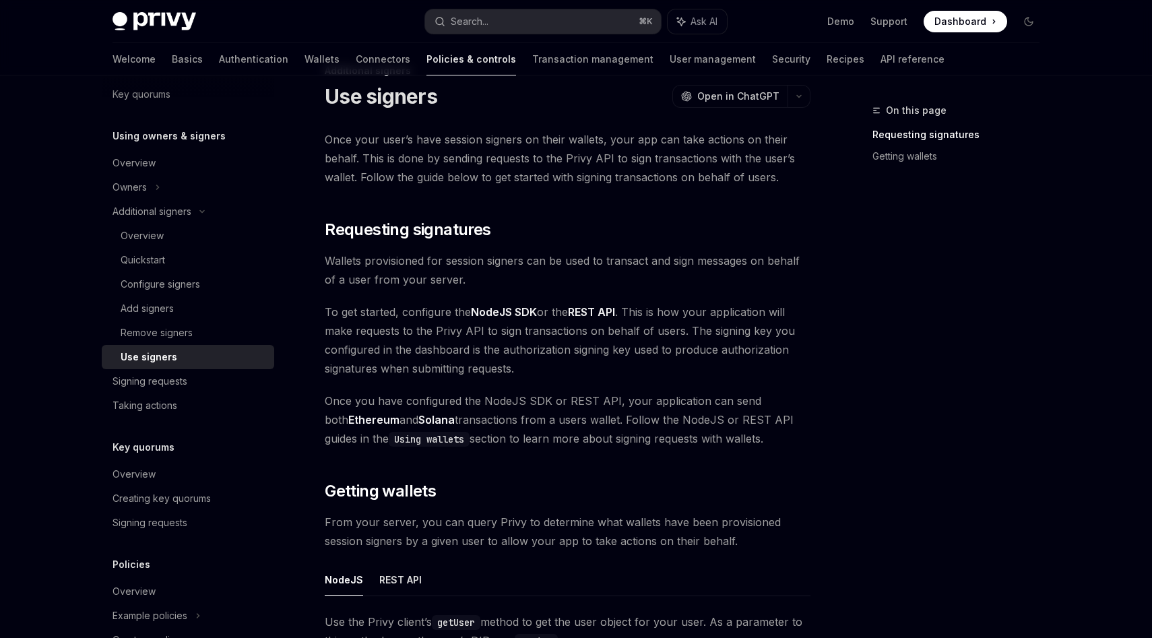
click at [568, 410] on span "Once you have configured the NodeJS SDK or REST API, your application can send …" at bounding box center [568, 419] width 486 height 57
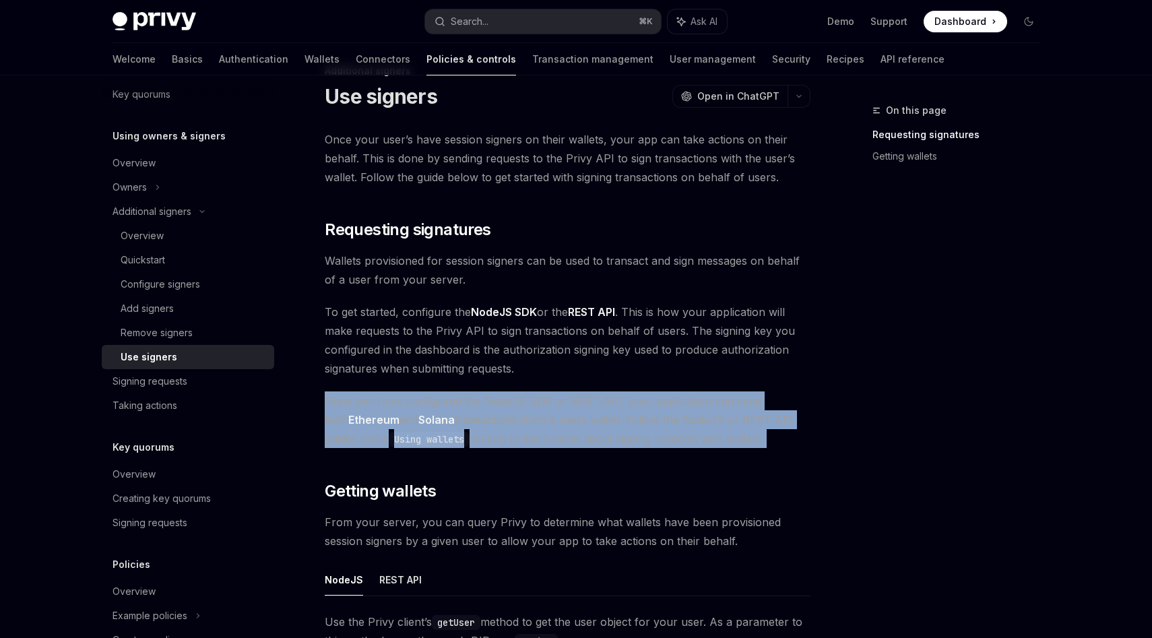
click at [568, 410] on span "Once you have configured the NodeJS SDK or REST API, your application can send …" at bounding box center [568, 419] width 486 height 57
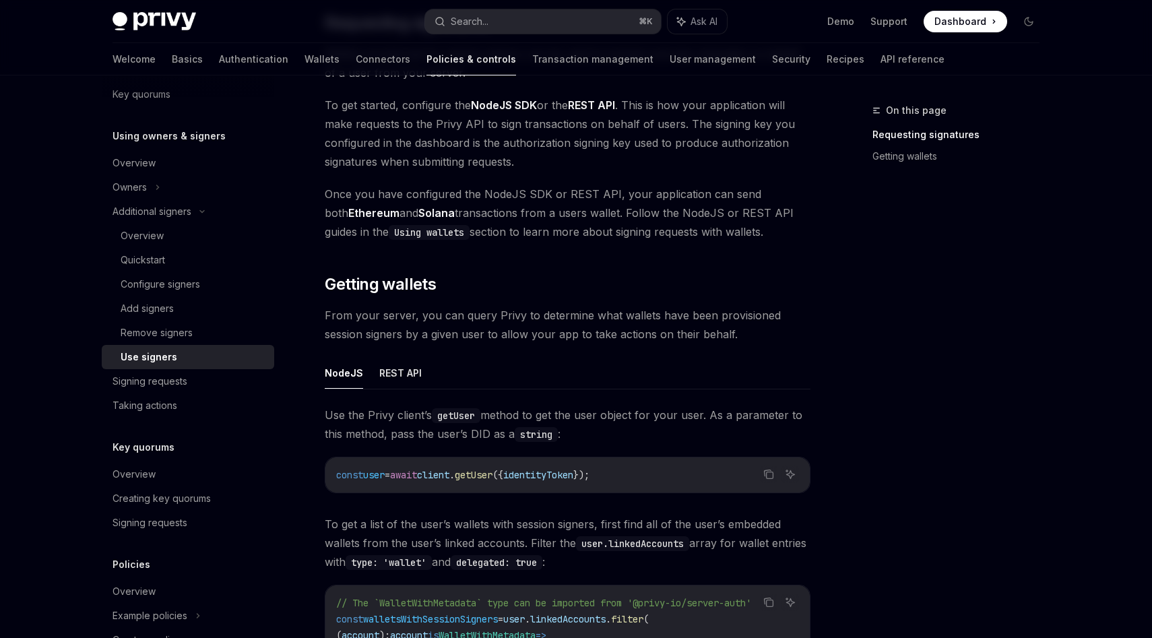
scroll to position [247, 0]
click at [568, 408] on span "Use the Privy client’s getUser method to get the user object for your user. As …" at bounding box center [568, 424] width 486 height 38
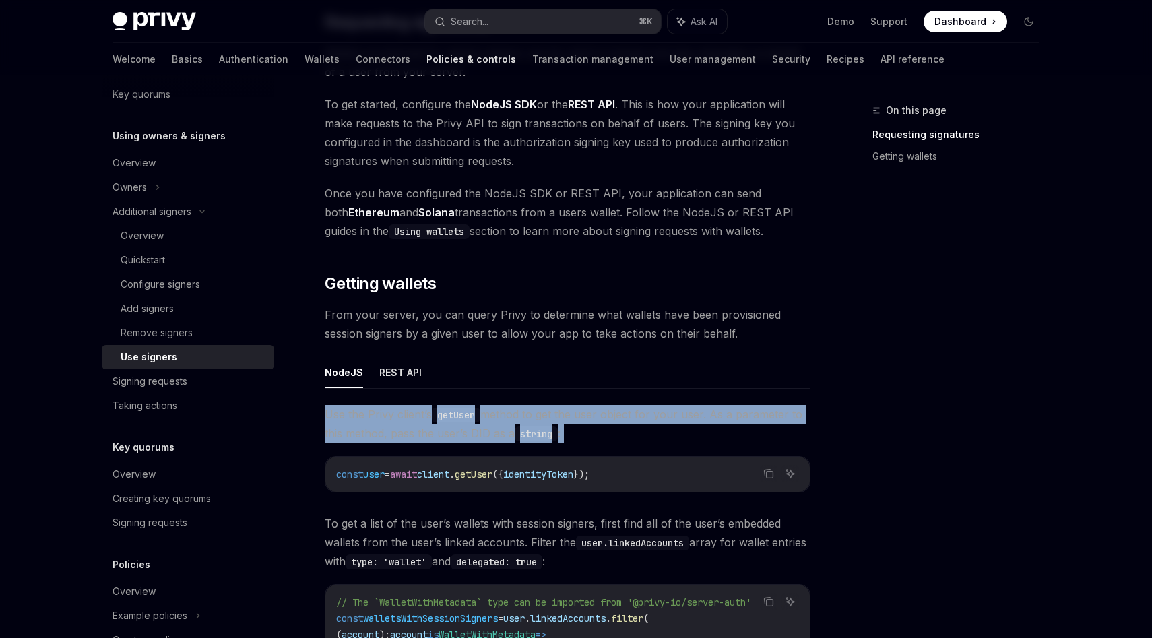
click at [568, 408] on span "Use the Privy client’s getUser method to get the user object for your user. As …" at bounding box center [568, 424] width 486 height 38
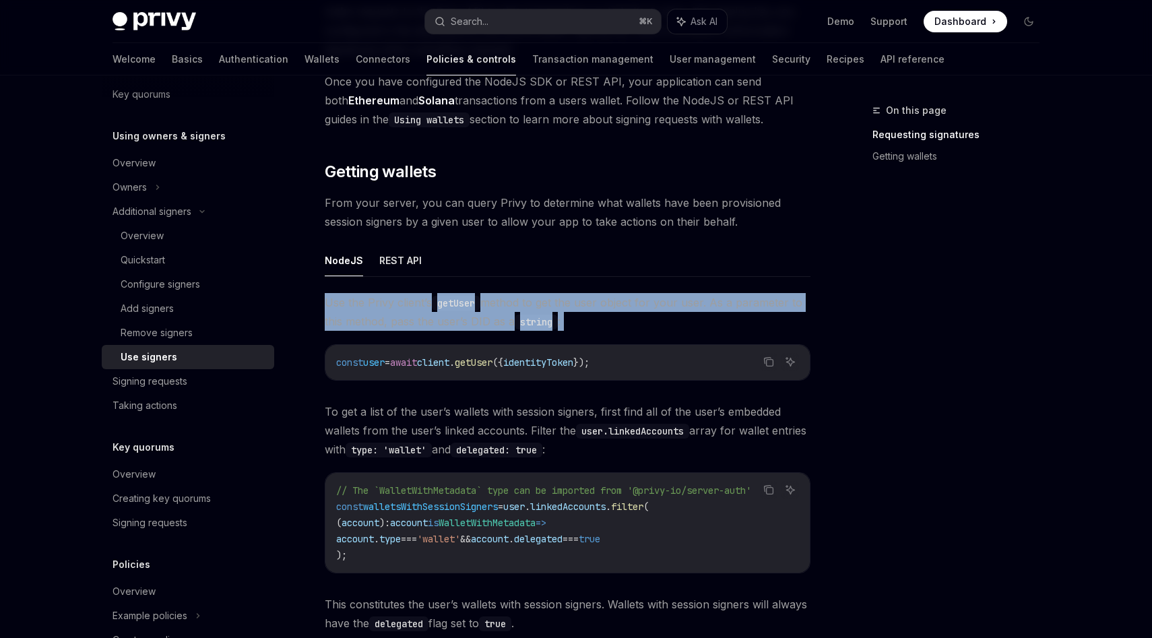
scroll to position [399, 0]
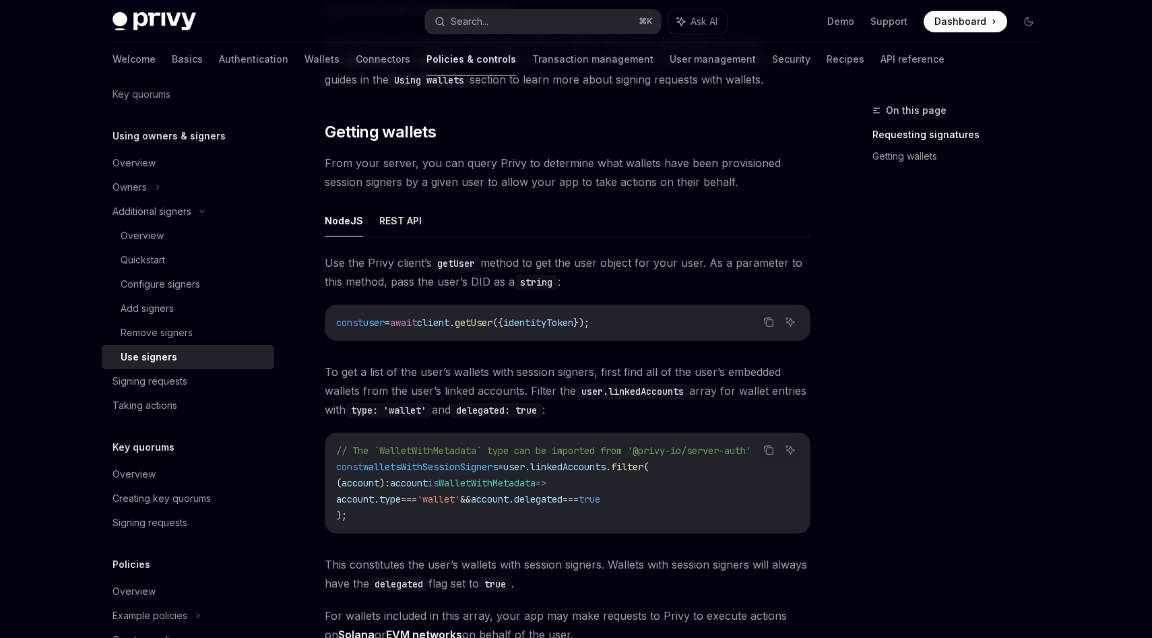
click at [539, 389] on span "To get a list of the user’s wallets with session signers, first find all of the…" at bounding box center [568, 390] width 486 height 57
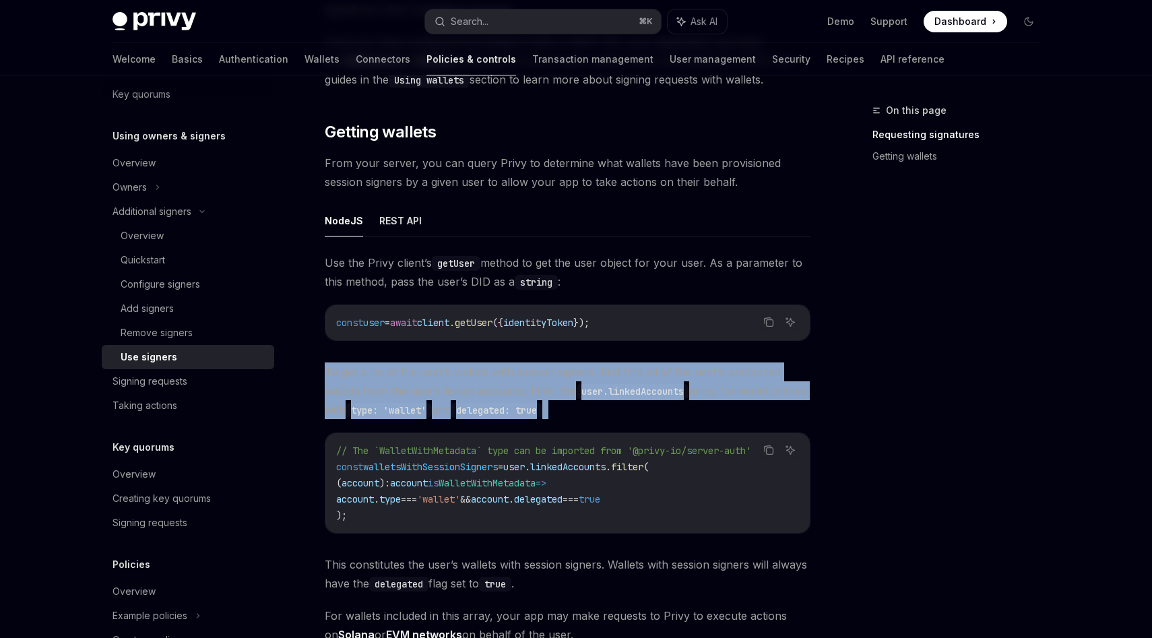
click at [539, 389] on span "To get a list of the user’s wallets with session signers, first find all of the…" at bounding box center [568, 390] width 486 height 57
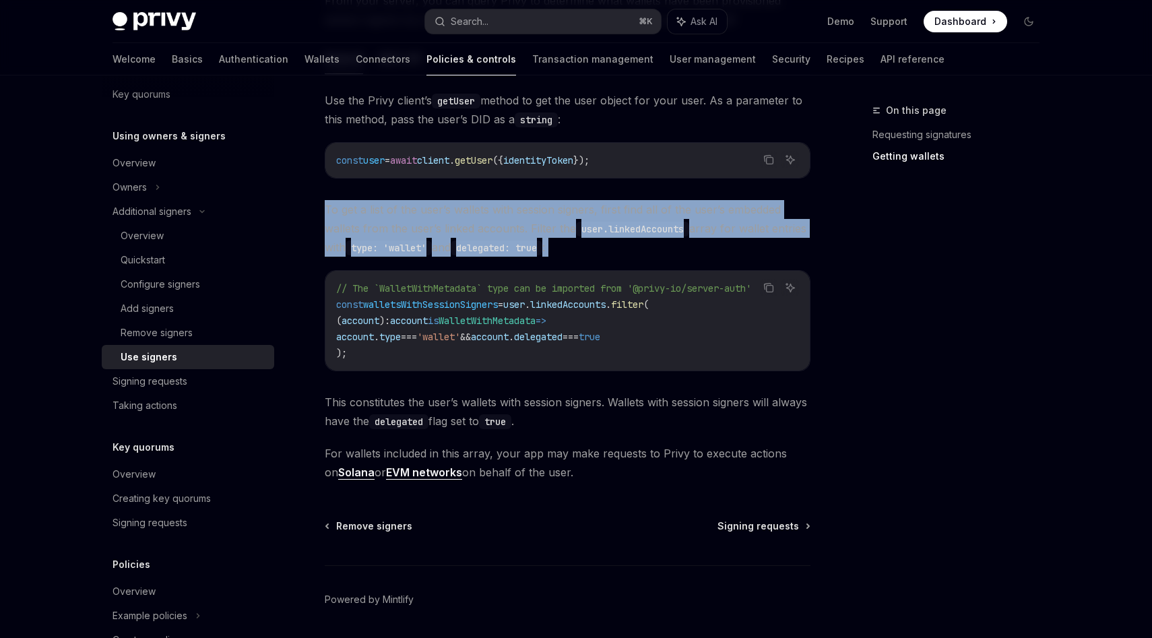
scroll to position [589, 0]
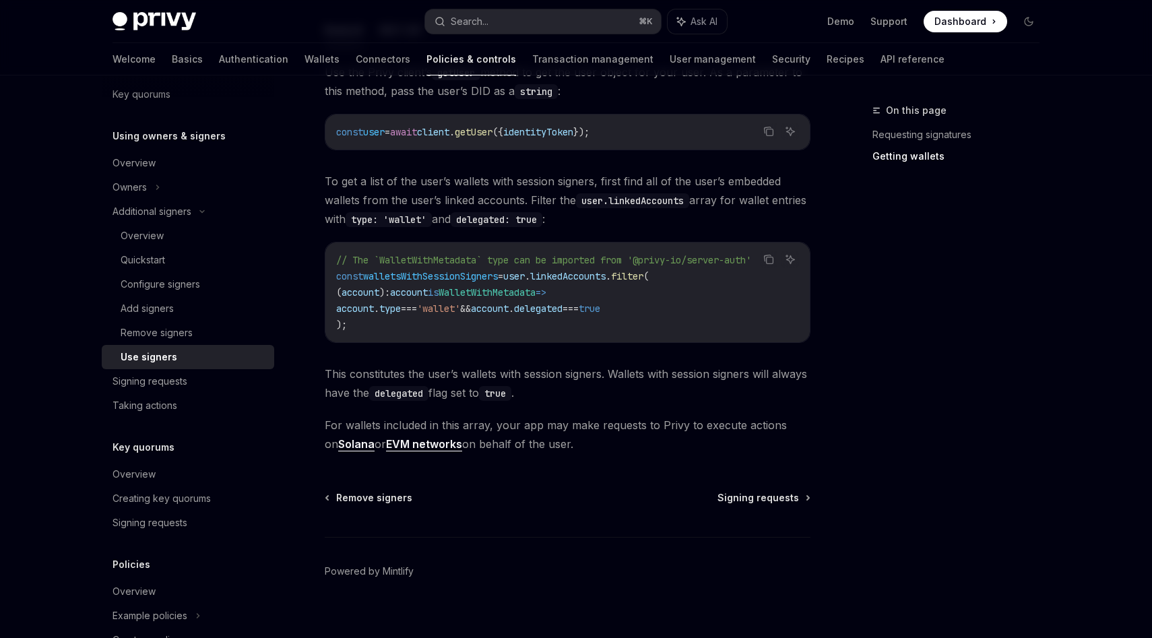
click at [528, 370] on span "This constitutes the user’s wallets with session signers. Wallets with session …" at bounding box center [568, 383] width 486 height 38
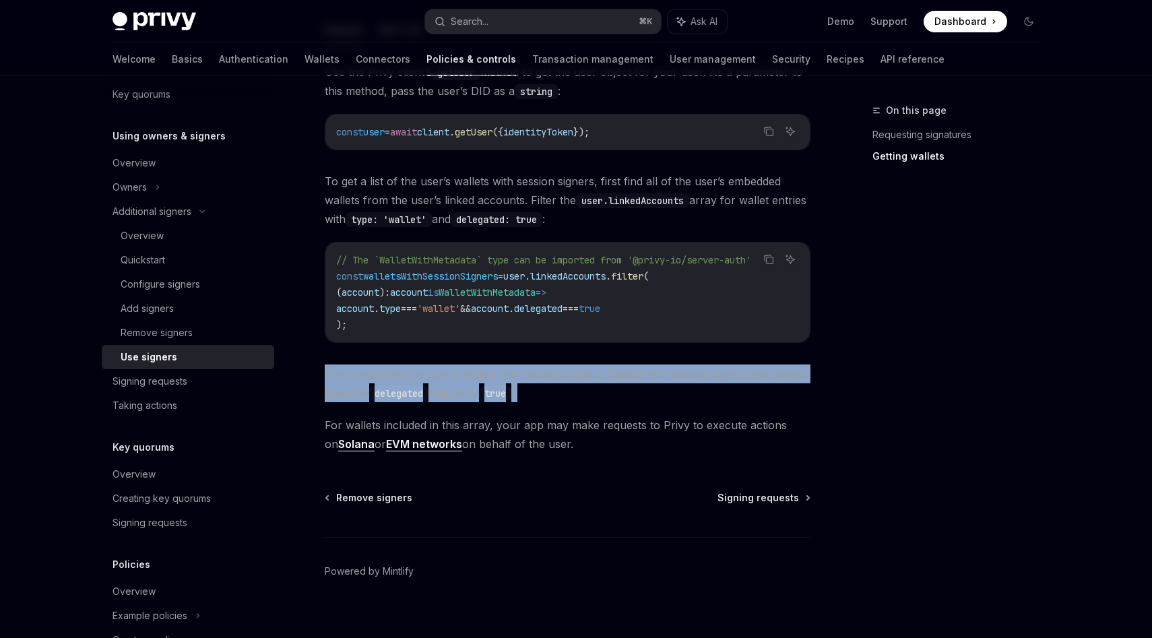
click at [528, 370] on span "This constitutes the user’s wallets with session signers. Wallets with session …" at bounding box center [568, 383] width 486 height 38
click at [556, 374] on span "This constitutes the user’s wallets with session signers. Wallets with session …" at bounding box center [568, 383] width 486 height 38
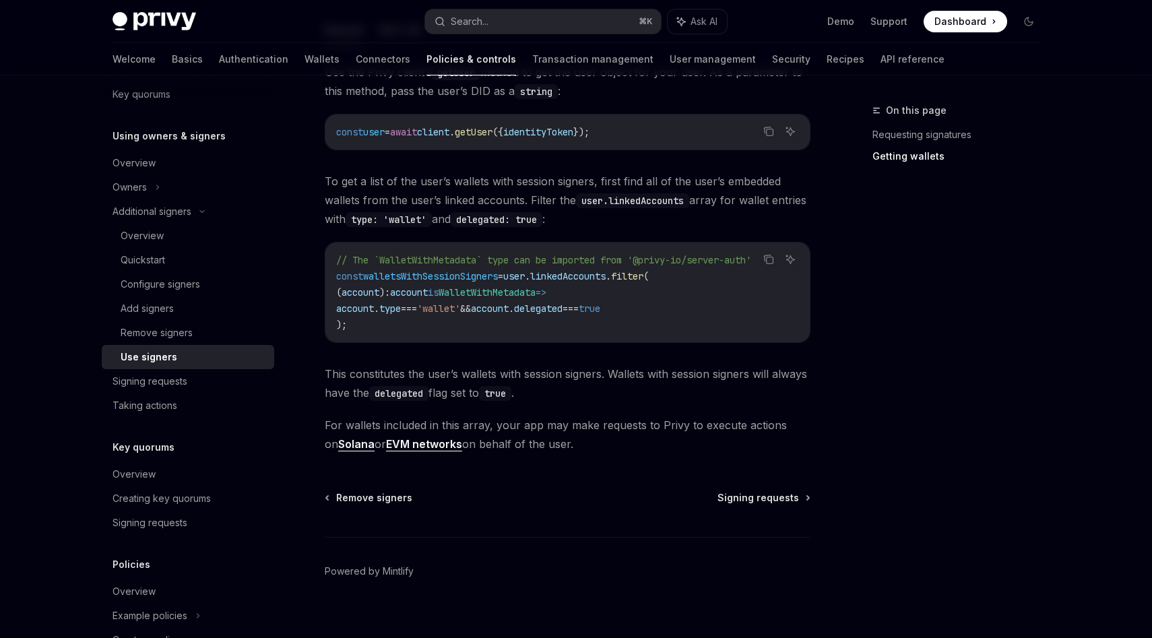
click at [556, 372] on span "This constitutes the user’s wallets with session signers. Wallets with session …" at bounding box center [568, 383] width 486 height 38
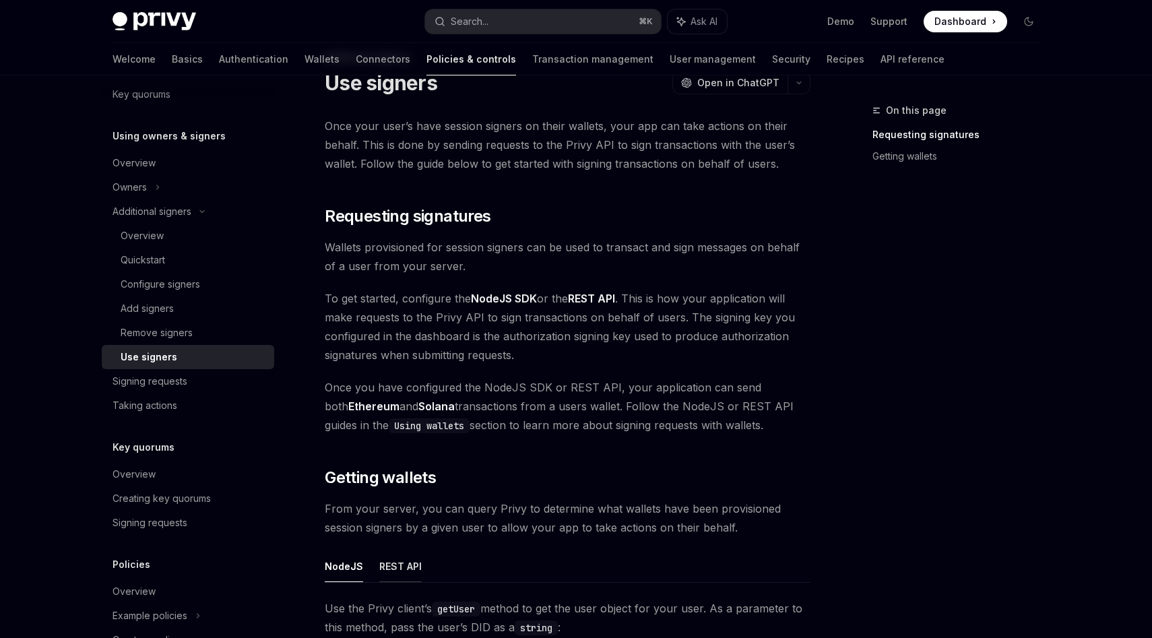
scroll to position [0, 0]
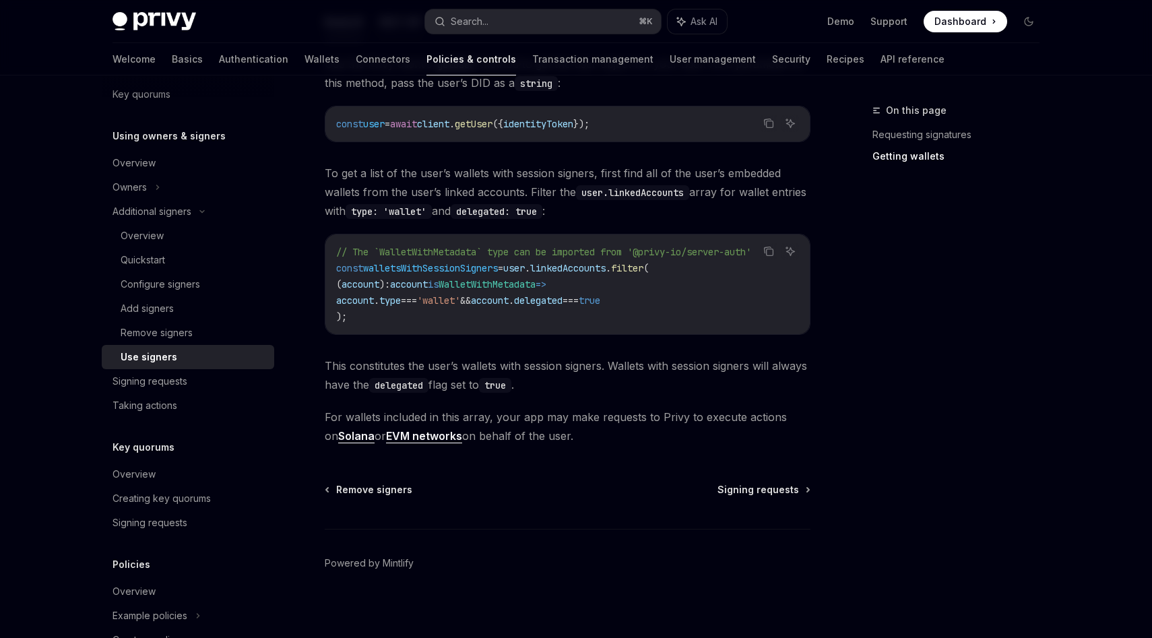
scroll to position [603, 0]
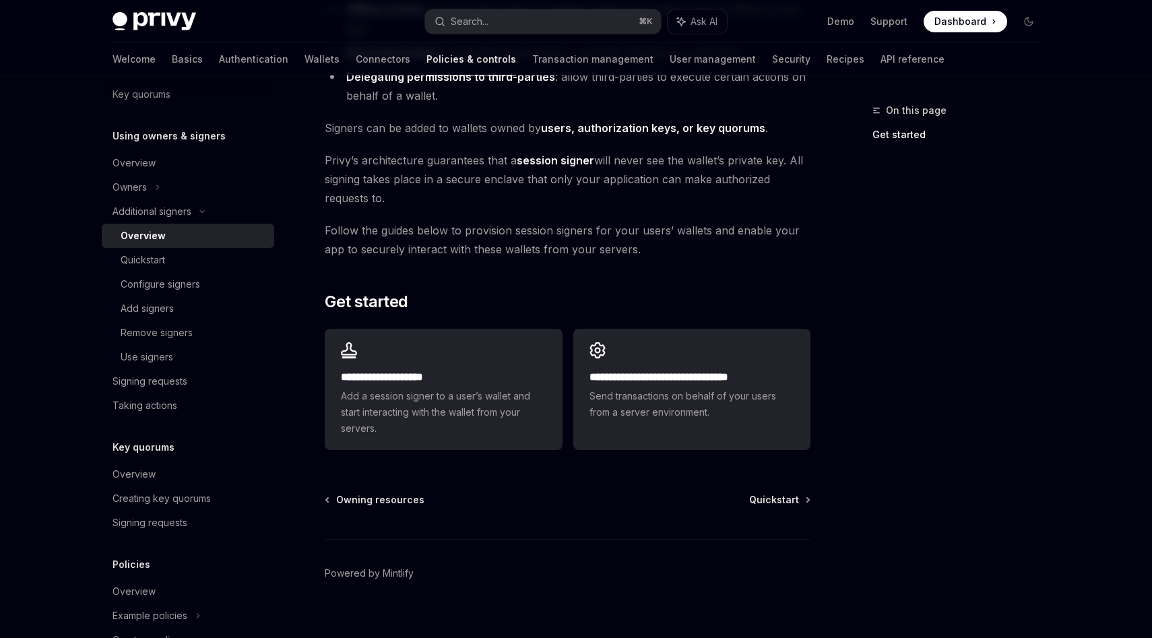
scroll to position [158, 0]
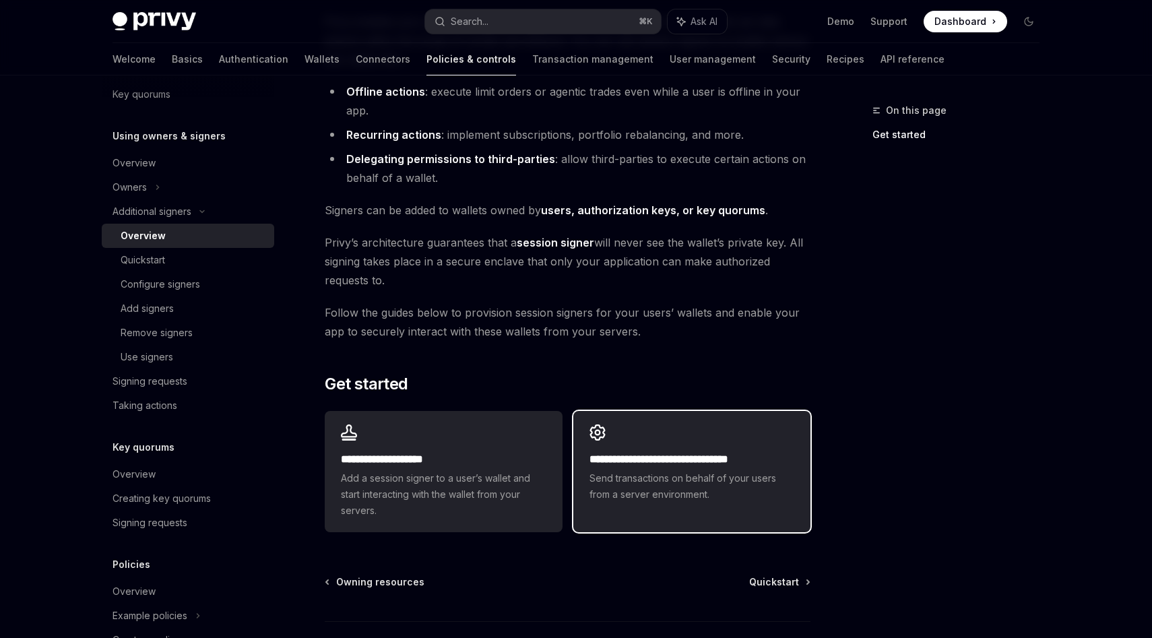
click at [684, 436] on div "**********" at bounding box center [691, 463] width 237 height 105
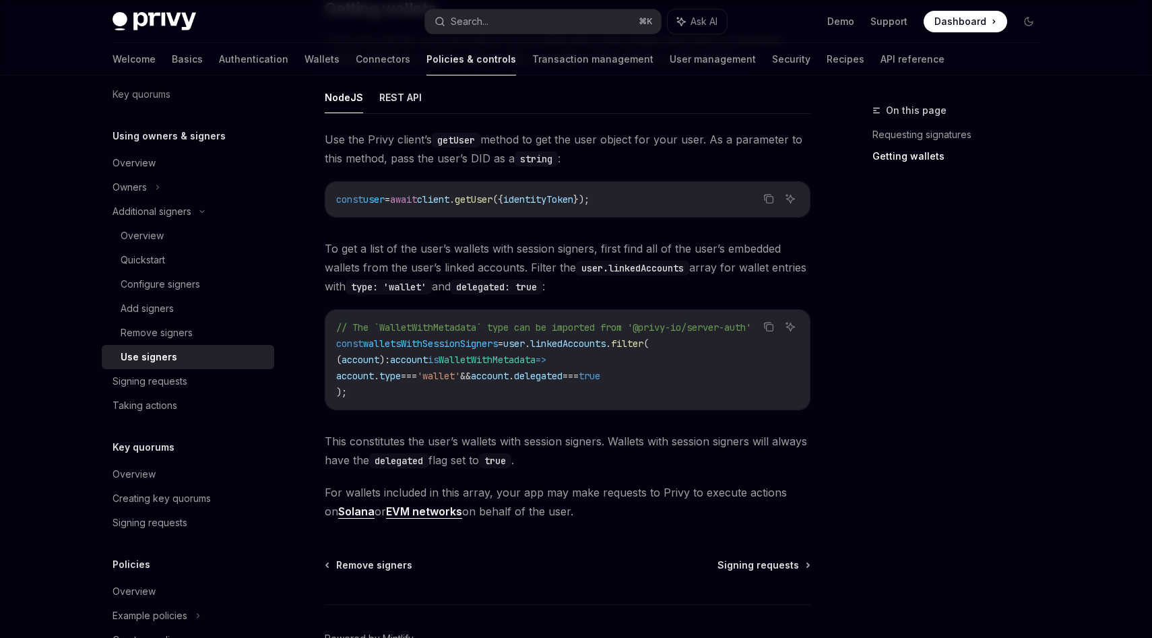
scroll to position [563, 0]
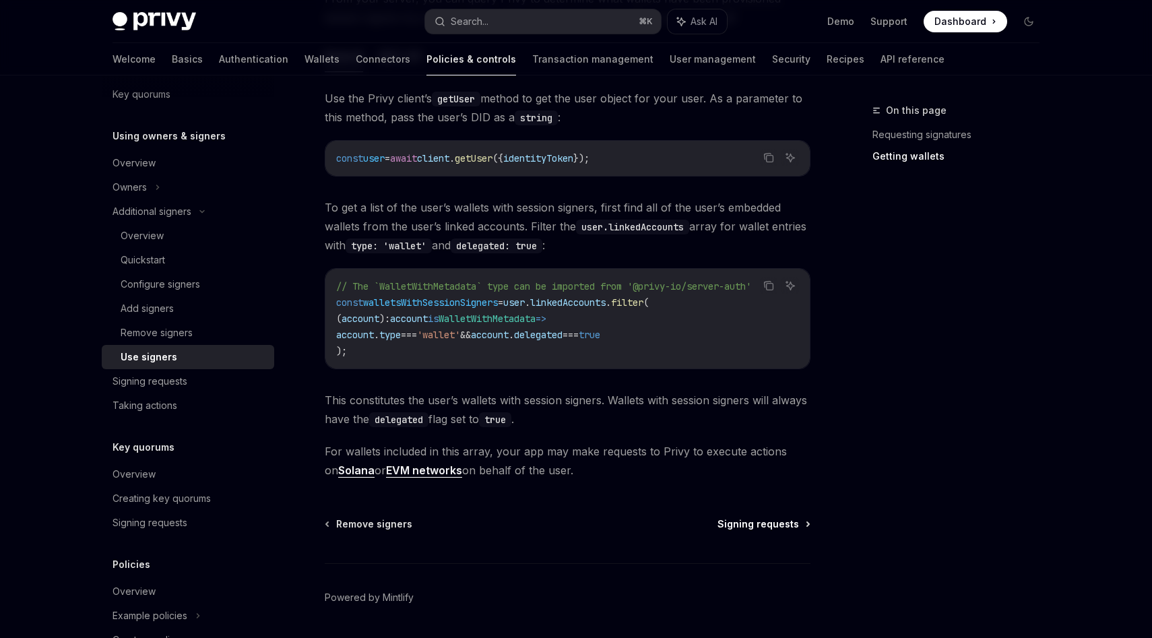
click at [754, 523] on span "Signing requests" at bounding box center [757, 523] width 81 height 13
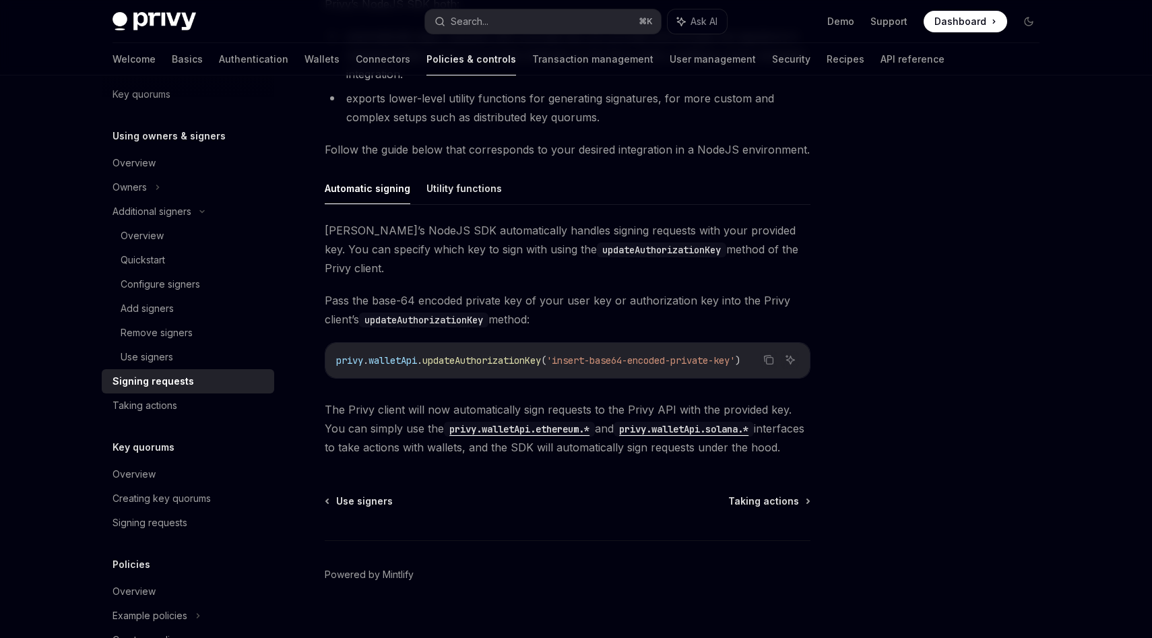
scroll to position [333, 0]
click at [758, 495] on span "Taking actions" at bounding box center [763, 501] width 71 height 13
type textarea "*"
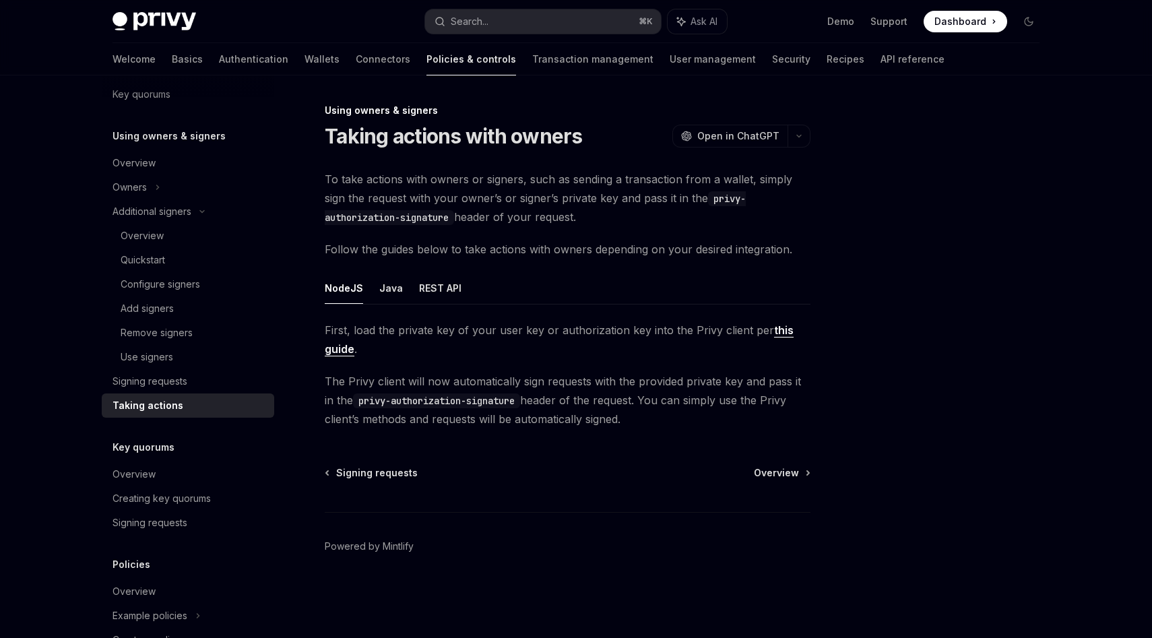
click at [564, 433] on div "Using owners & signers Taking actions with owners OpenAI Open in ChatGPT OpenAI…" at bounding box center [440, 369] width 743 height 535
